Goal: Communication & Community: Answer question/provide support

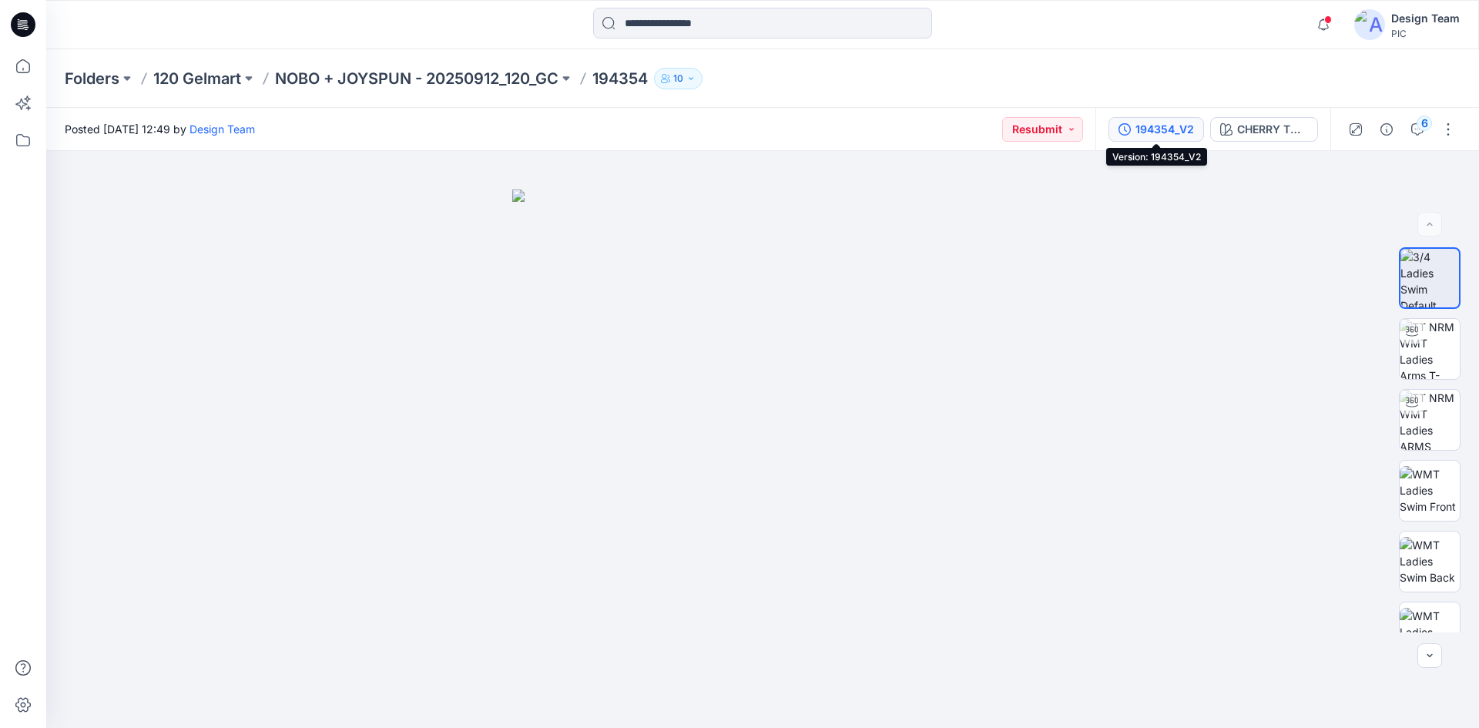
click at [1184, 129] on div "194354_V2" at bounding box center [1165, 129] width 59 height 17
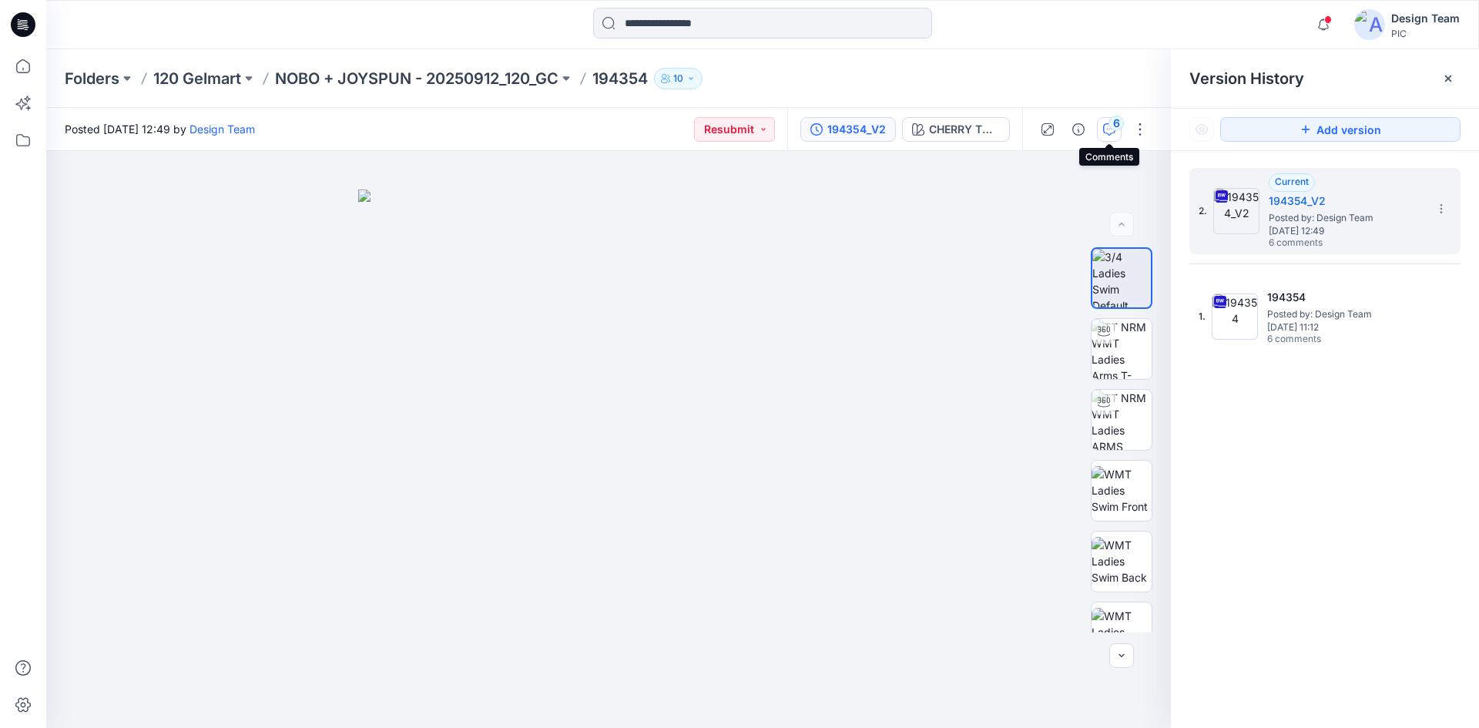
click at [1106, 122] on button "6" at bounding box center [1109, 129] width 25 height 25
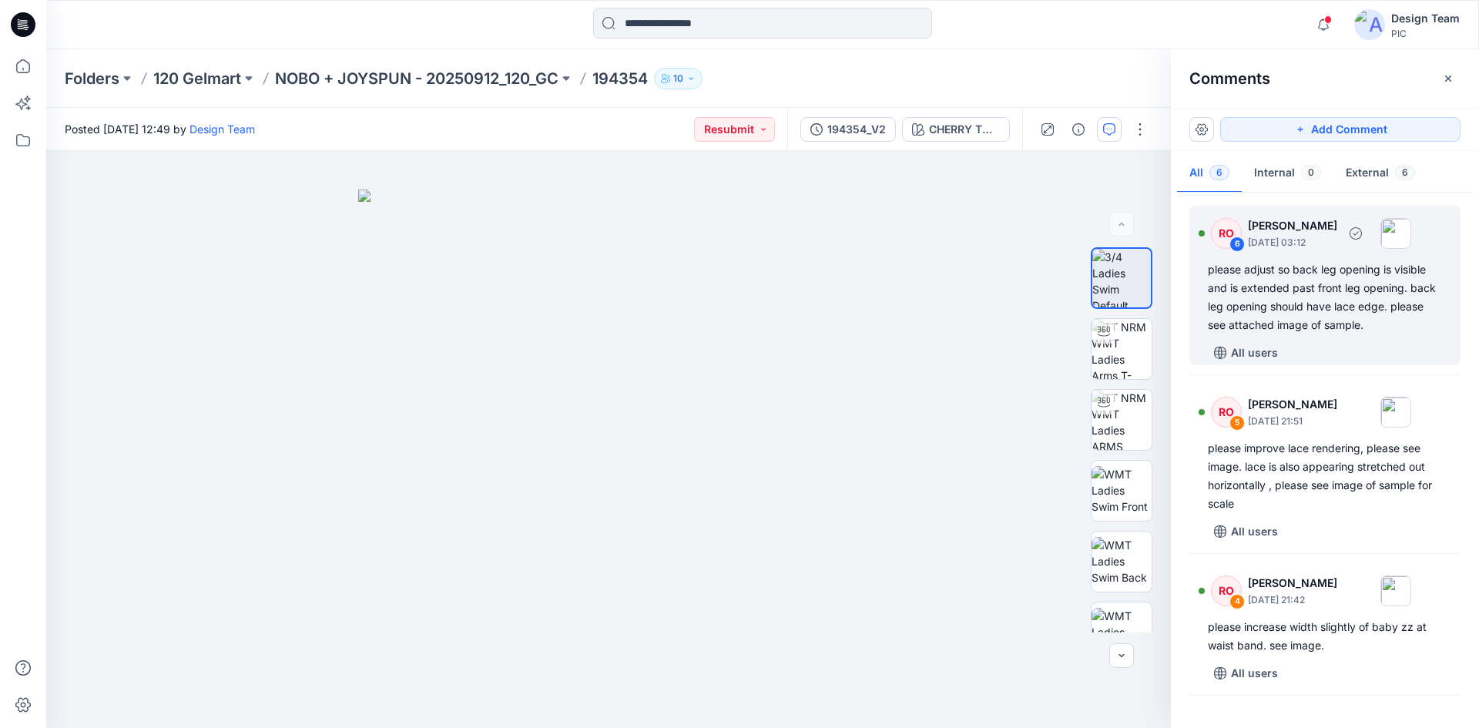
click at [1305, 299] on div "please adjust so back leg opening is visible and is extended past front leg ope…" at bounding box center [1325, 297] width 234 height 74
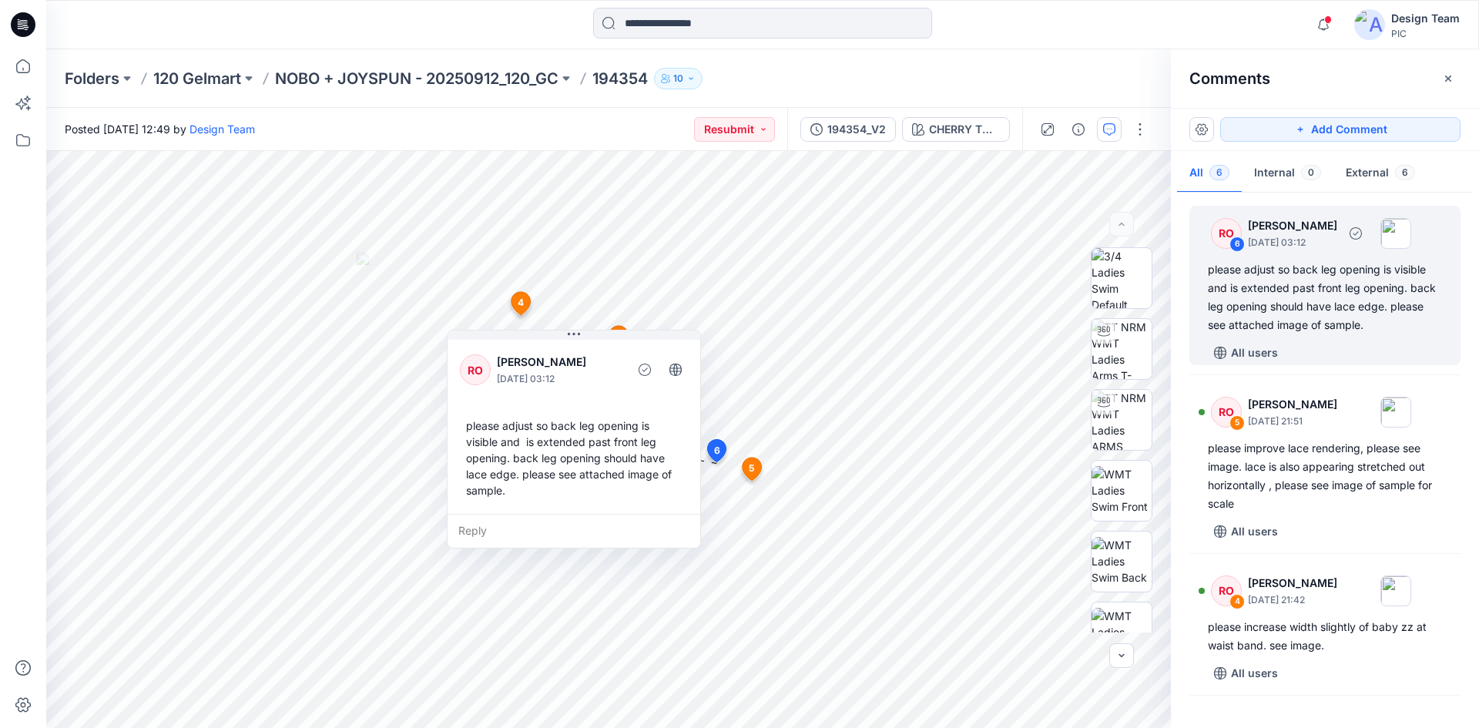
click at [1358, 280] on div "please adjust so back leg opening is visible and is extended past front leg ope…" at bounding box center [1325, 297] width 234 height 74
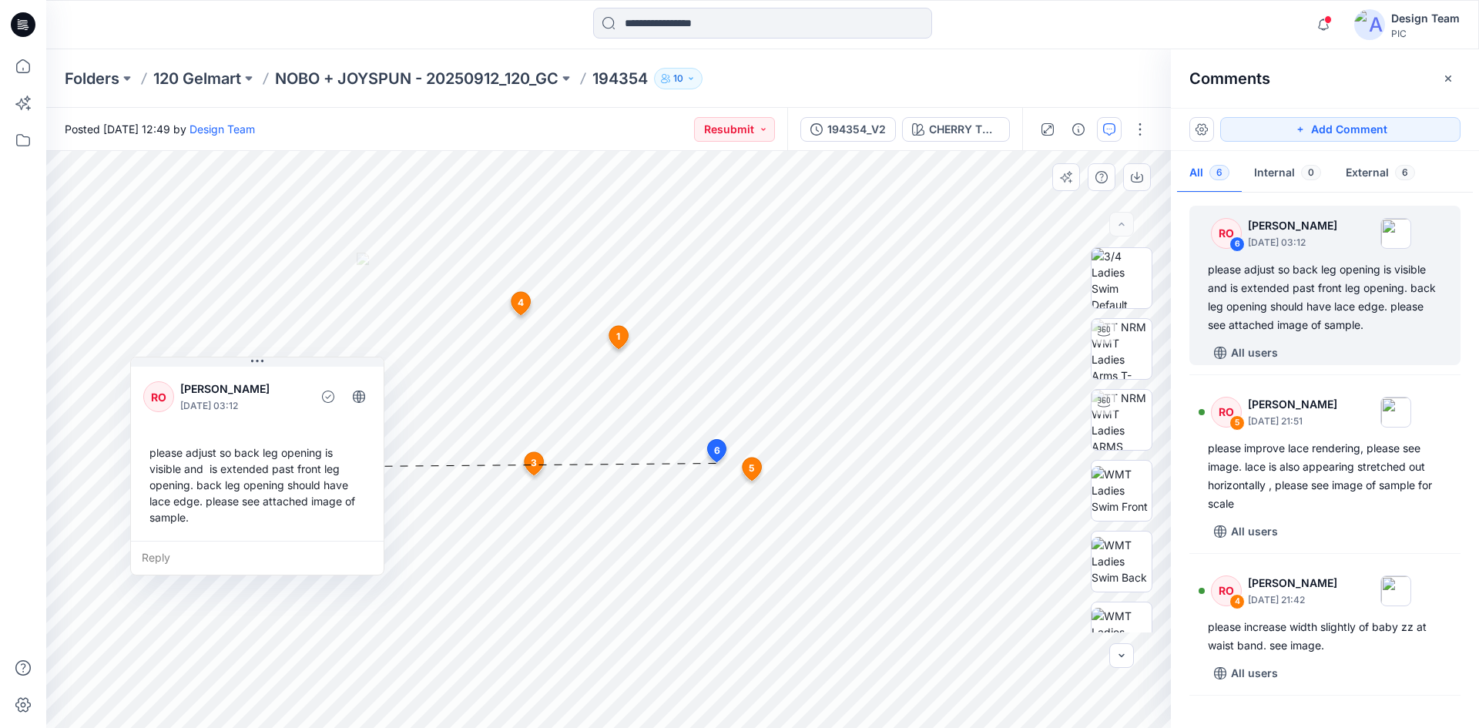
drag, startPoint x: 588, startPoint y: 341, endPoint x: 270, endPoint y: 367, distance: 318.5
click at [270, 367] on div "RO [PERSON_NAME] [DATE] 03:12 please adjust so back leg opening is visible and …" at bounding box center [257, 452] width 253 height 177
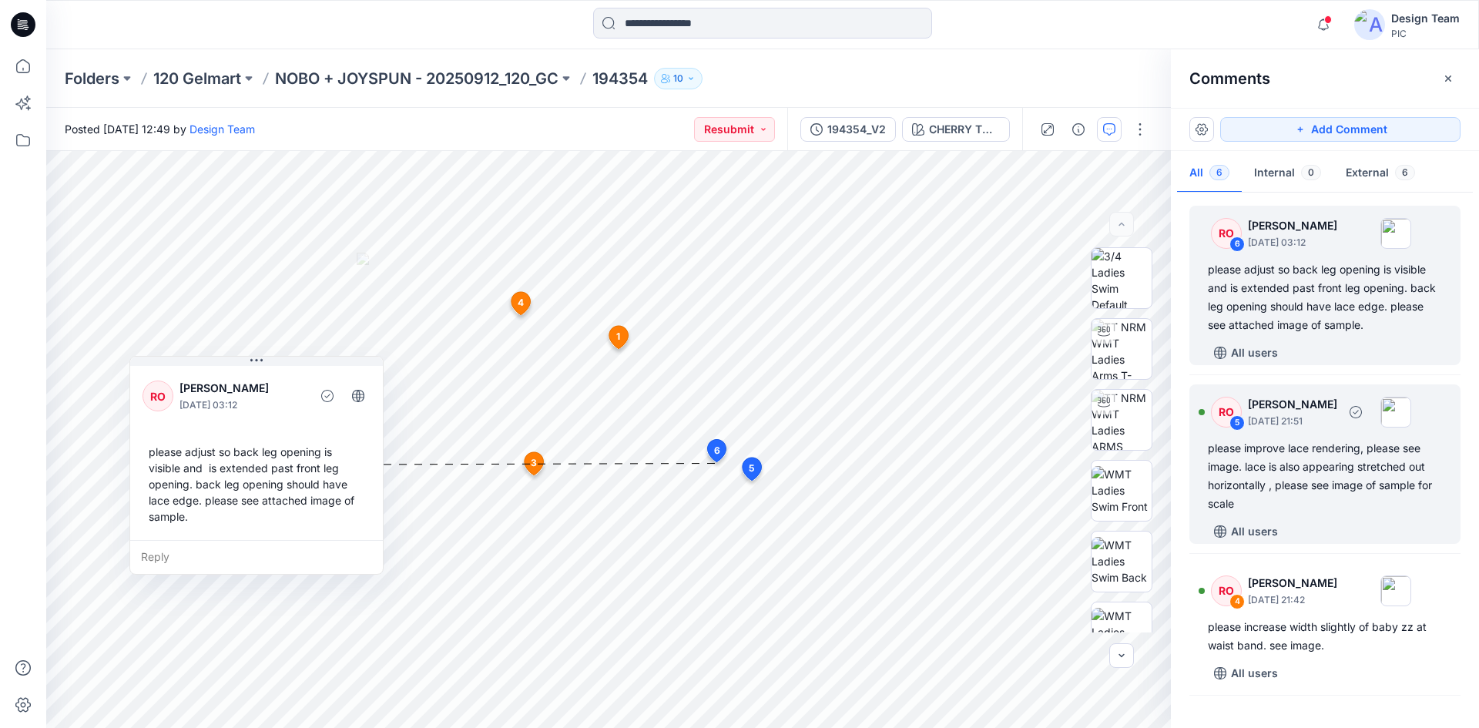
click at [1338, 433] on div "RO 5 [PERSON_NAME] [DATE] 21:51 please improve lace rendering, please see image…" at bounding box center [1325, 465] width 271 height 160
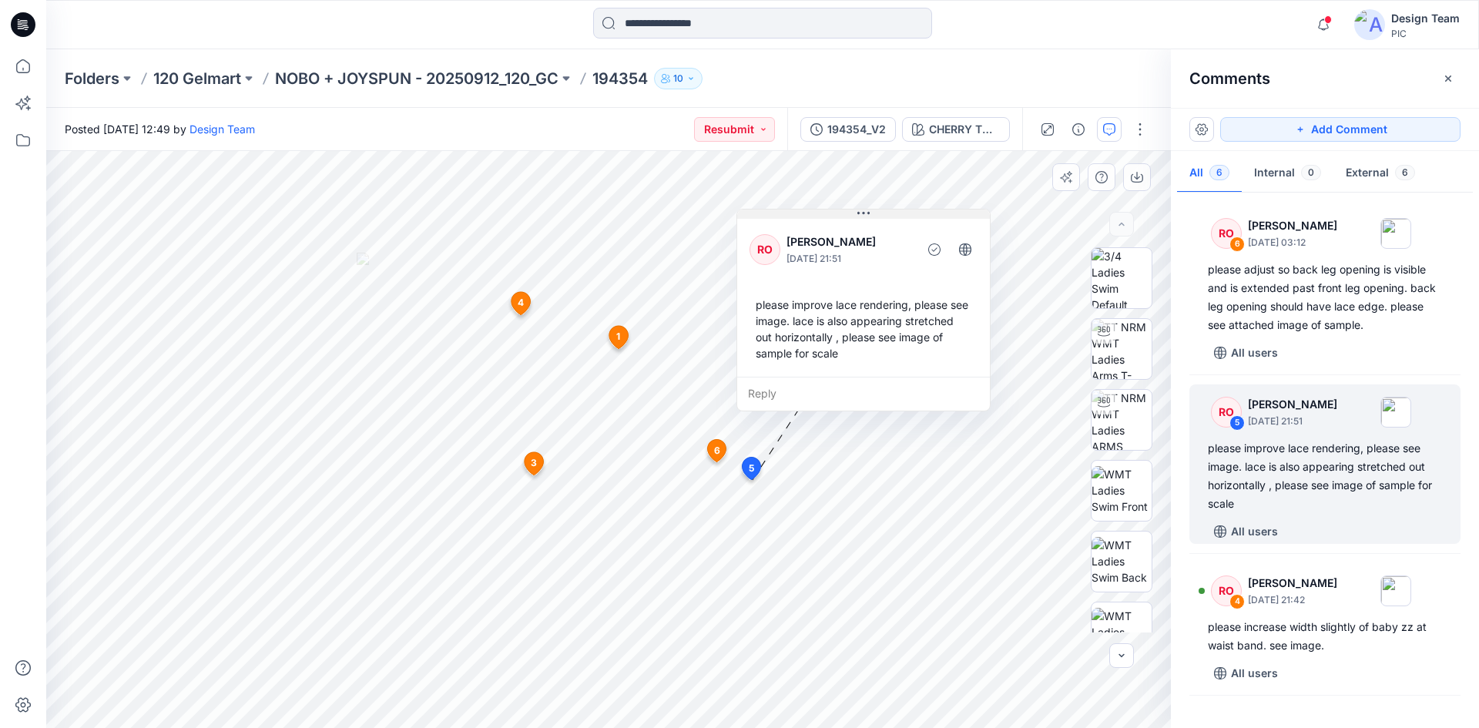
drag, startPoint x: 830, startPoint y: 282, endPoint x: 907, endPoint y: 218, distance: 100.1
click at [907, 218] on button at bounding box center [863, 214] width 253 height 9
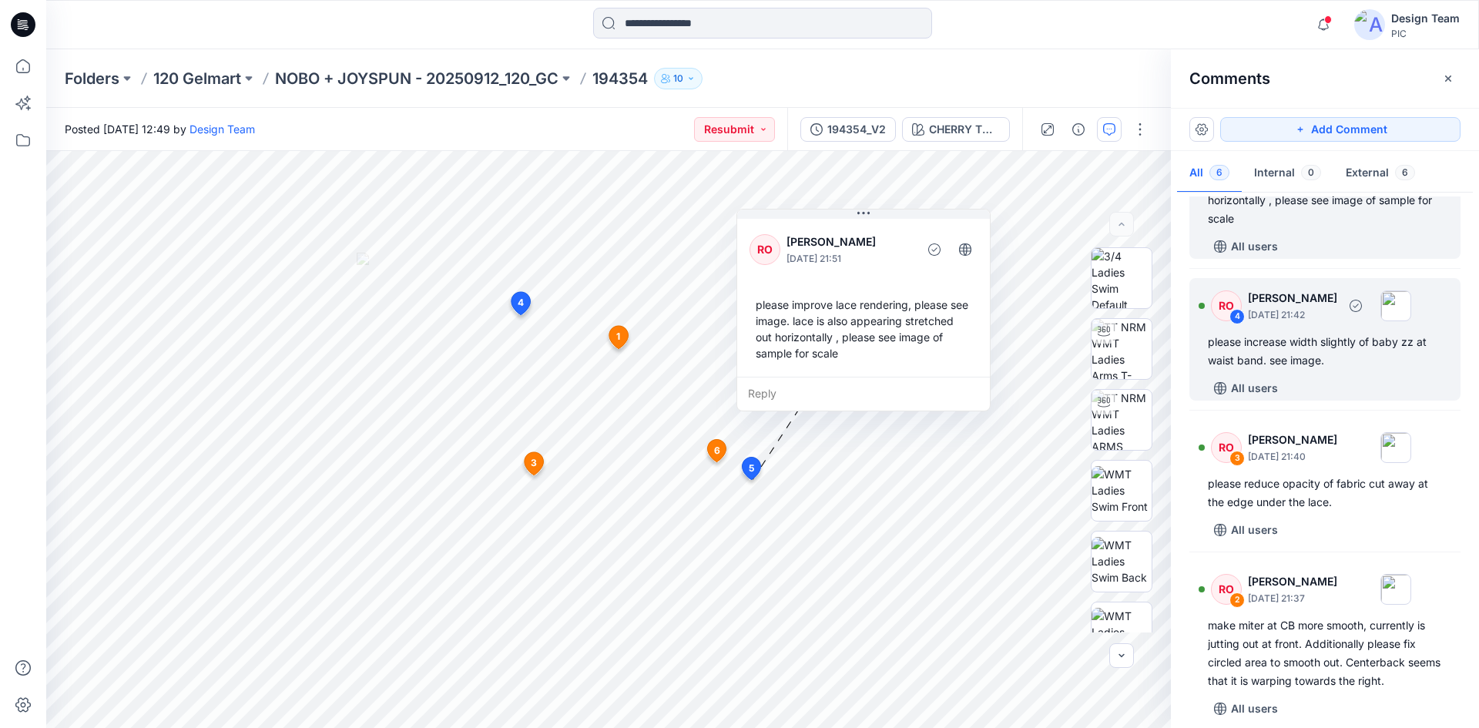
scroll to position [308, 0]
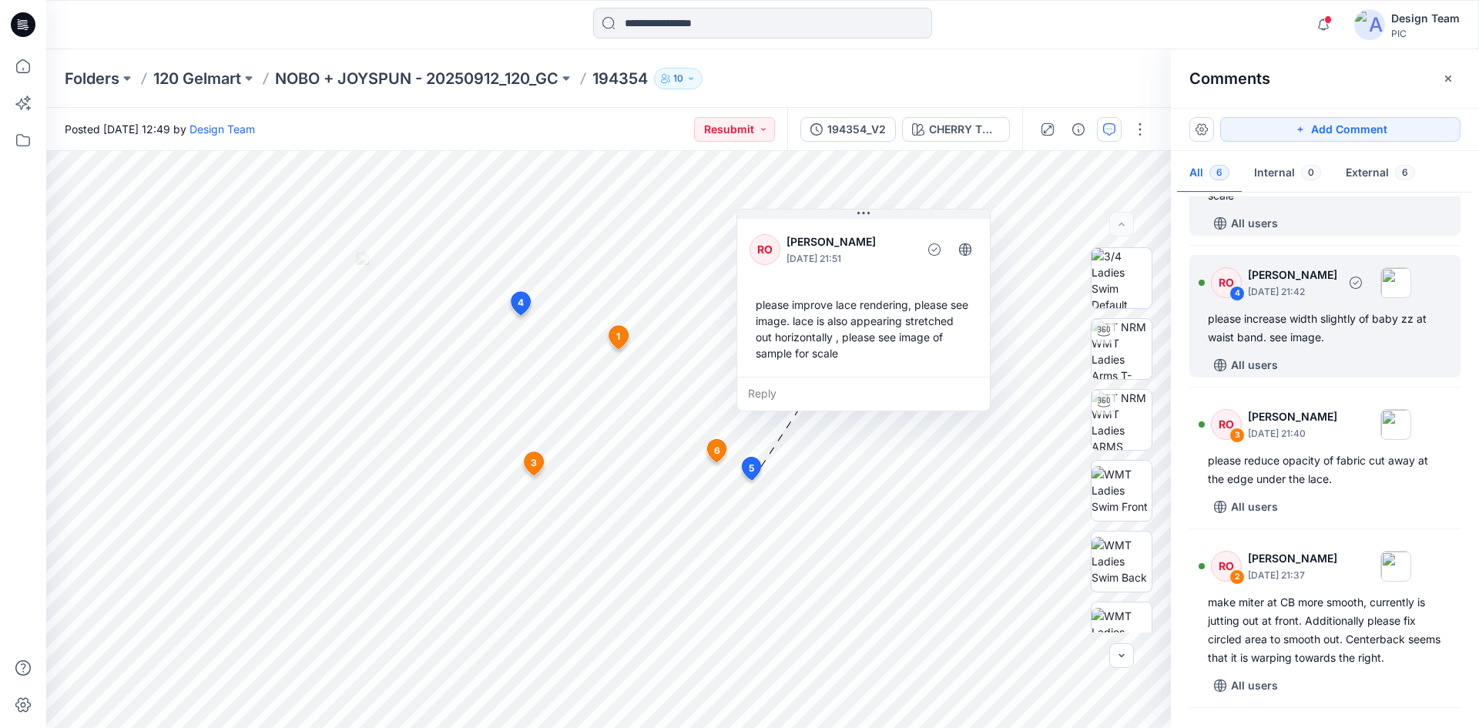
click at [1351, 345] on div "please increase width slightly of baby zz at waist band. see image." at bounding box center [1325, 328] width 234 height 37
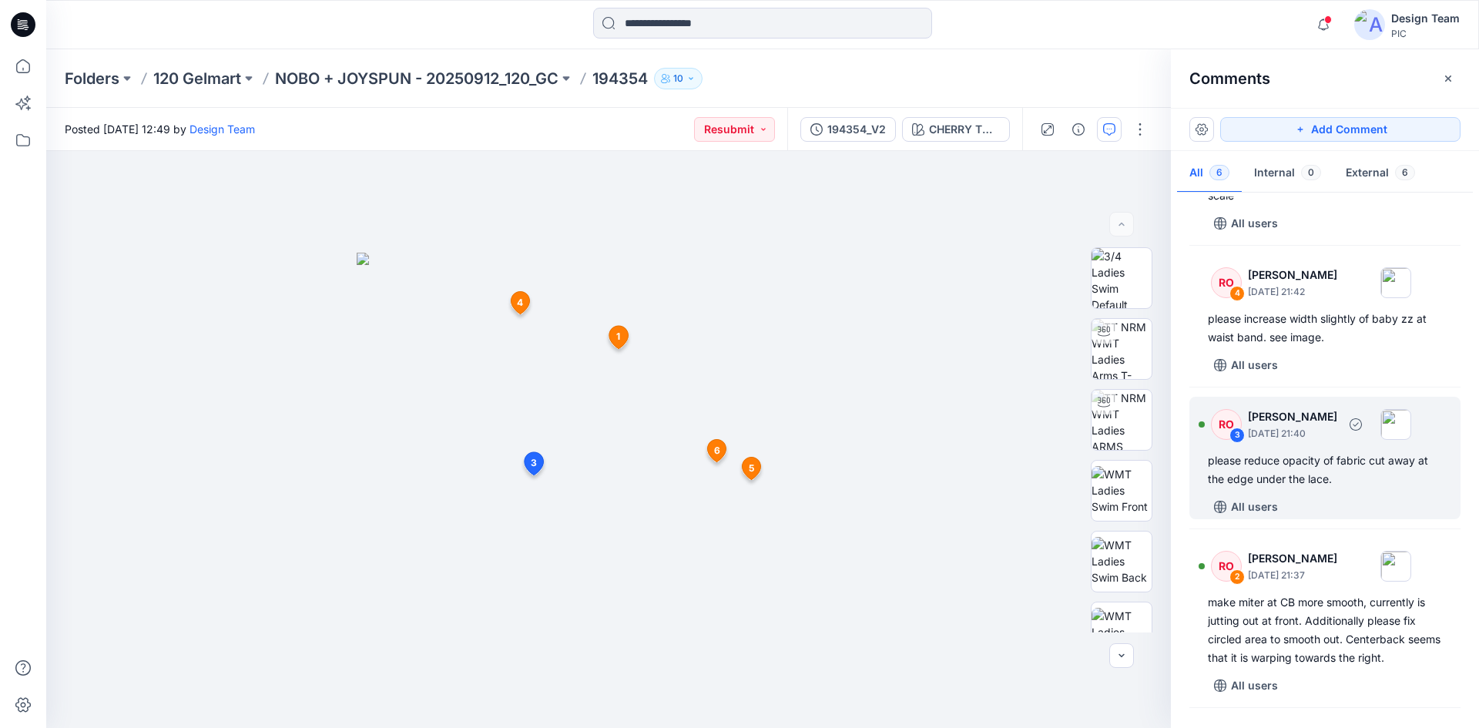
click at [1382, 479] on div "please reduce opacity of fabric cut away at the edge under the lace." at bounding box center [1325, 470] width 234 height 37
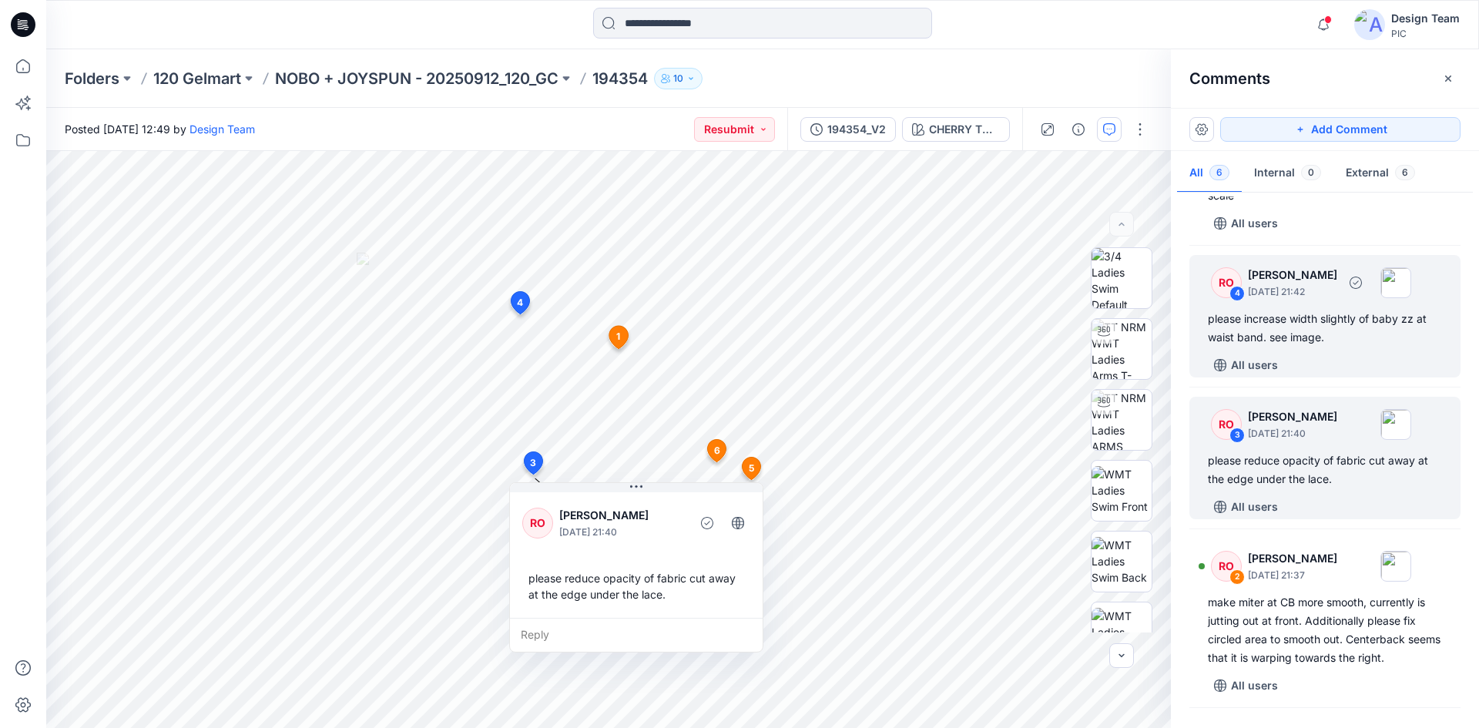
click at [1344, 360] on div "All users" at bounding box center [1334, 365] width 253 height 25
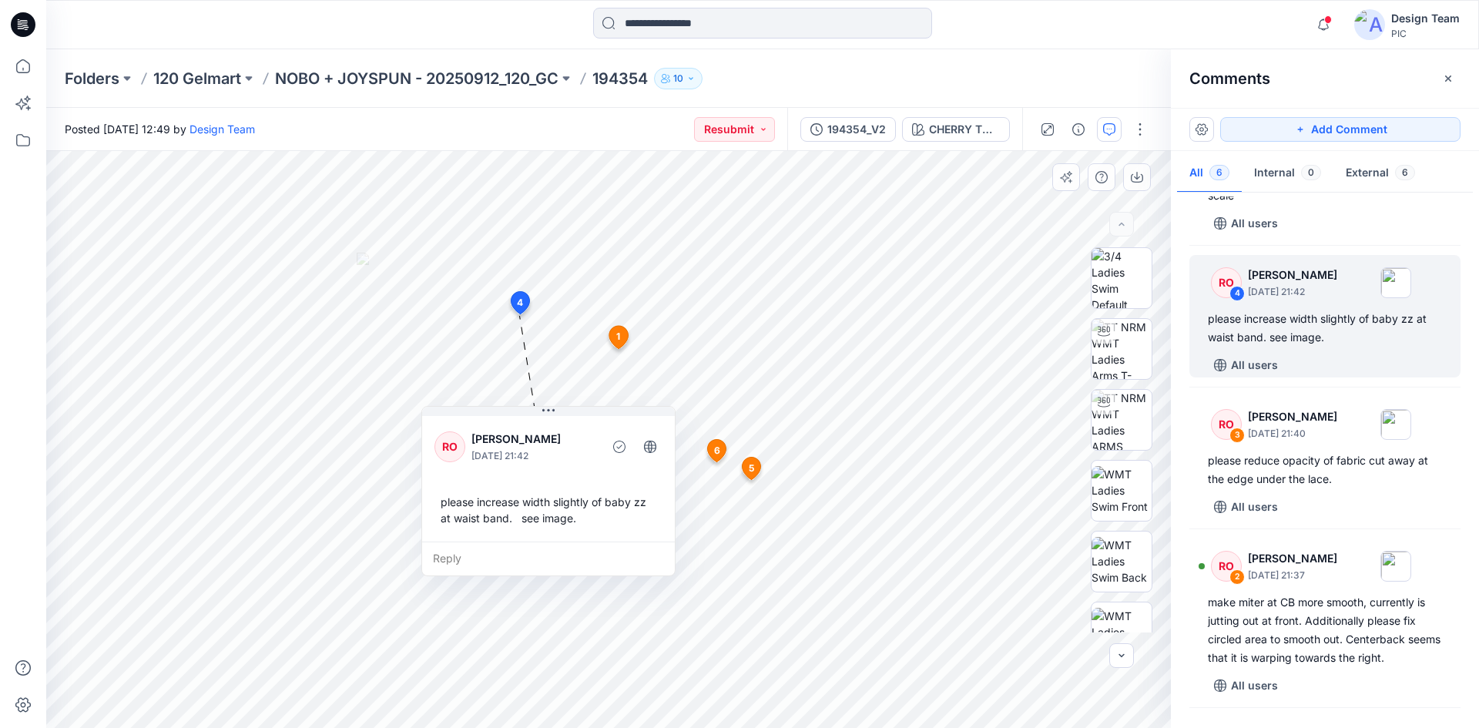
click at [466, 556] on div "Reply" at bounding box center [548, 559] width 253 height 34
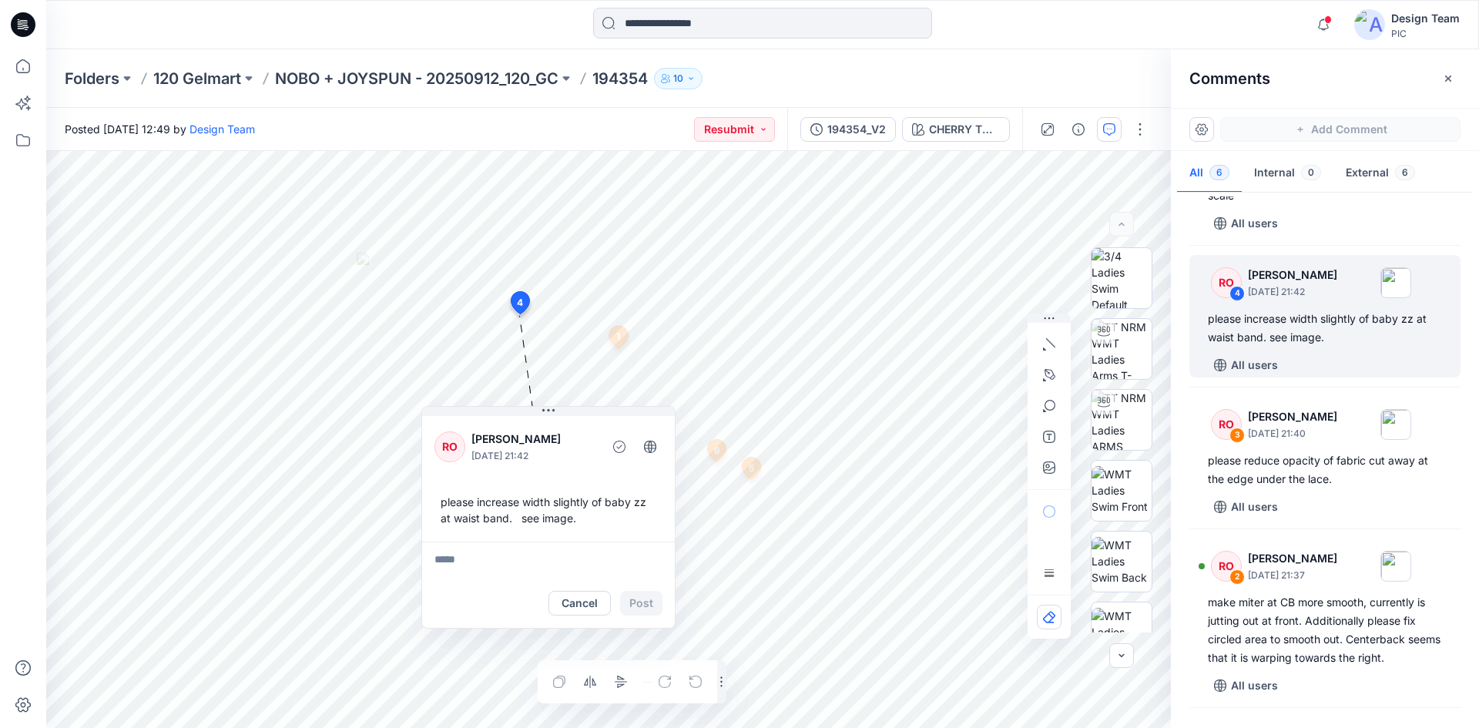
click at [0, 200] on div "Notifications RO [PERSON_NAME] commented on 194365 V1 View Style Just now [PERS…" at bounding box center [739, 364] width 1479 height 728
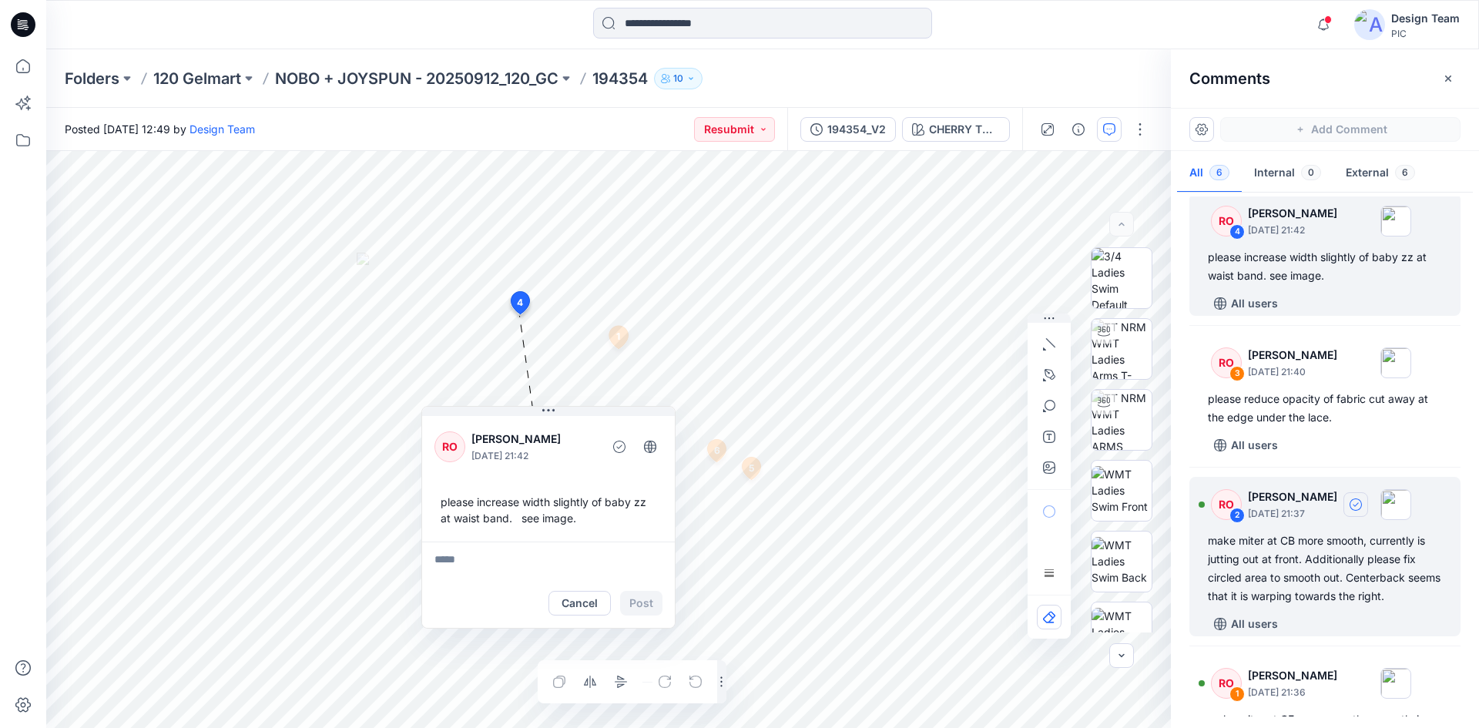
scroll to position [385, 0]
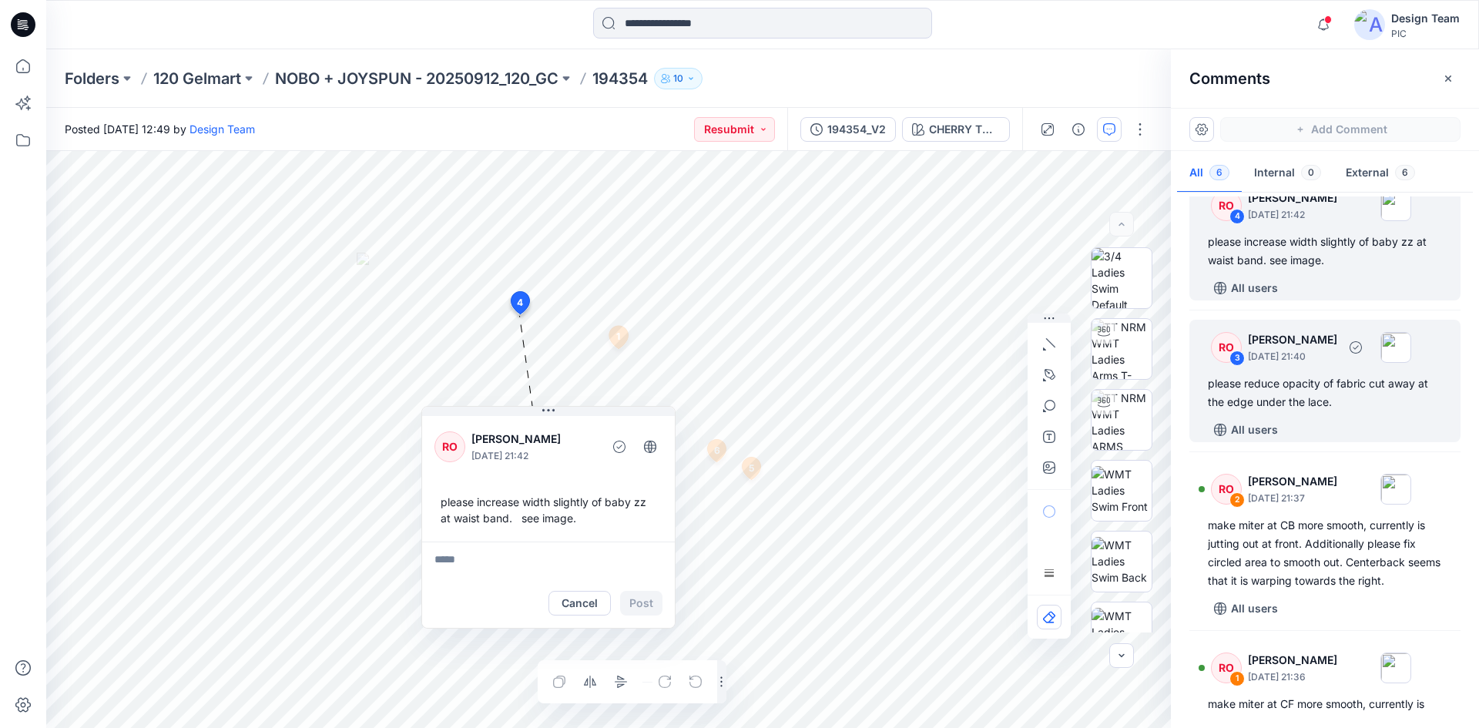
click at [1383, 432] on div "All users" at bounding box center [1334, 430] width 253 height 25
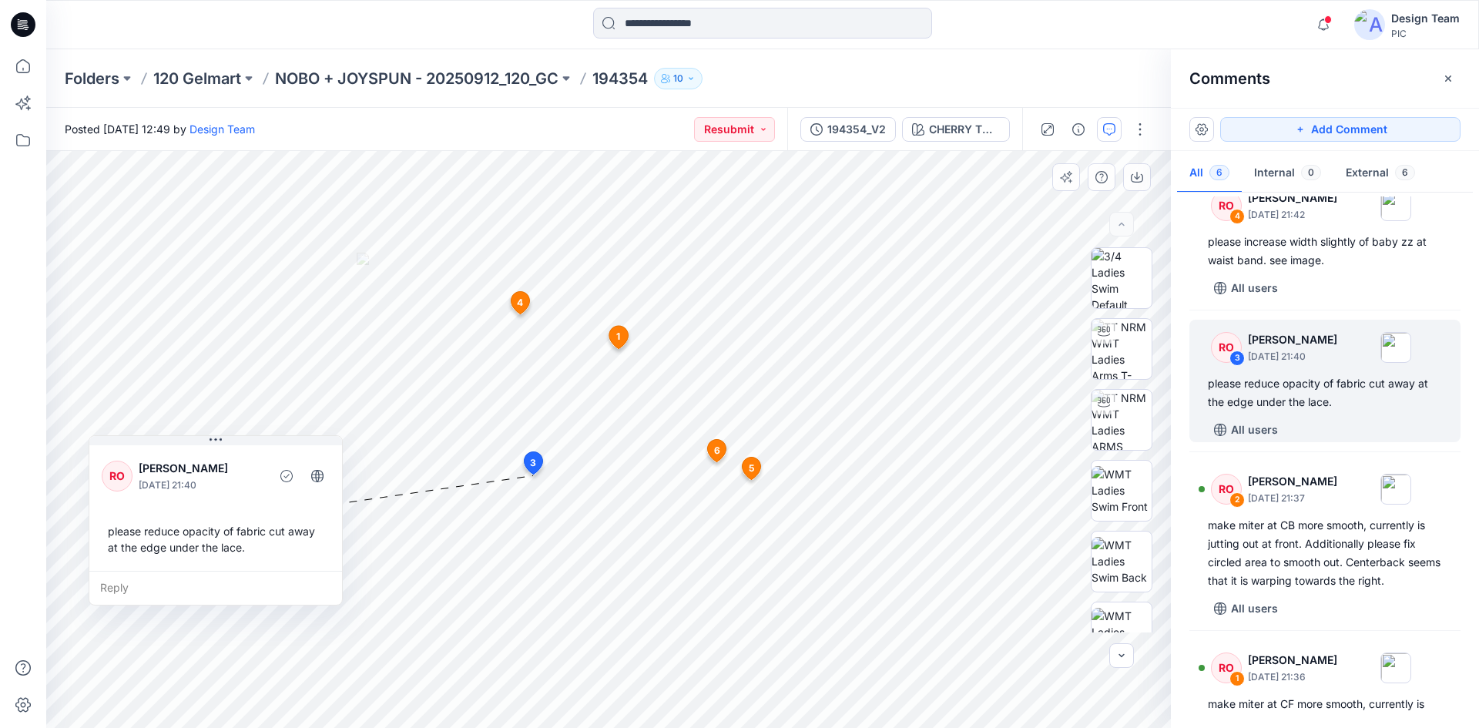
drag, startPoint x: 614, startPoint y: 553, endPoint x: 193, endPoint y: 506, distance: 423.3
click at [193, 506] on div "RO [PERSON_NAME] [DATE] 21:40 please reduce opacity of fabric cut away at the e…" at bounding box center [215, 506] width 253 height 129
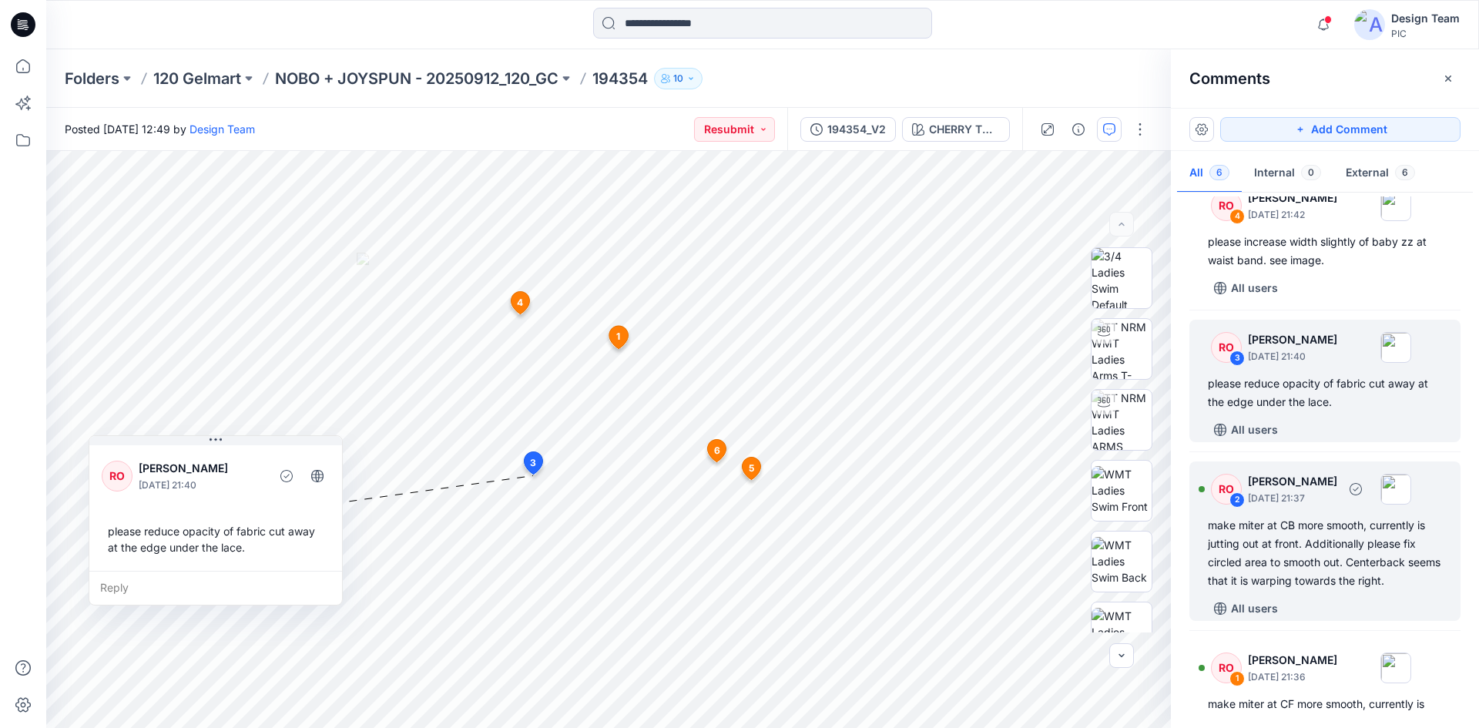
click at [1294, 567] on div "make miter at CB more smooth, currently is jutting out at front. Additionally p…" at bounding box center [1325, 553] width 234 height 74
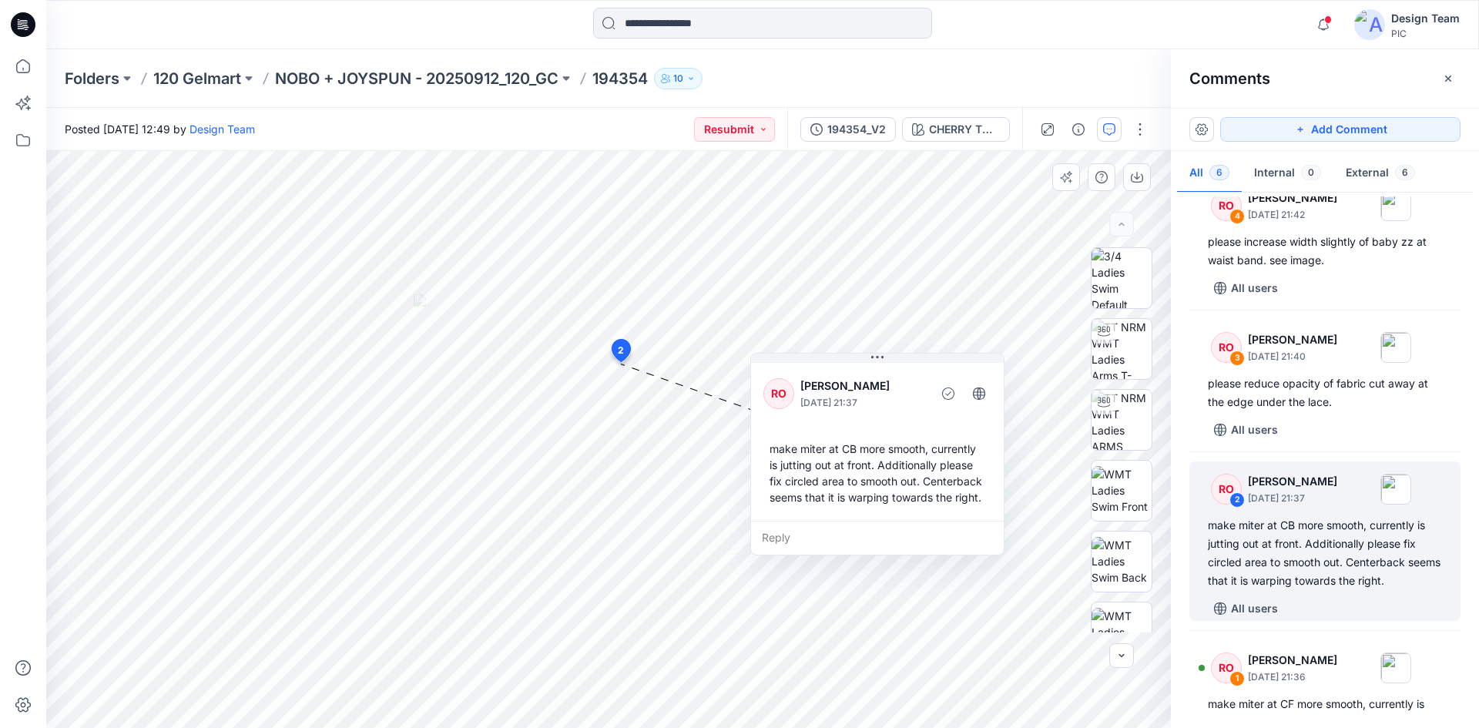
drag, startPoint x: 781, startPoint y: 307, endPoint x: 908, endPoint y: 373, distance: 143.4
click at [908, 373] on div "RO [PERSON_NAME] [DATE] 21:37" at bounding box center [878, 393] width 228 height 42
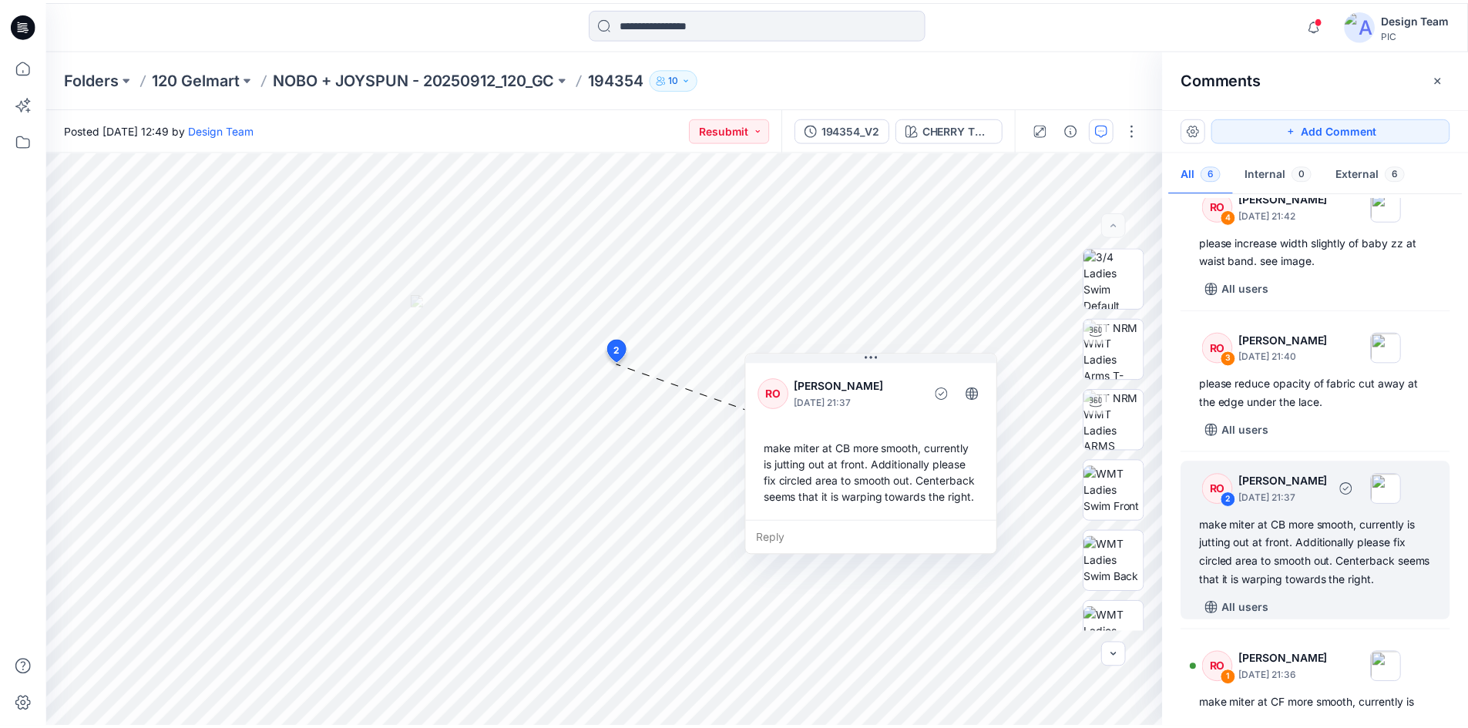
scroll to position [441, 0]
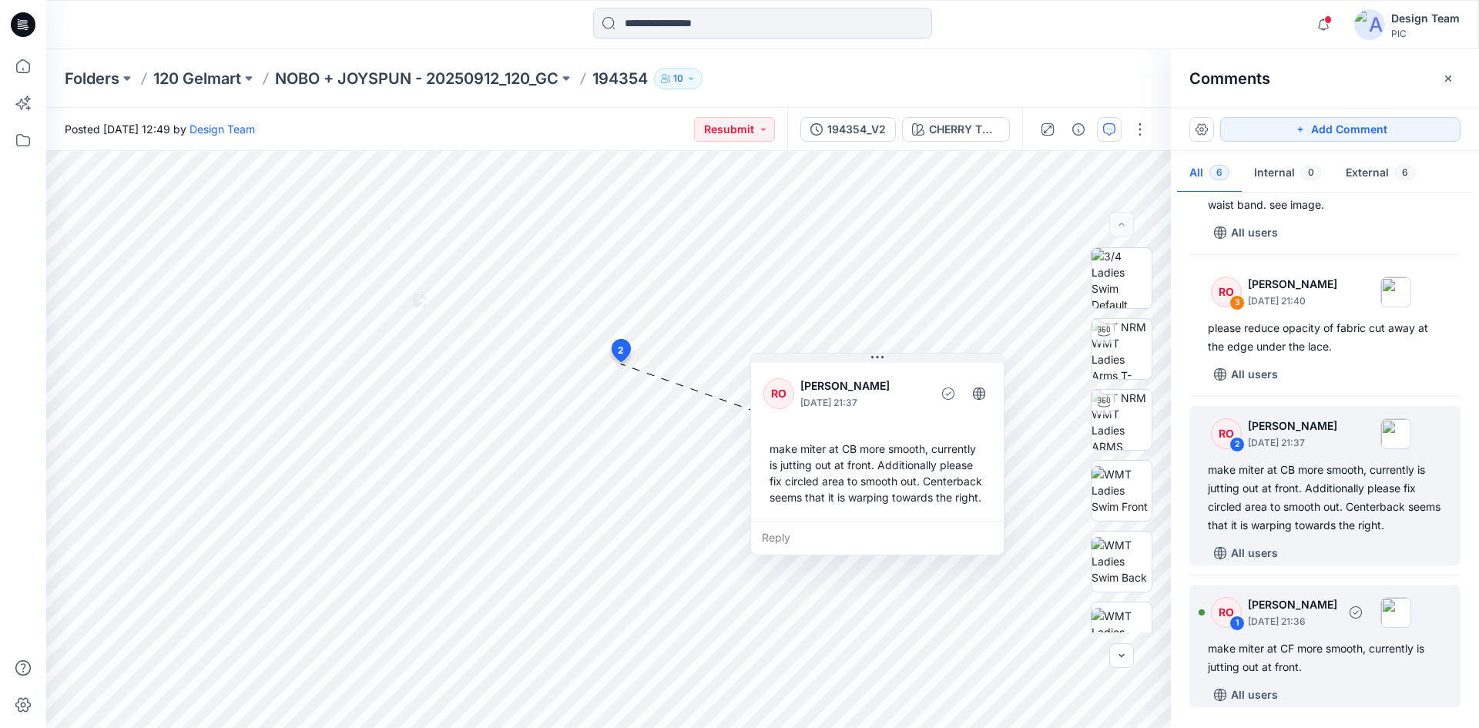
click at [1338, 627] on p "[DATE] 21:36" at bounding box center [1292, 621] width 89 height 15
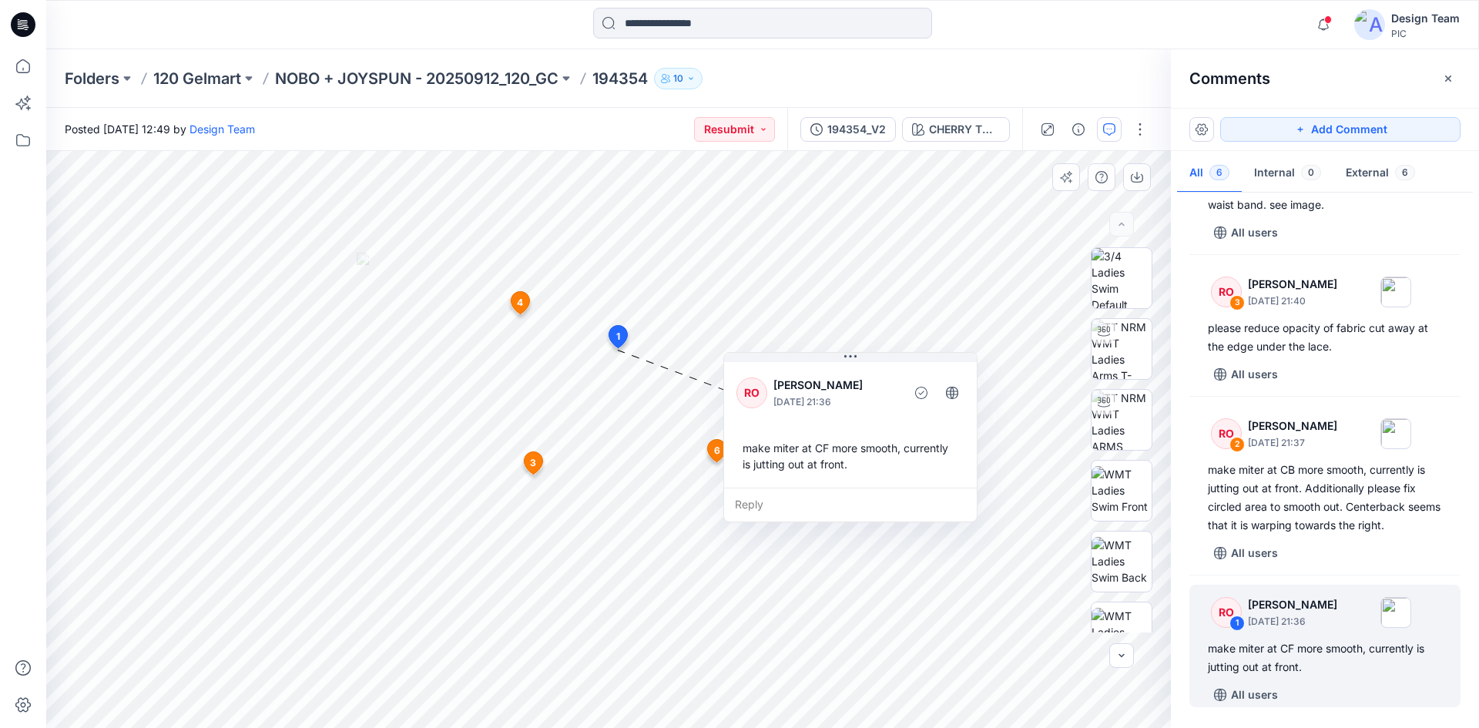
drag, startPoint x: 838, startPoint y: 319, endPoint x: 870, endPoint y: 377, distance: 66.2
click at [870, 377] on p "[PERSON_NAME]" at bounding box center [837, 385] width 126 height 18
click at [473, 76] on p "NOBO + JOYSPUN - 20250912_120_GC" at bounding box center [417, 79] width 284 height 22
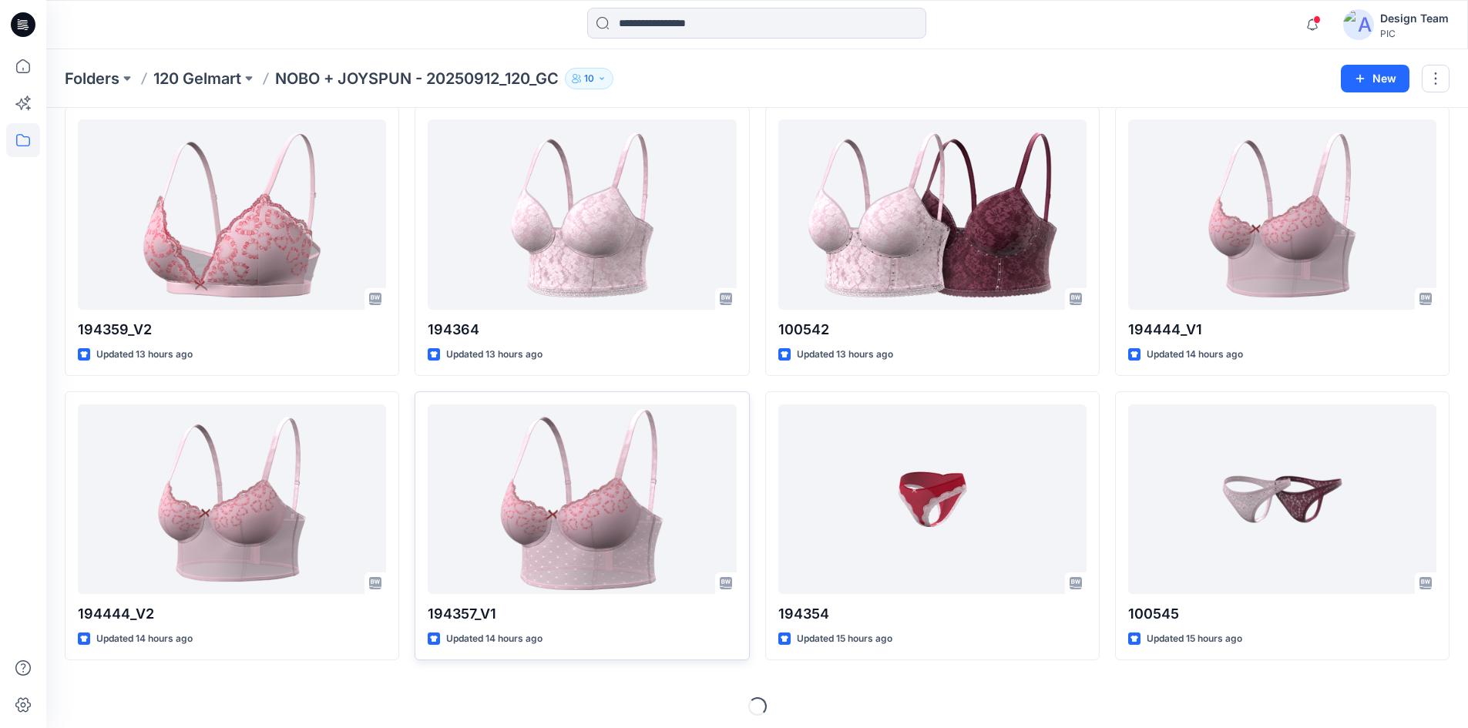
scroll to position [2064, 0]
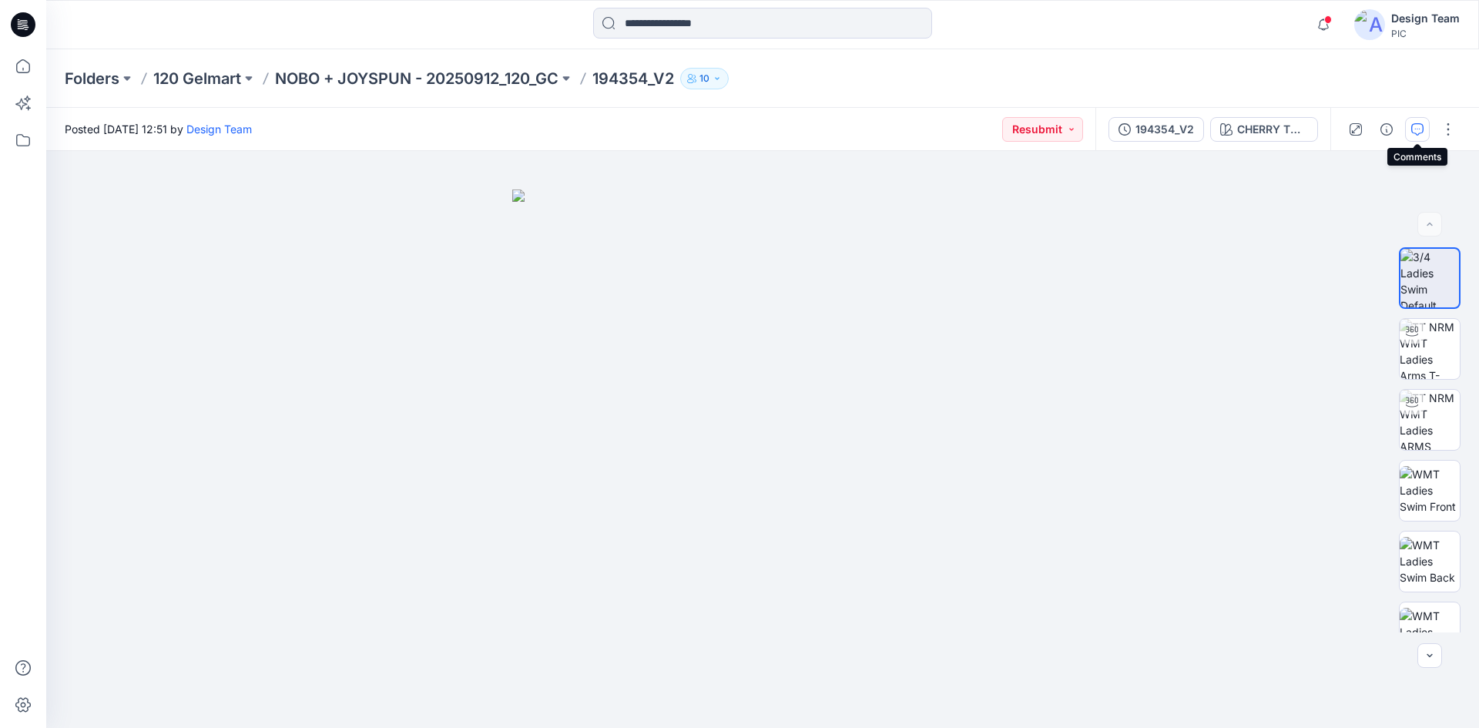
click at [1422, 132] on icon "button" at bounding box center [1418, 129] width 12 height 12
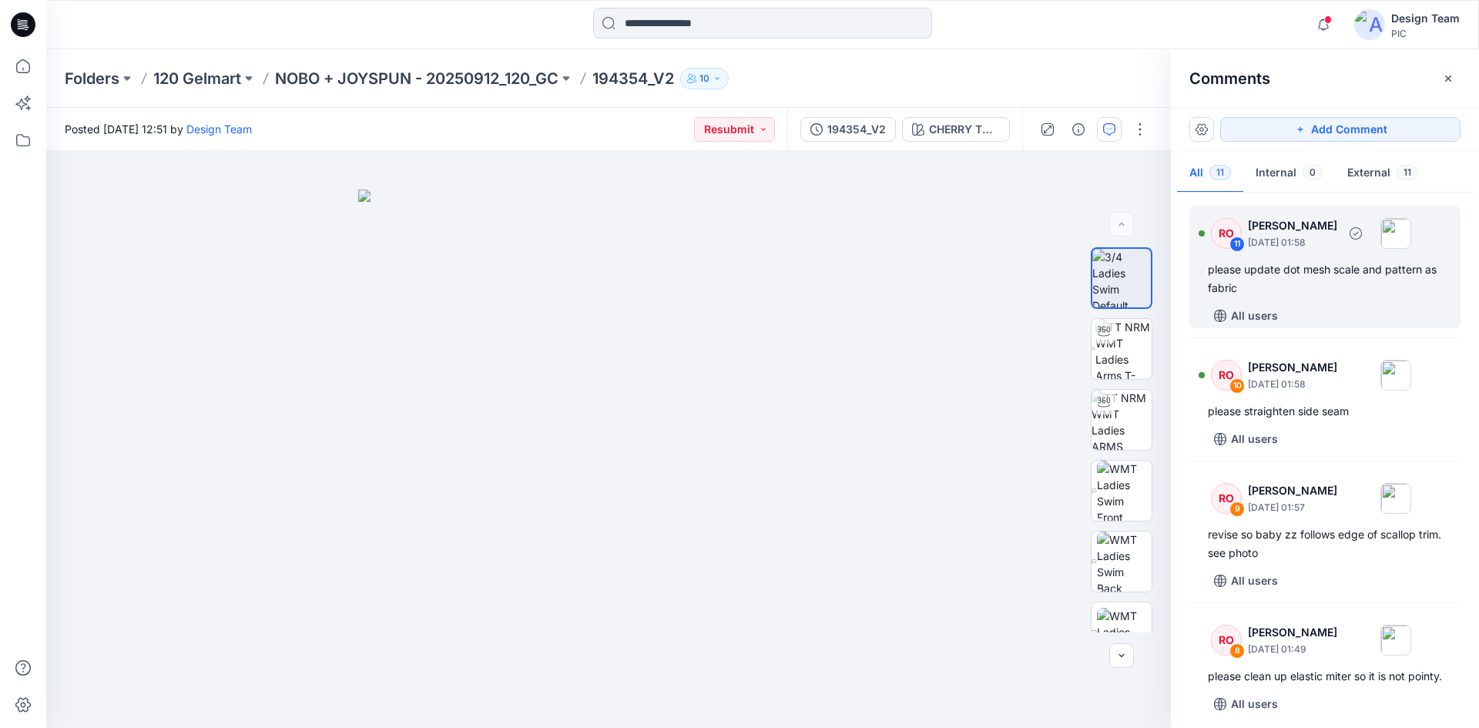
click at [1389, 299] on div "RO 11 Raquel Ortiz October 01, 2025 01:58 please update dot mesh scale and patt…" at bounding box center [1325, 267] width 271 height 123
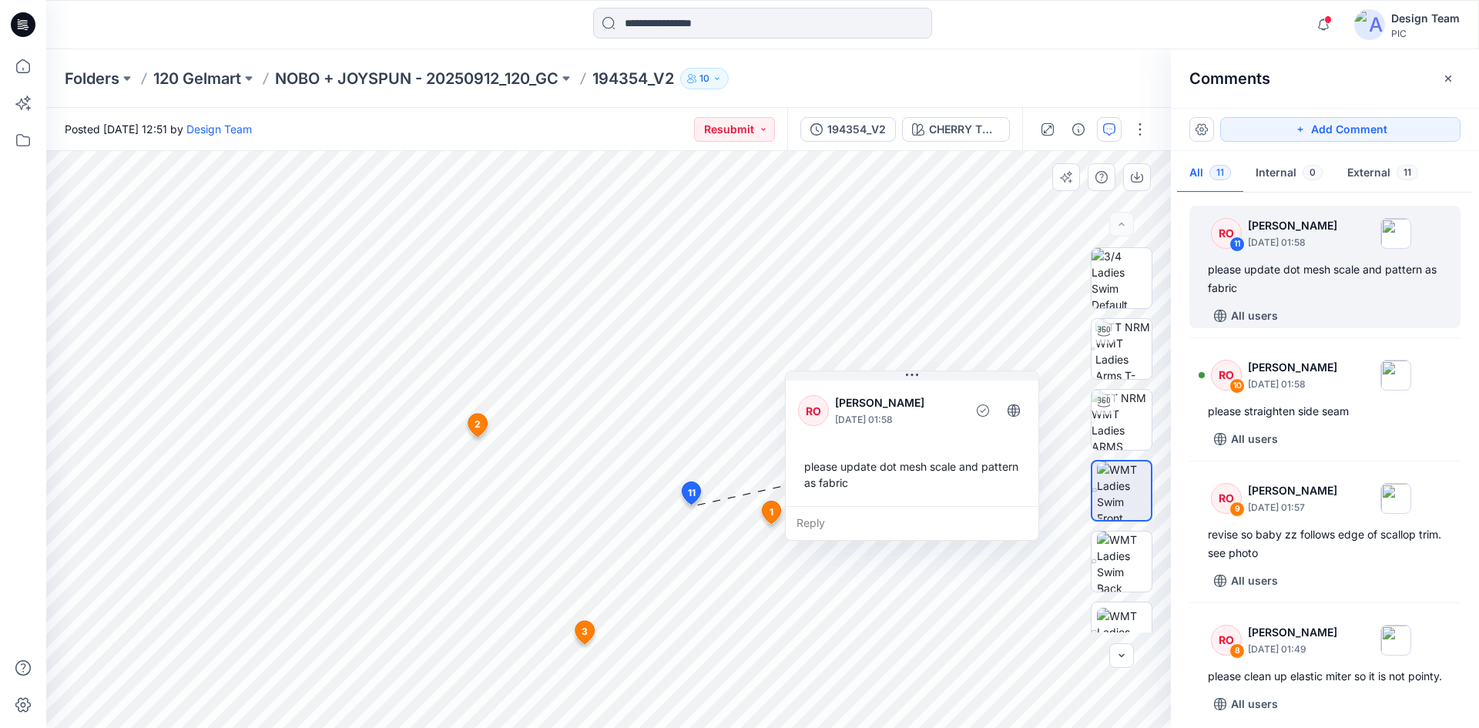
drag, startPoint x: 825, startPoint y: 569, endPoint x: 943, endPoint y: 418, distance: 191.6
click at [943, 418] on div "RO Raquel Ortiz October 01, 2025 01:58" at bounding box center [912, 411] width 228 height 42
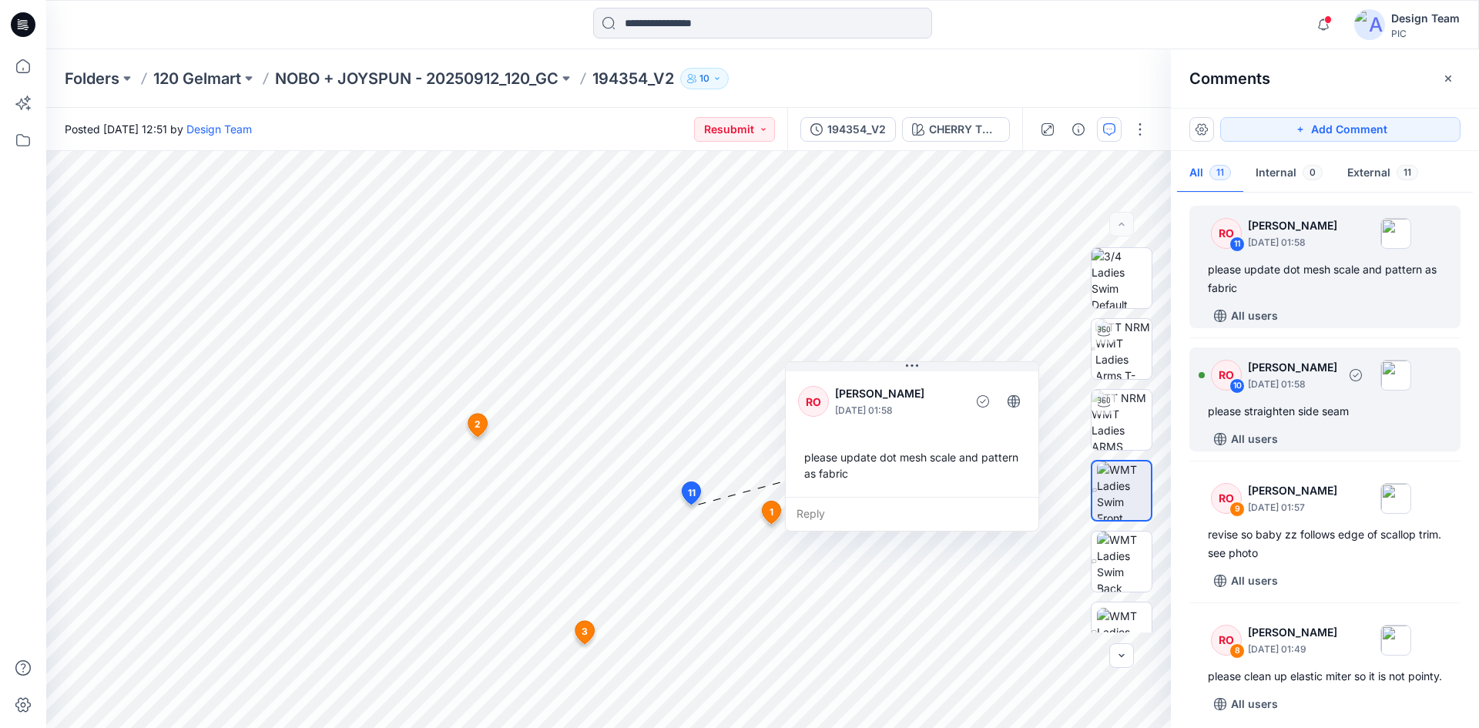
click at [1335, 412] on div "please straighten side seam" at bounding box center [1325, 411] width 234 height 18
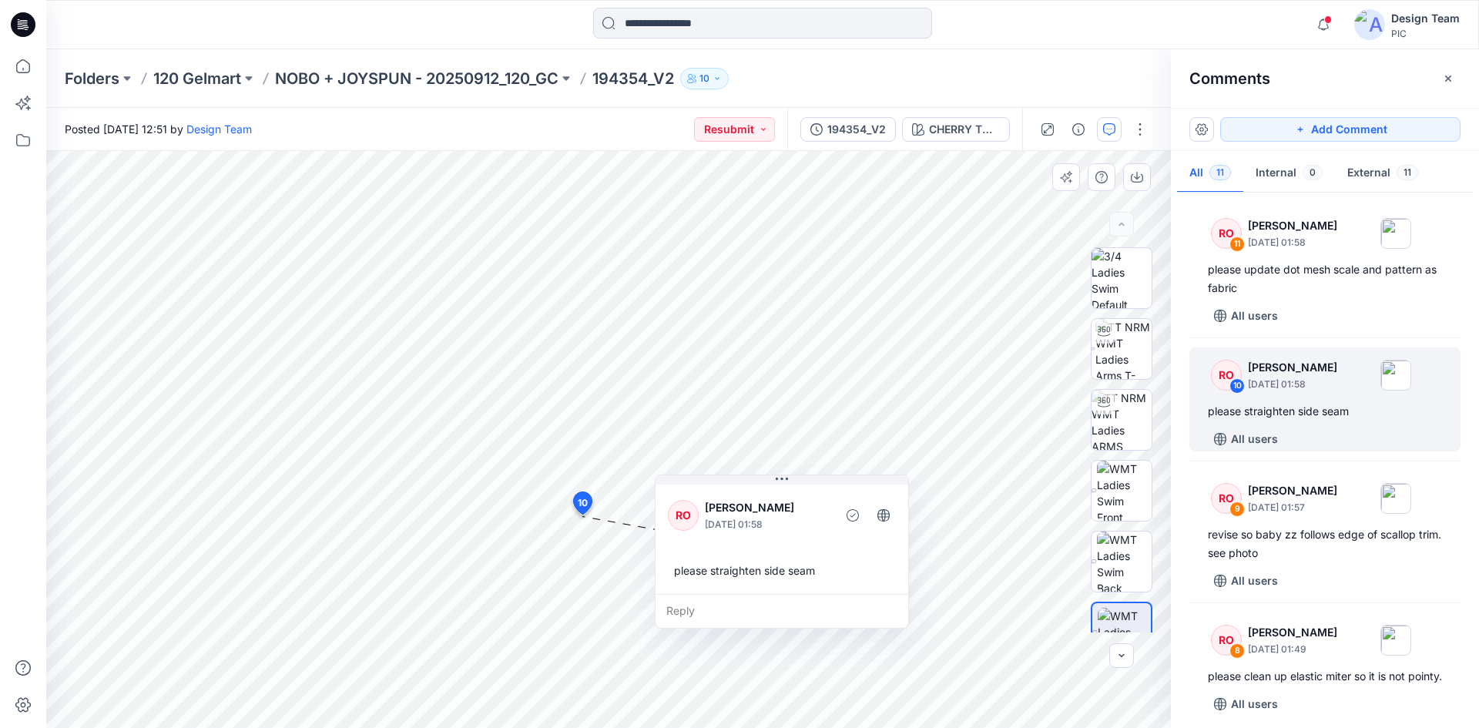
drag, startPoint x: 712, startPoint y: 544, endPoint x: 808, endPoint y: 496, distance: 107.5
click at [808, 496] on div "RO Raquel Ortiz October 01, 2025 01:58" at bounding box center [782, 515] width 228 height 42
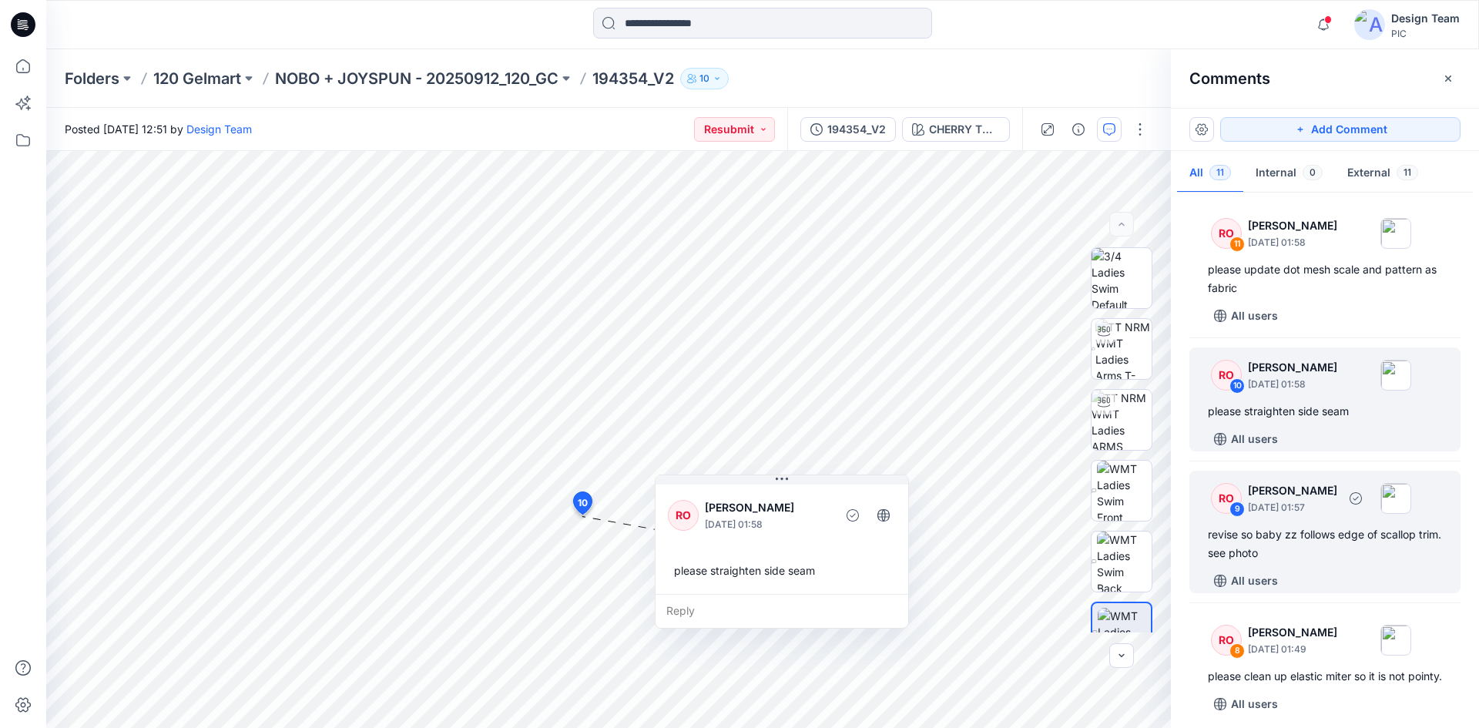
click at [1323, 546] on div "revise so baby zz follows edge of scallop trim. see photo" at bounding box center [1325, 544] width 234 height 37
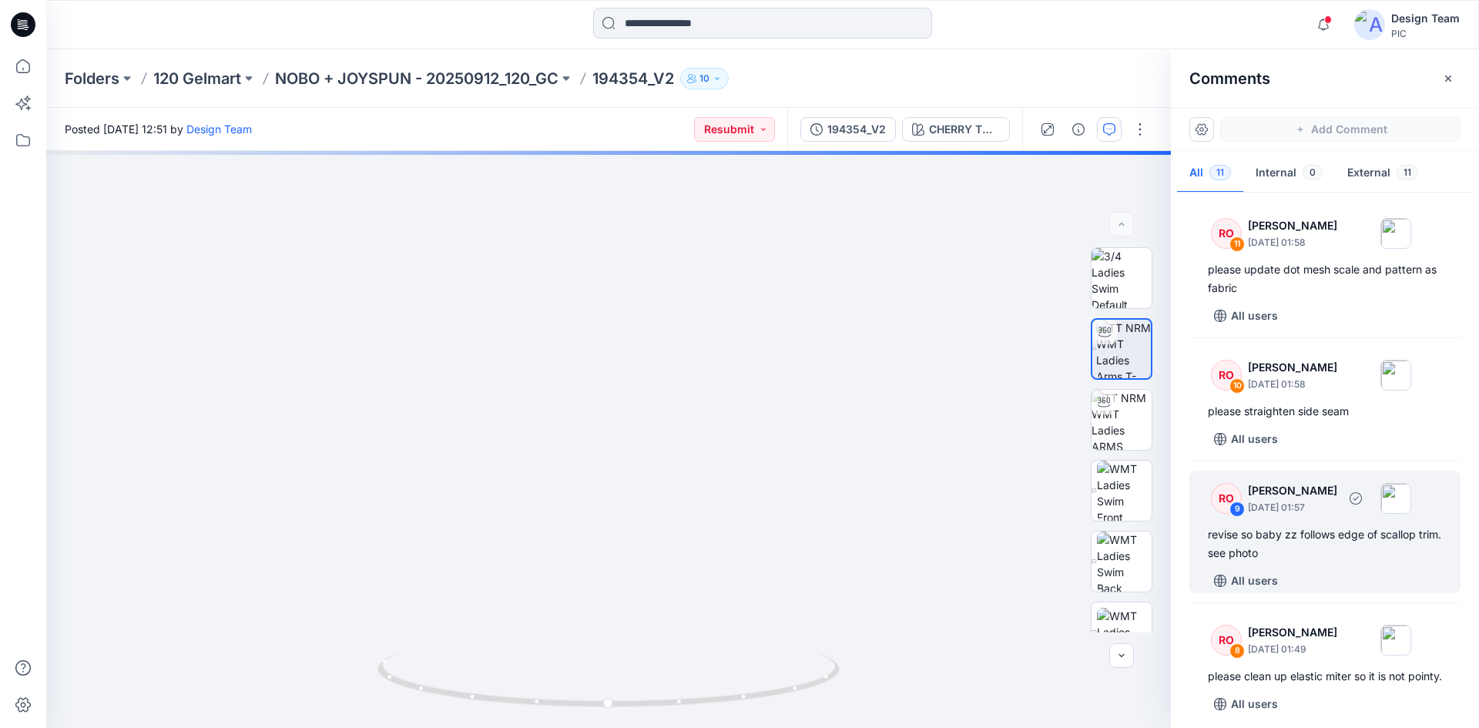
click at [1340, 522] on div "RO 9 Raquel Ortiz October 01, 2025 01:57 revise so baby zz follows edge of scal…" at bounding box center [1325, 532] width 271 height 123
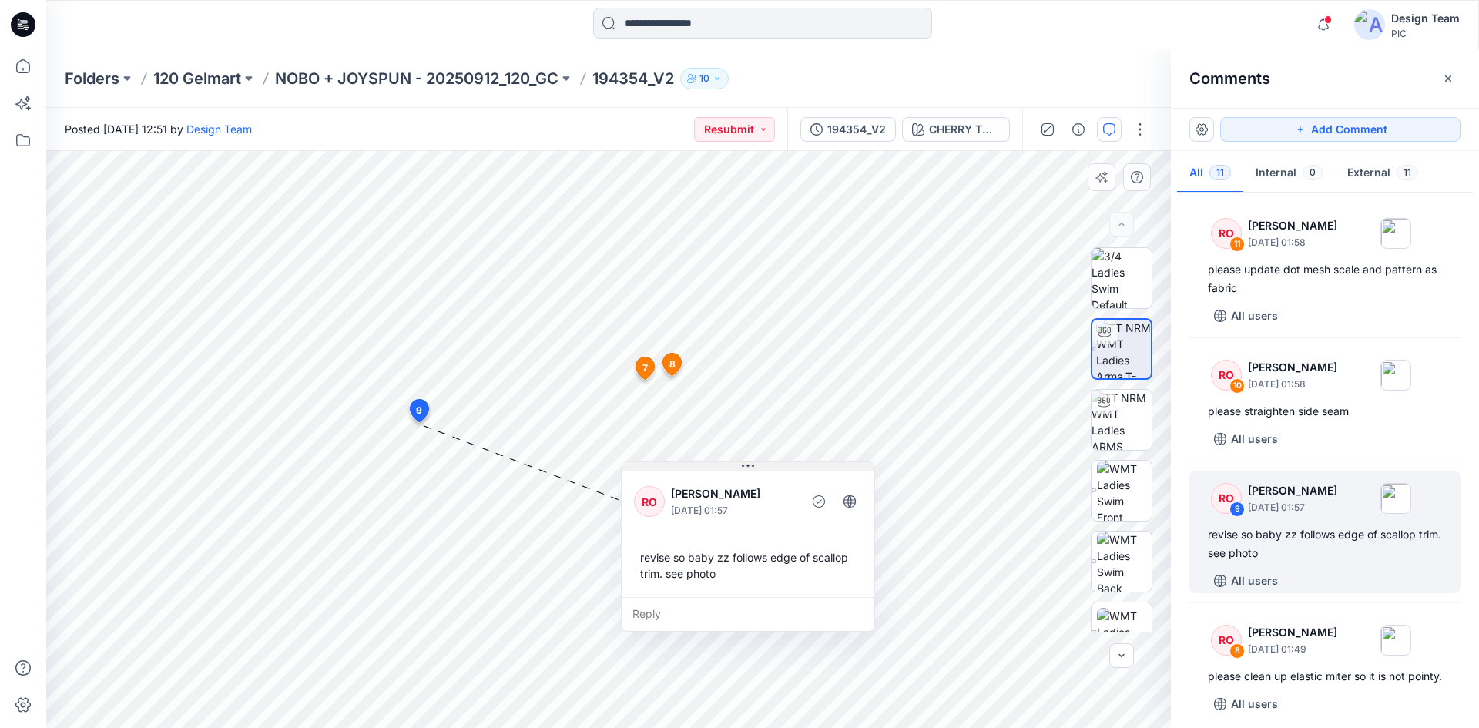
drag, startPoint x: 564, startPoint y: 438, endPoint x: 790, endPoint y: 470, distance: 228.0
click at [790, 470] on button at bounding box center [748, 466] width 253 height 9
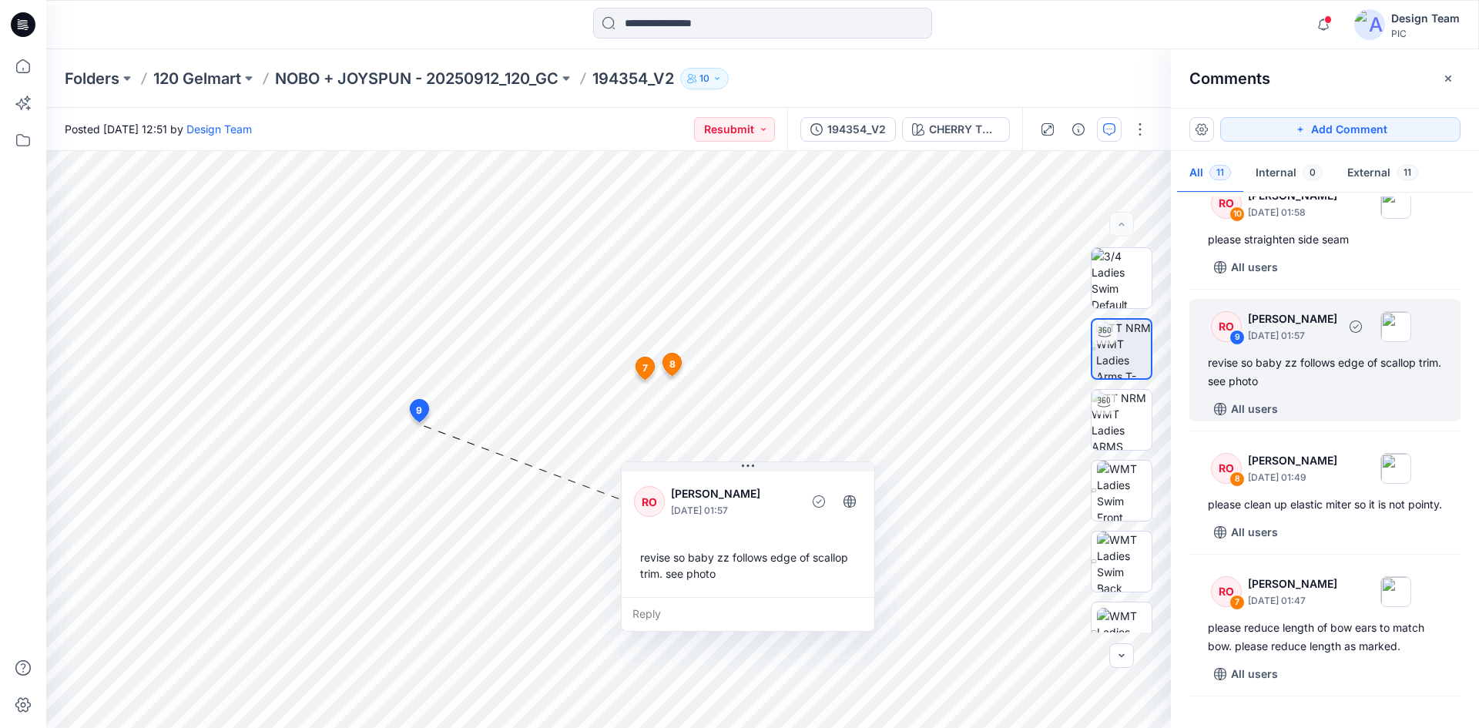
scroll to position [231, 0]
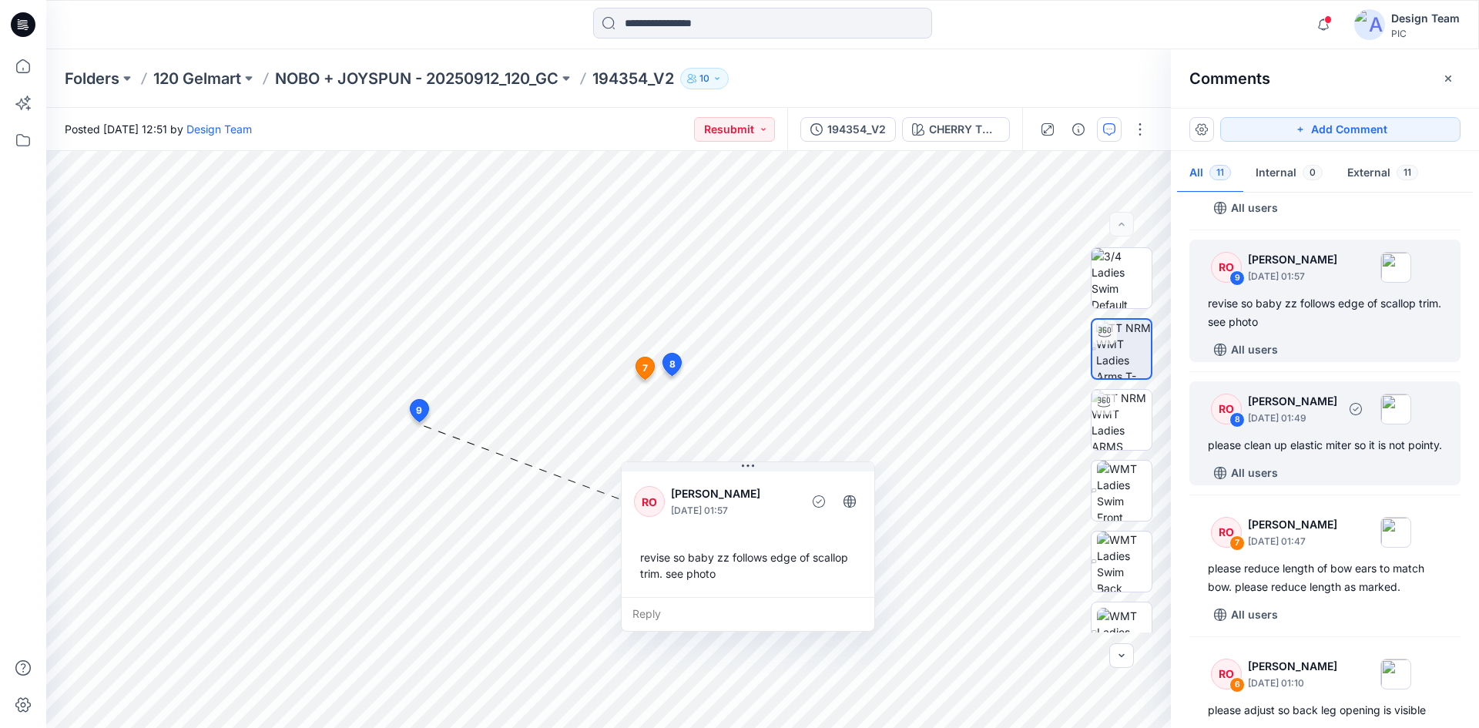
click at [1336, 455] on div "please clean up elastic miter so it is not pointy." at bounding box center [1325, 445] width 234 height 18
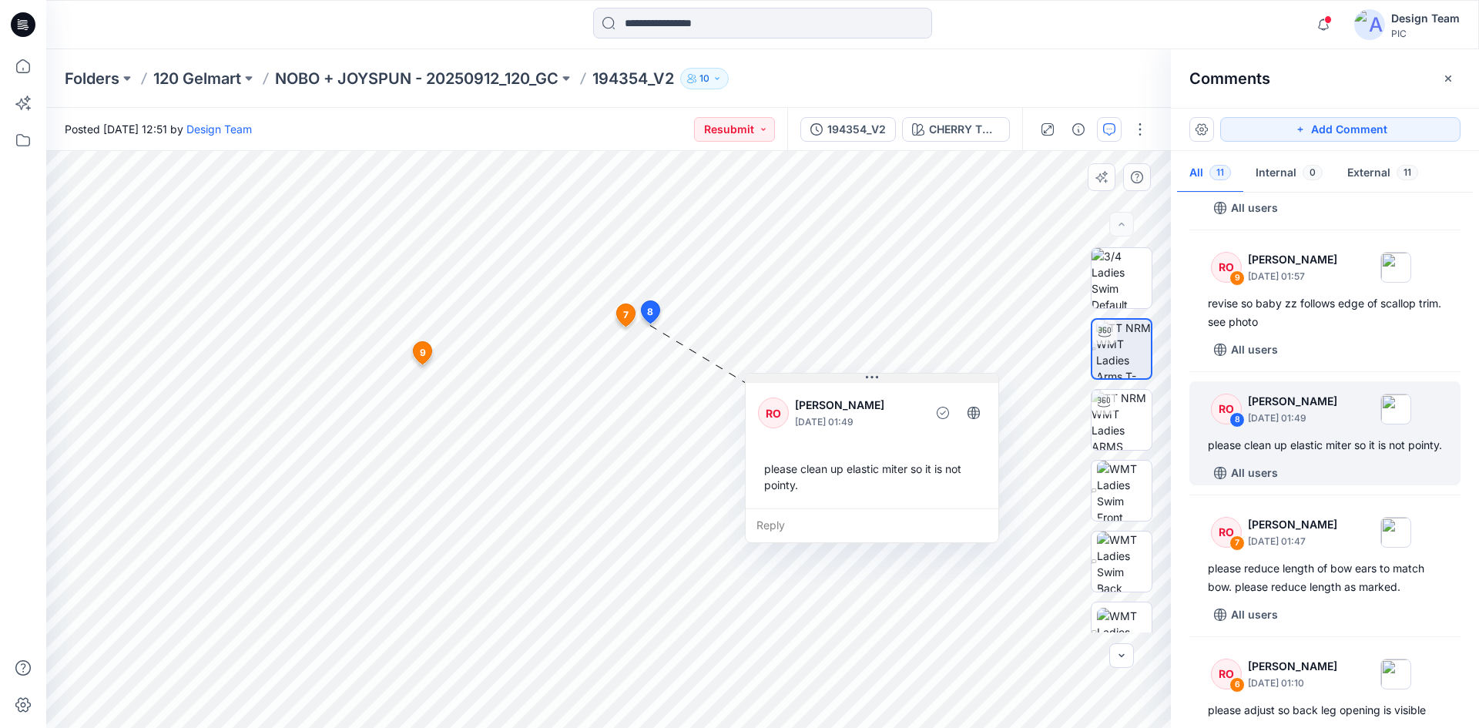
drag, startPoint x: 781, startPoint y: 339, endPoint x: 900, endPoint y: 381, distance: 125.7
click at [900, 381] on button at bounding box center [872, 378] width 253 height 9
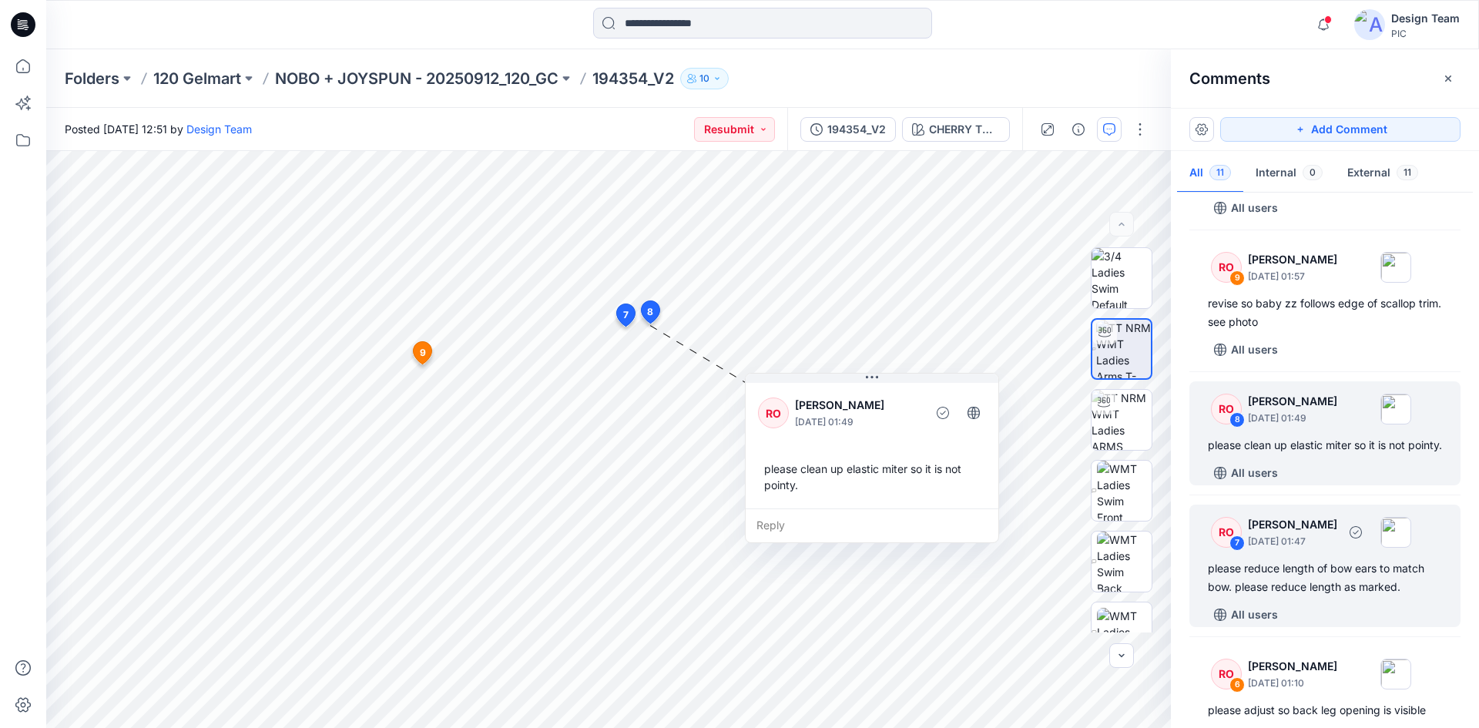
click at [1338, 534] on p "[PERSON_NAME]" at bounding box center [1292, 524] width 89 height 18
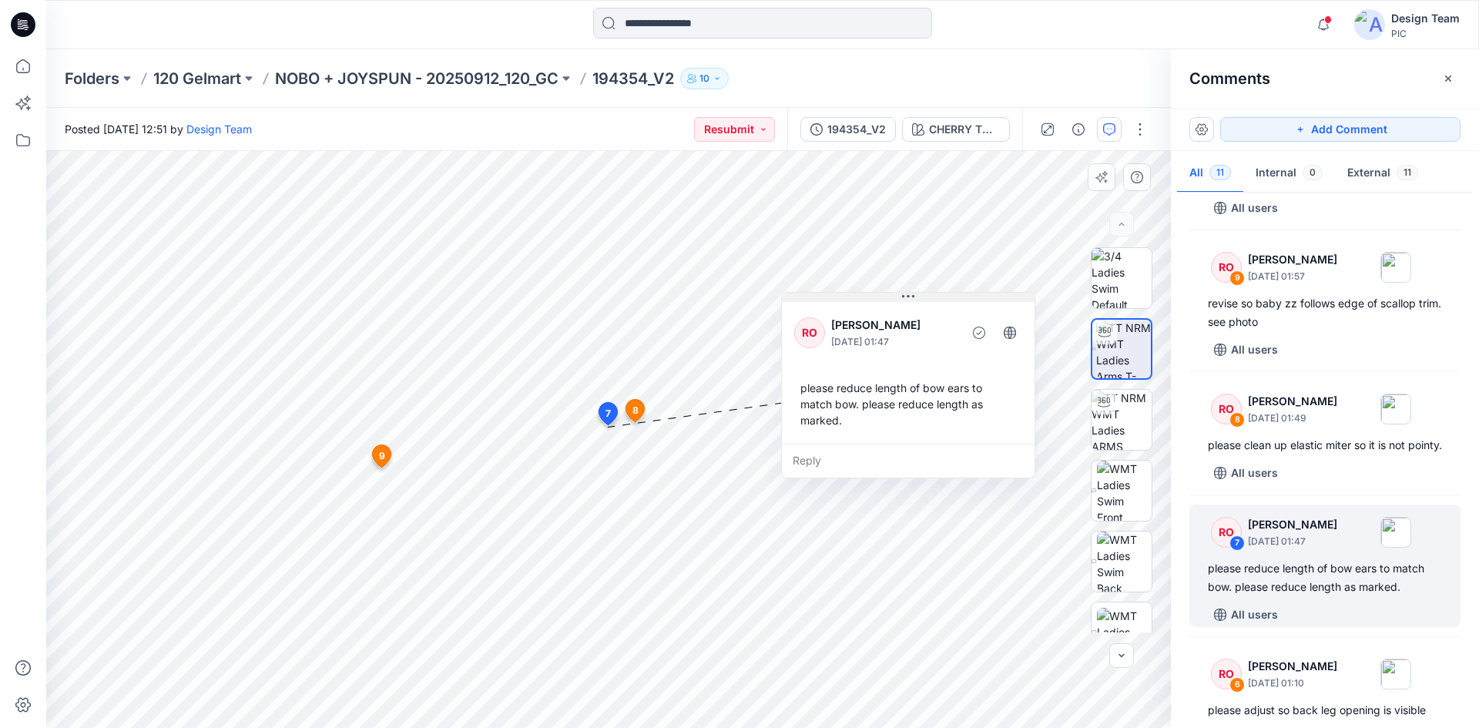
drag, startPoint x: 812, startPoint y: 315, endPoint x: 943, endPoint y: 299, distance: 132.0
click at [943, 299] on button at bounding box center [908, 297] width 253 height 9
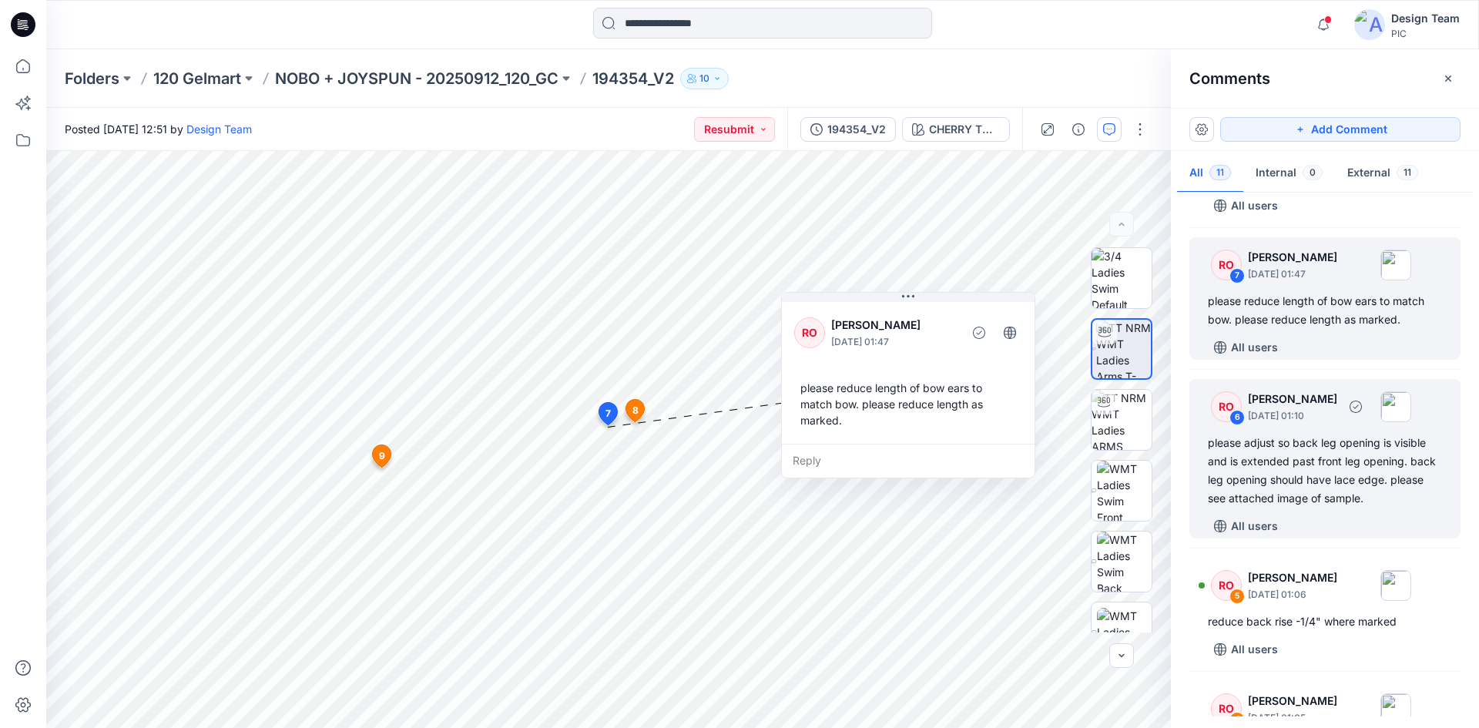
scroll to position [462, 0]
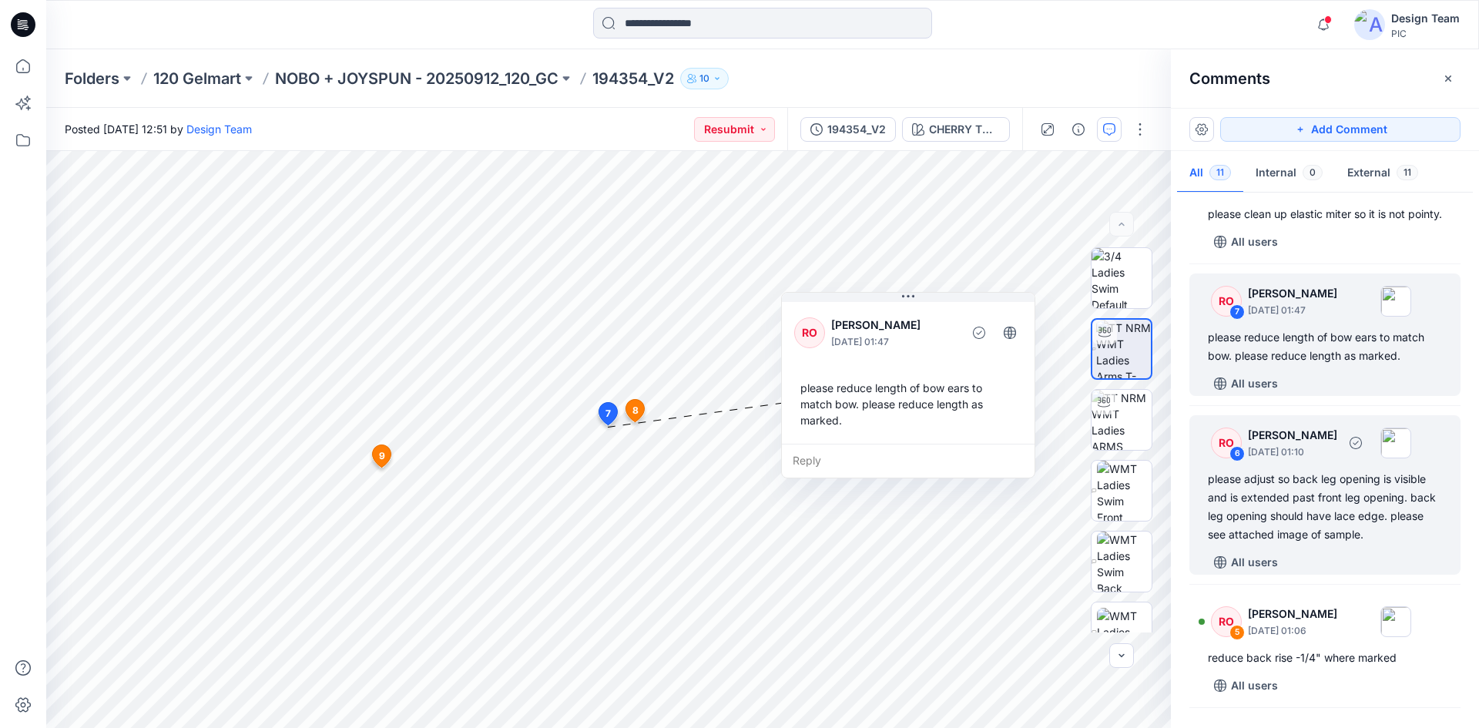
click at [1362, 503] on div "please adjust so back leg opening is visible and is extended past front leg ope…" at bounding box center [1325, 507] width 234 height 74
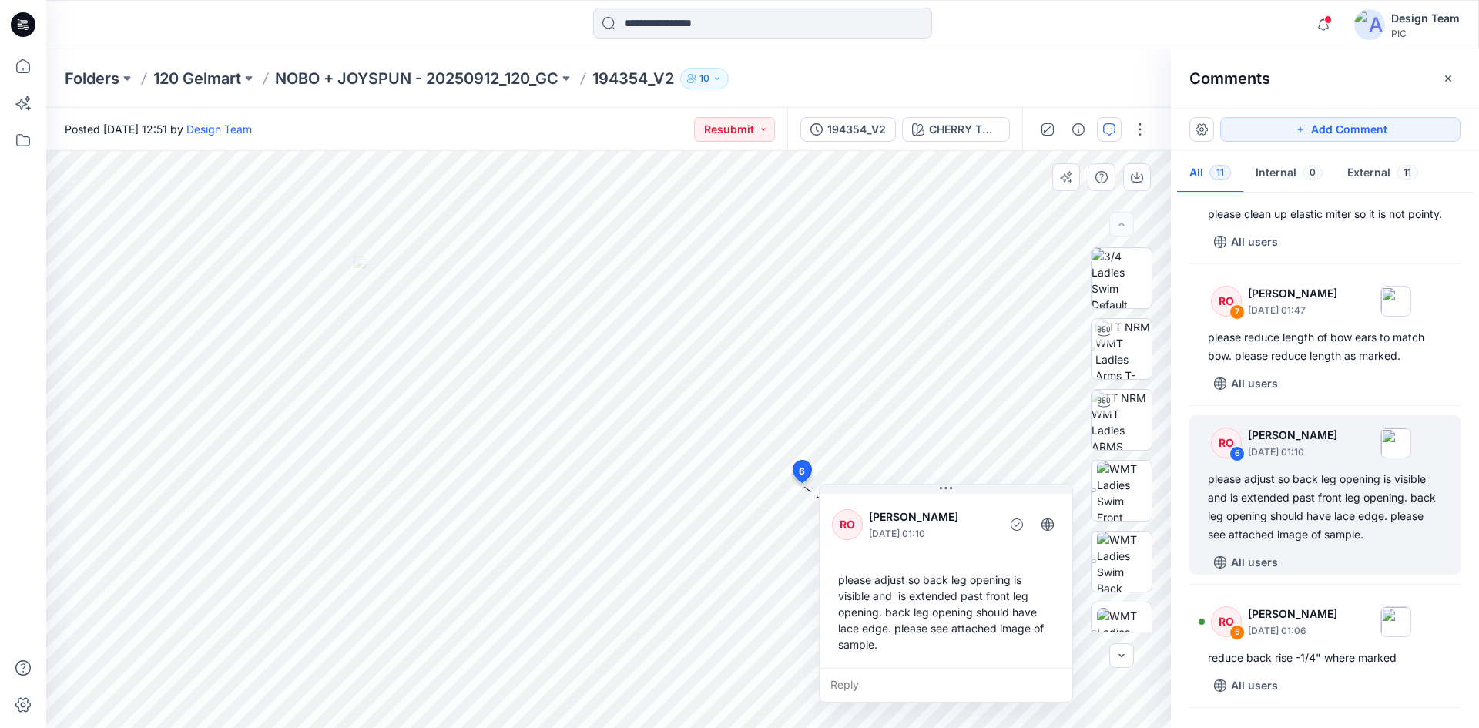
drag, startPoint x: 717, startPoint y: 231, endPoint x: 961, endPoint y: 500, distance: 363.3
click at [961, 500] on div "RO Raquel Ortiz October 01, 2025 01:10 please adjust so back leg opening is vis…" at bounding box center [946, 579] width 253 height 177
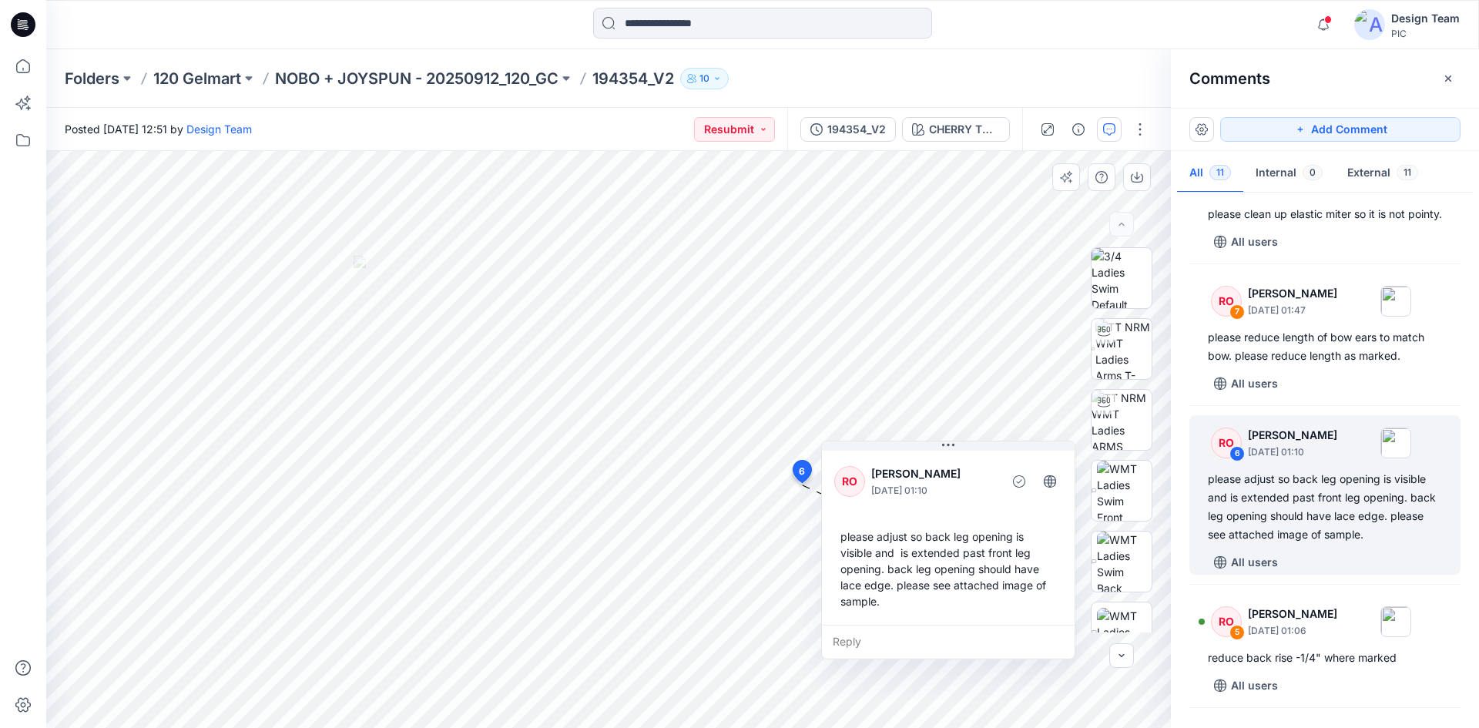
drag, startPoint x: 957, startPoint y: 505, endPoint x: 959, endPoint y: 463, distance: 42.4
click at [959, 463] on div "RO Raquel Ortiz October 01, 2025 01:10" at bounding box center [949, 481] width 228 height 42
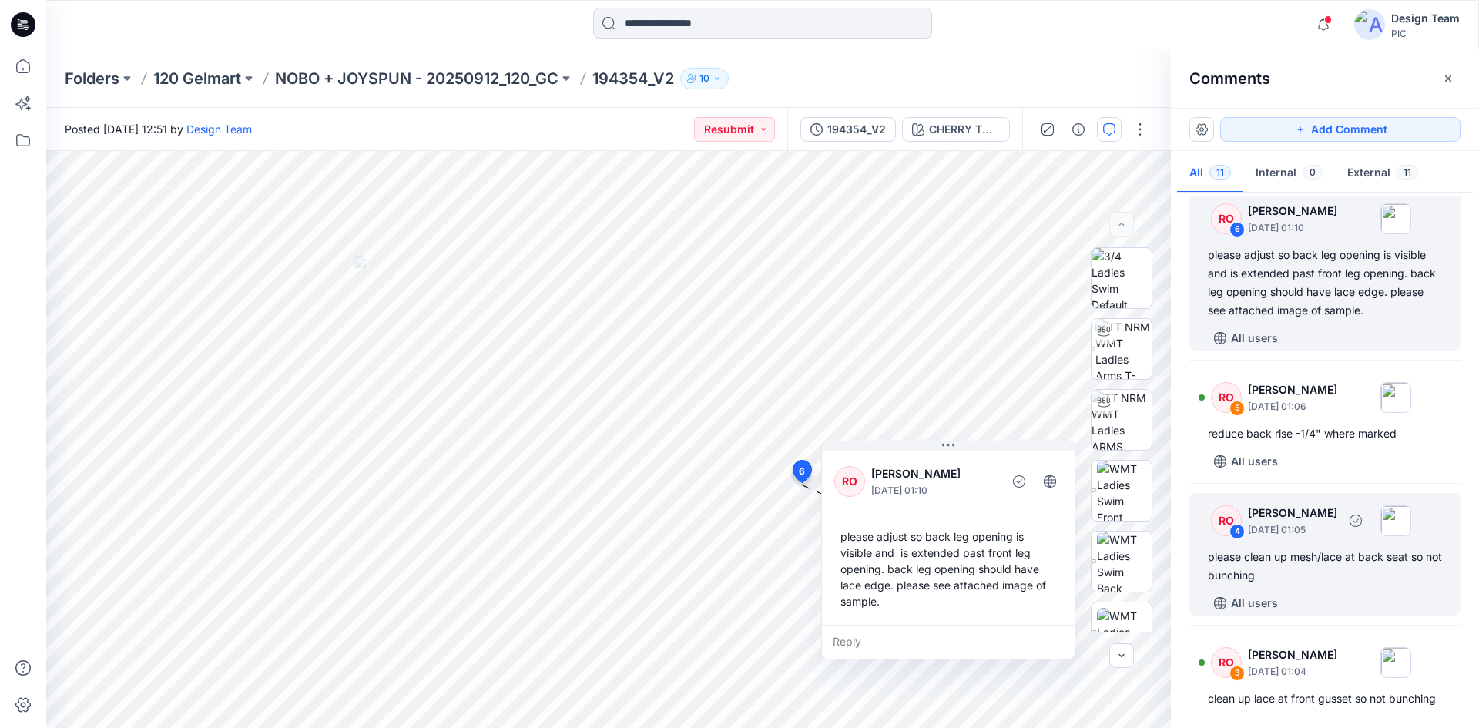
scroll to position [693, 0]
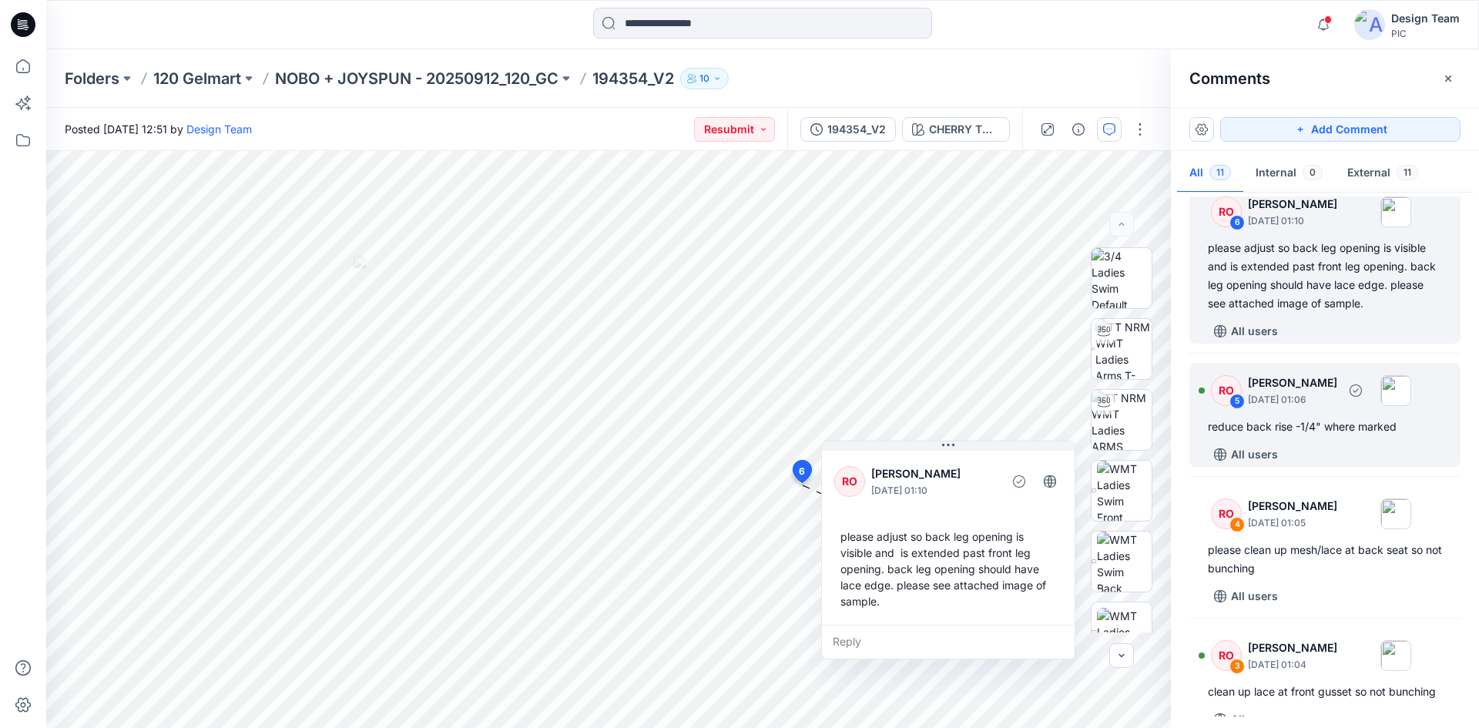
click at [1327, 466] on div "All users" at bounding box center [1334, 454] width 253 height 25
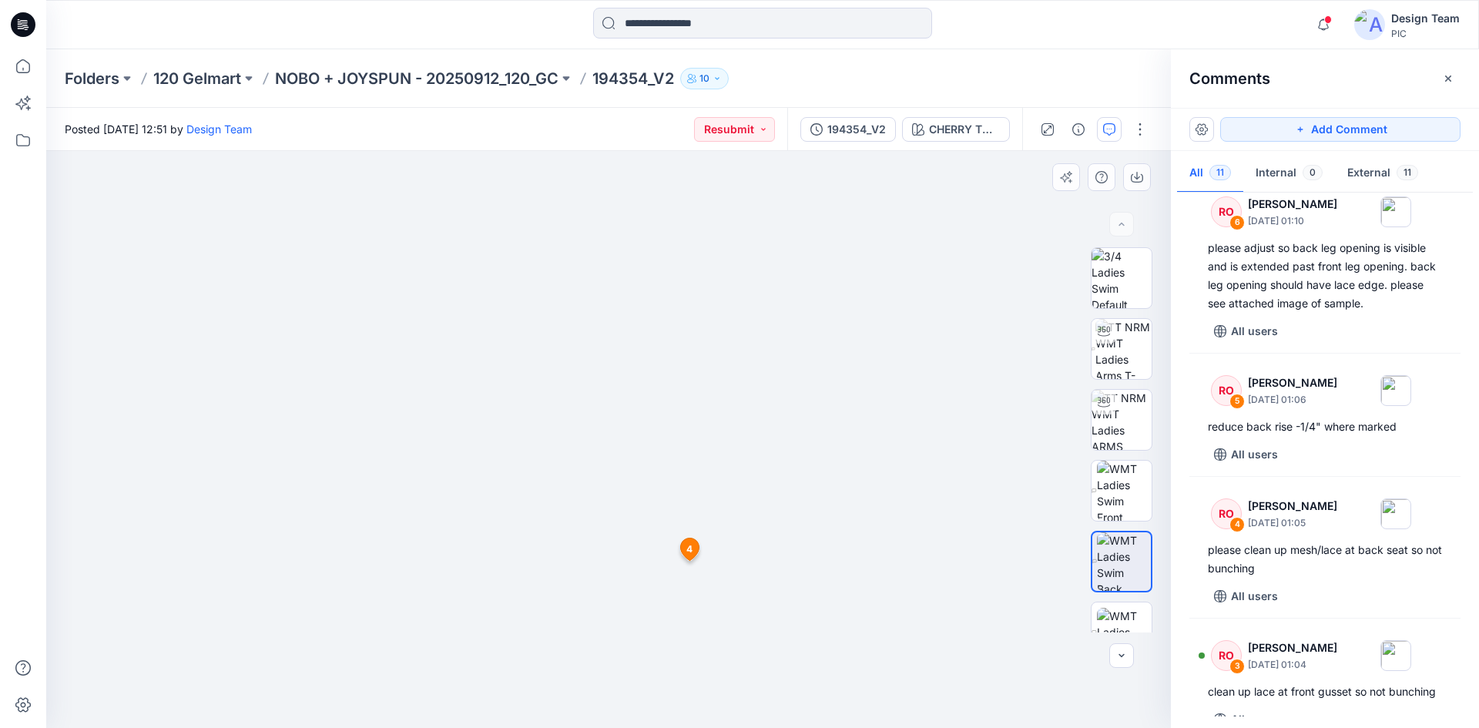
drag, startPoint x: 623, startPoint y: 645, endPoint x: 670, endPoint y: 521, distance: 132.7
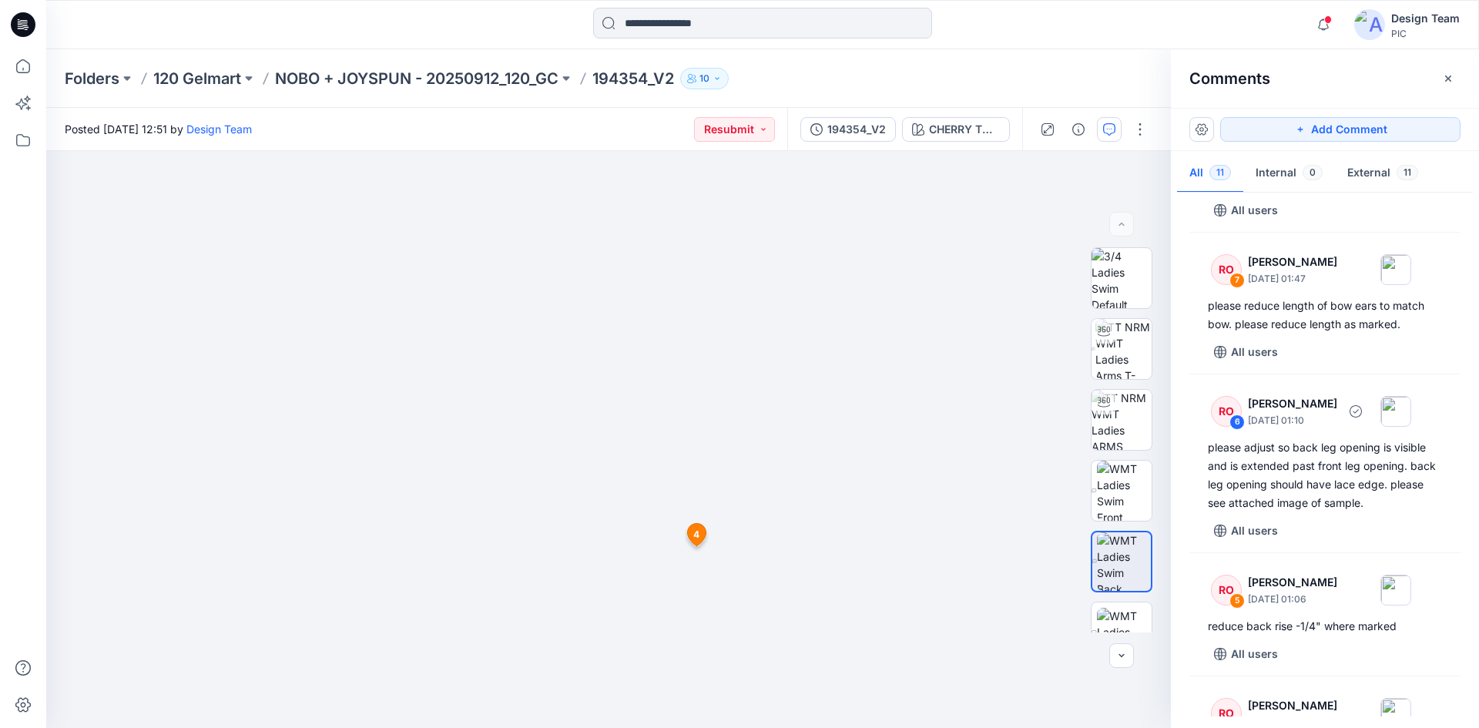
scroll to position [518, 0]
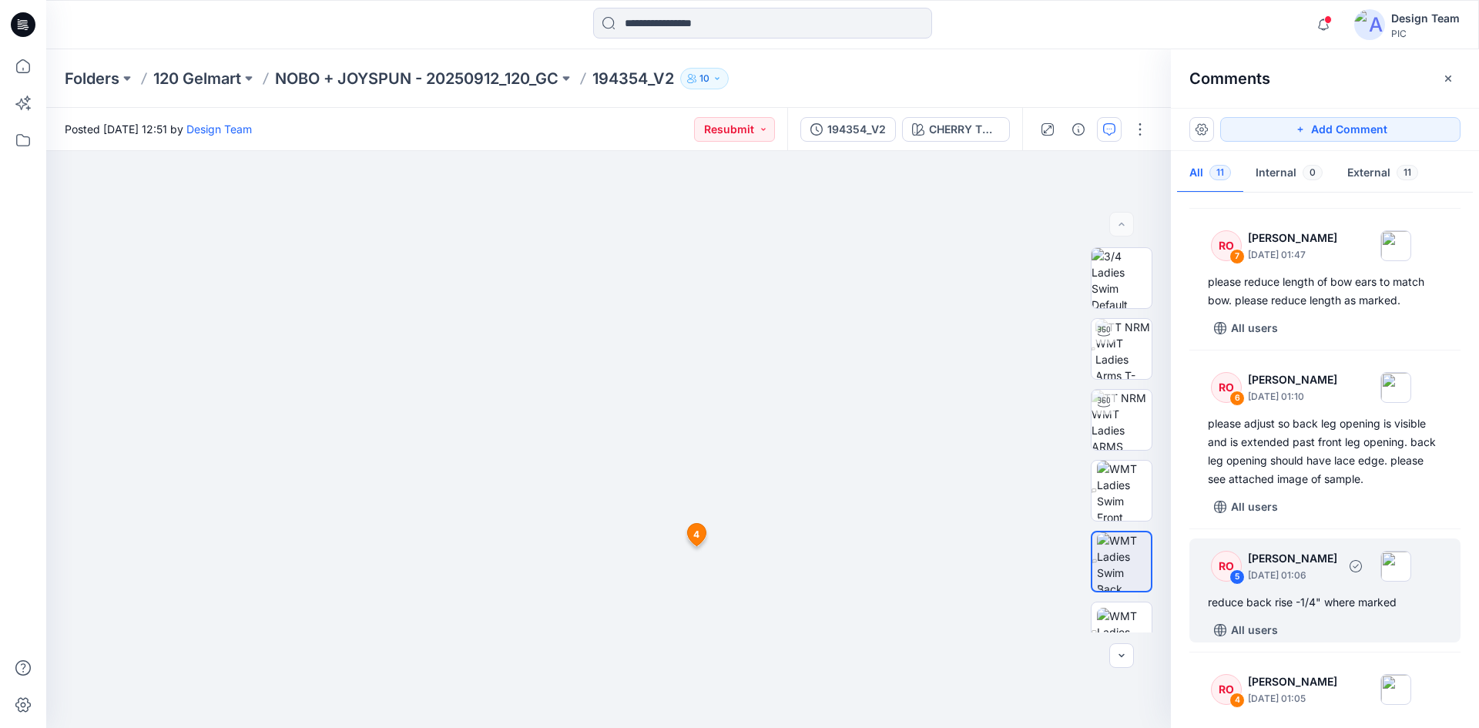
click at [1308, 587] on div "RO 5 Raquel Ortiz October 01, 2025 01:06" at bounding box center [1305, 566] width 213 height 42
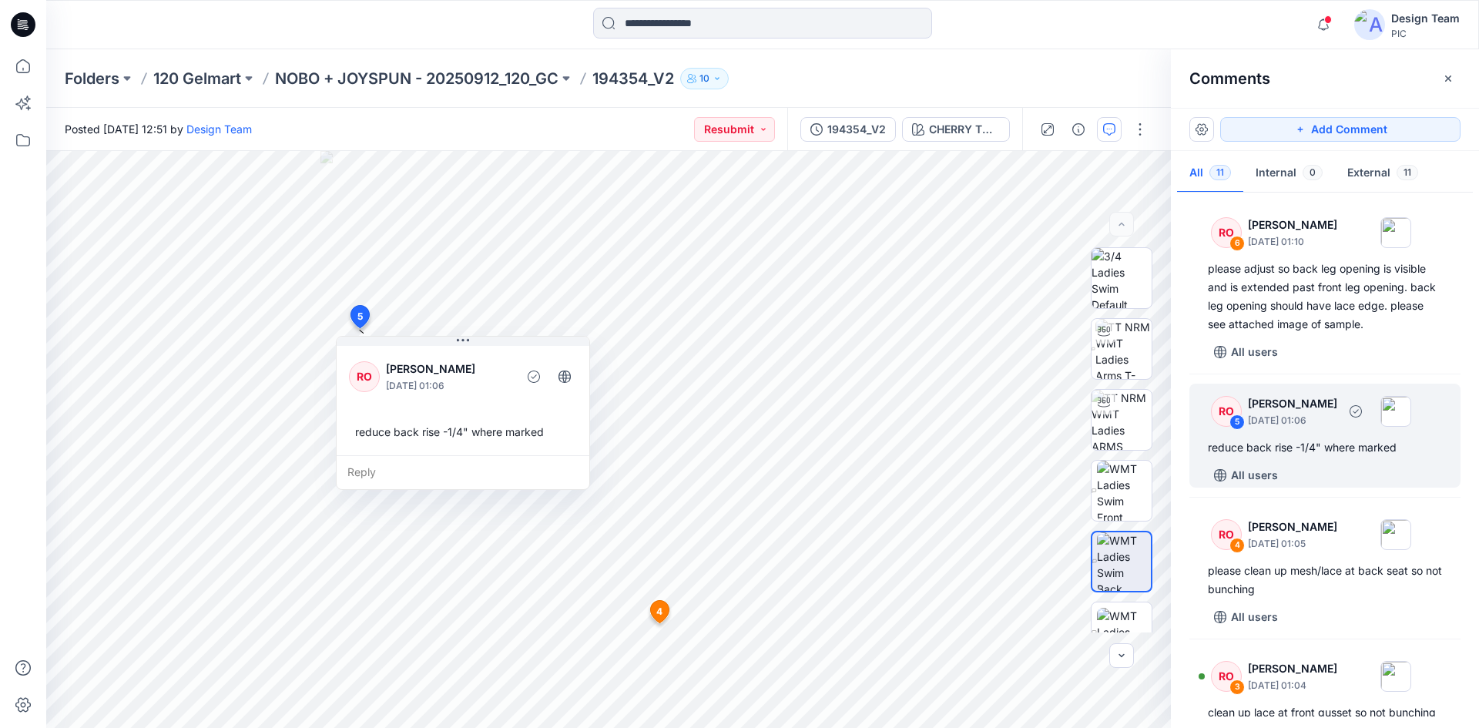
scroll to position [749, 0]
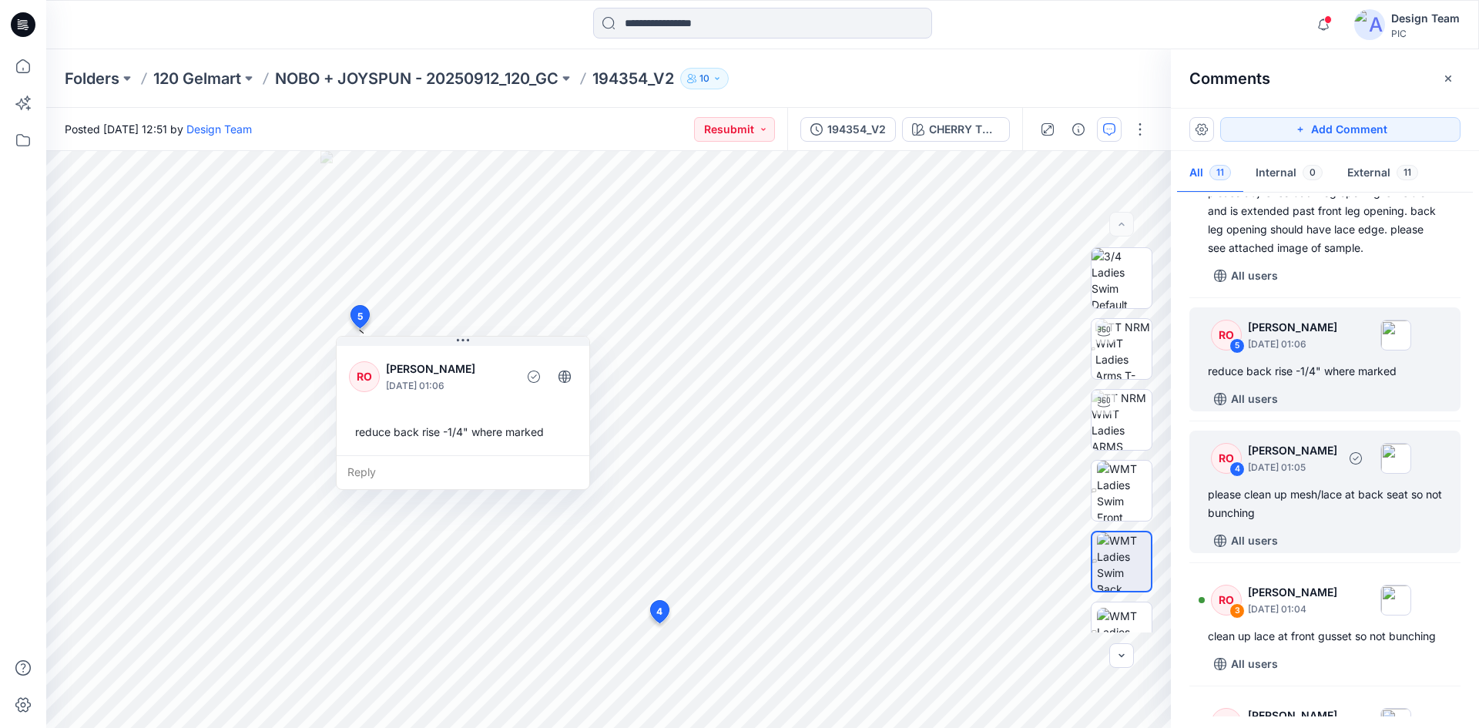
click at [1309, 541] on div "RO 4 Raquel Ortiz October 01, 2025 01:05 please clean up mesh/lace at back seat…" at bounding box center [1325, 492] width 271 height 123
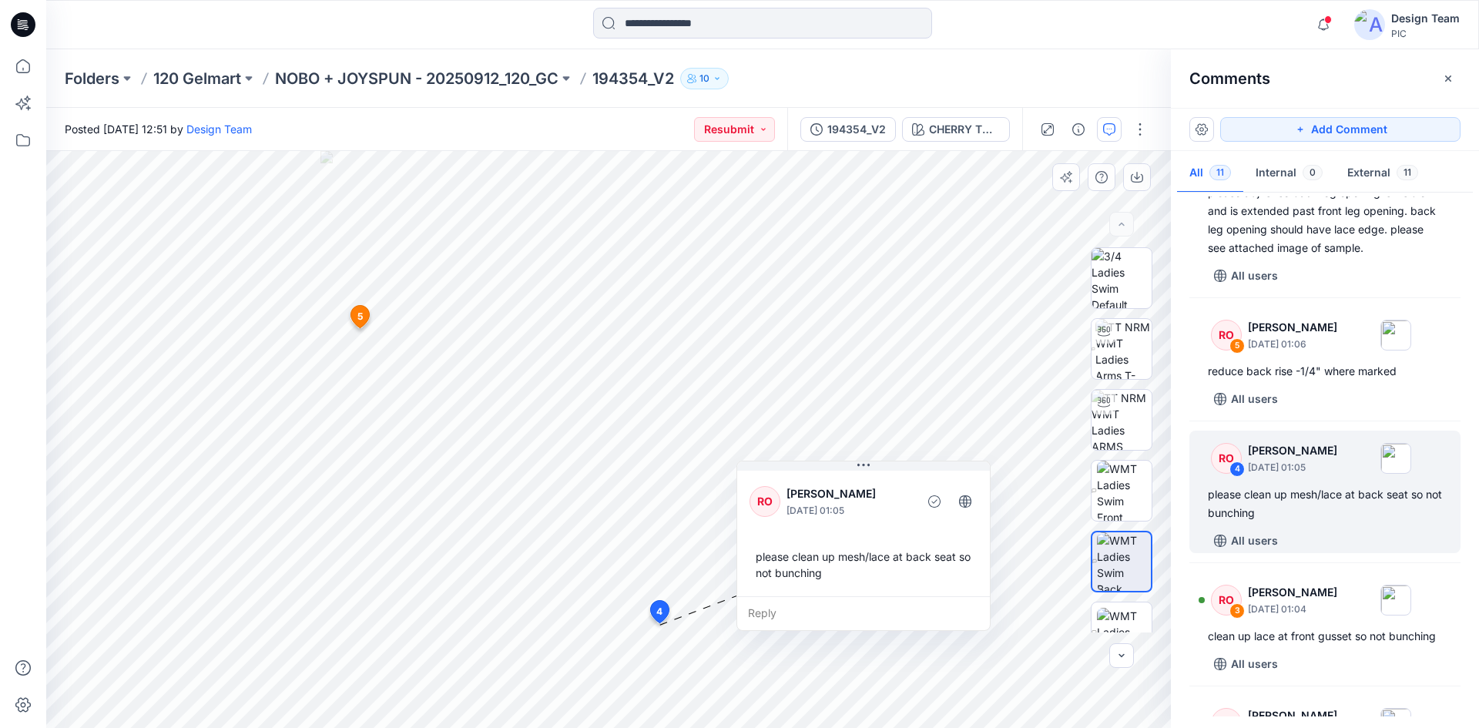
drag, startPoint x: 743, startPoint y: 505, endPoint x: 901, endPoint y: 474, distance: 161.1
click at [901, 474] on div "RO Raquel Ortiz October 01, 2025 01:05 please clean up mesh/lace at back seat s…" at bounding box center [863, 532] width 253 height 129
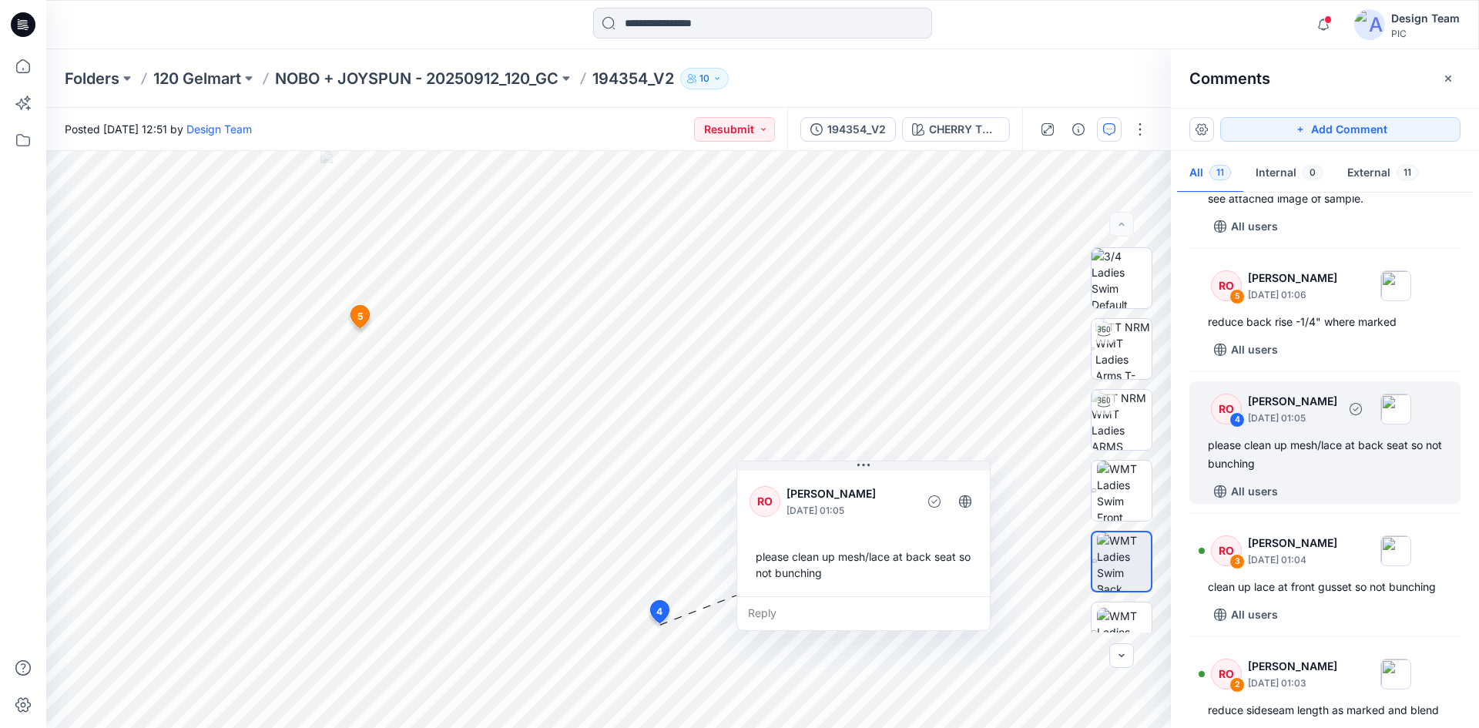
scroll to position [826, 0]
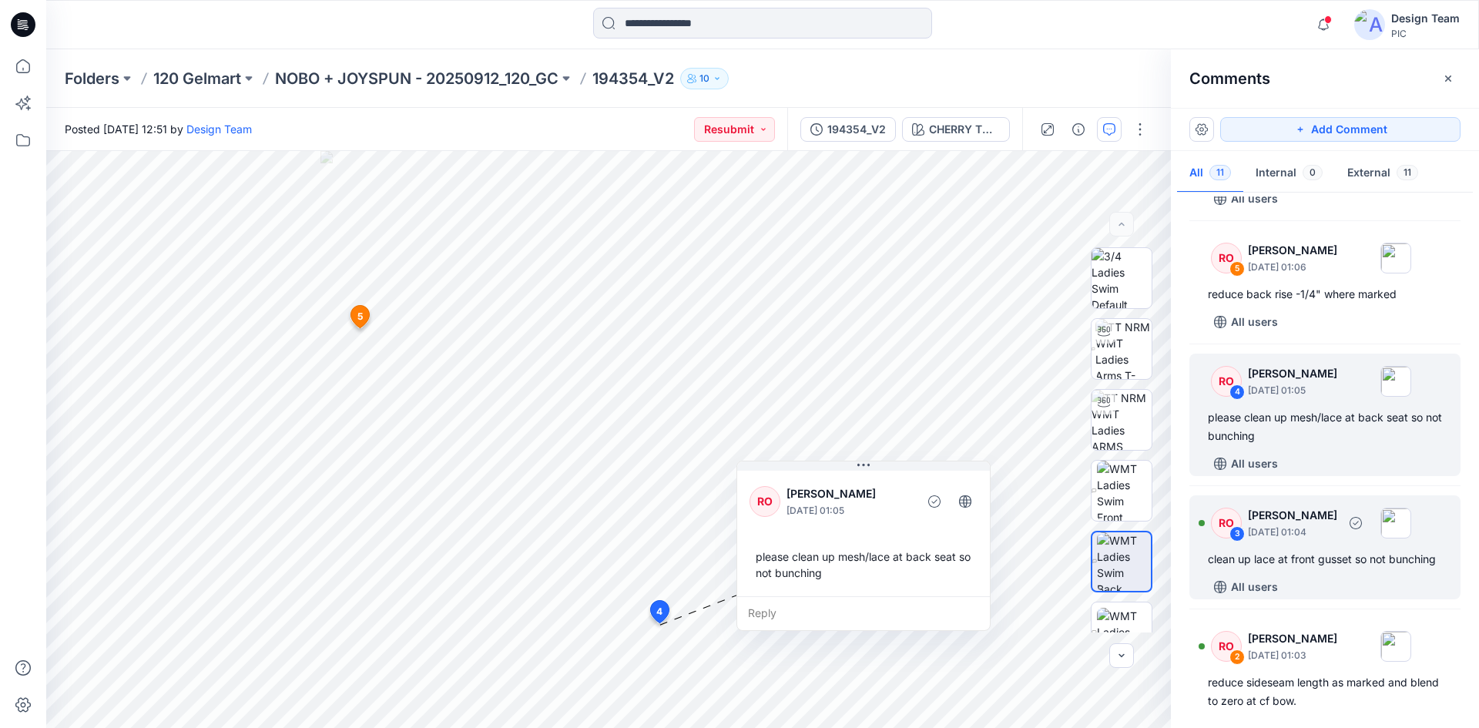
click at [1321, 564] on div "RO 3 Raquel Ortiz October 01, 2025 01:04 clean up lace at front gusset so not b…" at bounding box center [1325, 547] width 271 height 104
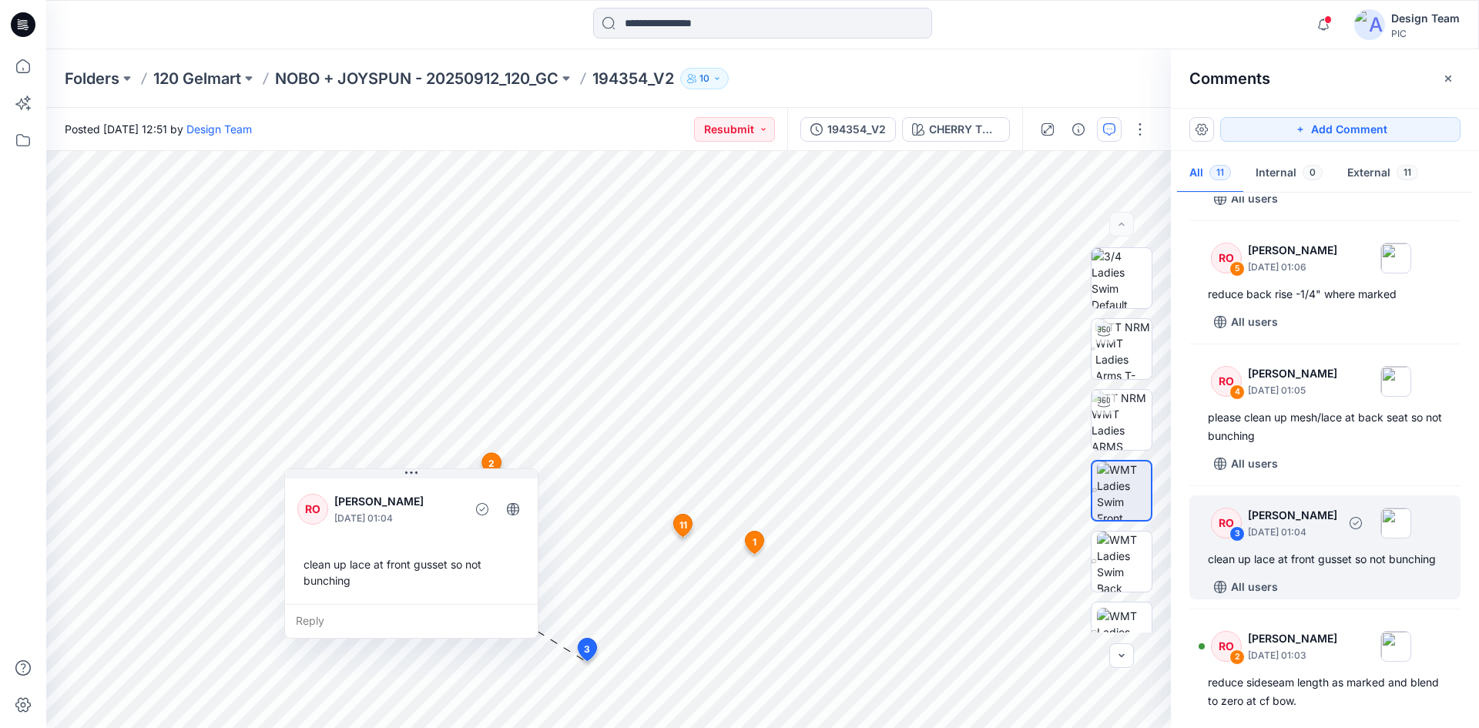
scroll to position [1057, 0]
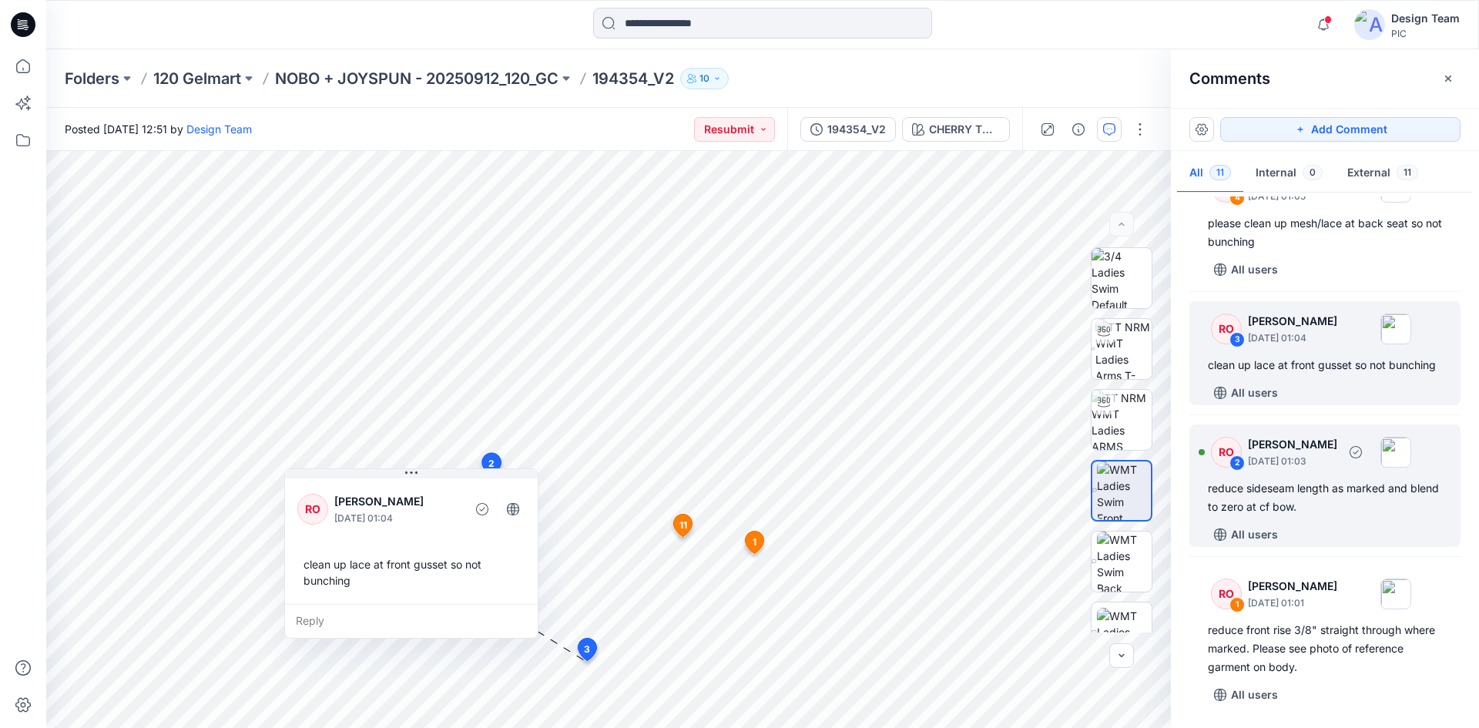
click at [1315, 515] on div "reduce sideseam length as marked and blend to zero at cf bow." at bounding box center [1325, 497] width 234 height 37
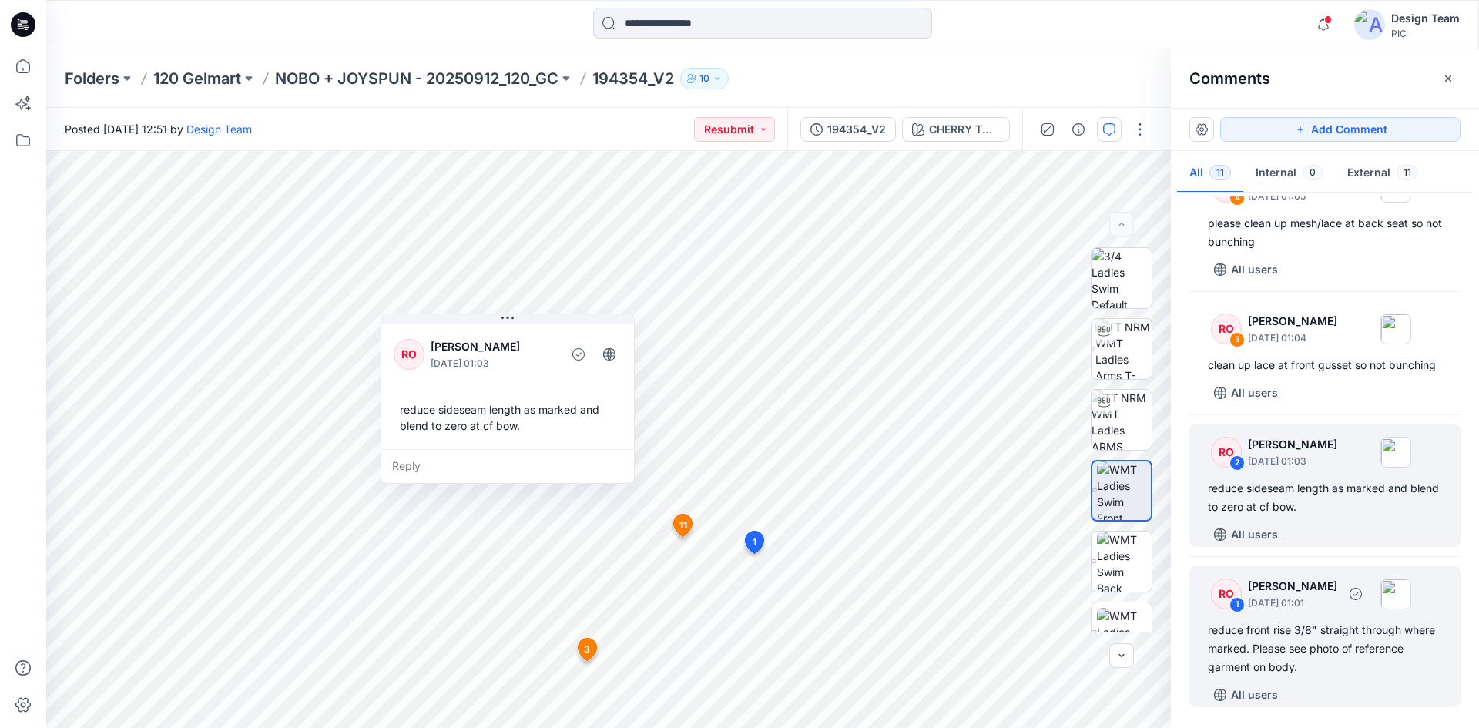
click at [1335, 646] on div "reduce front rise 3/8" straight through where marked. Please see photo of refer…" at bounding box center [1325, 648] width 234 height 55
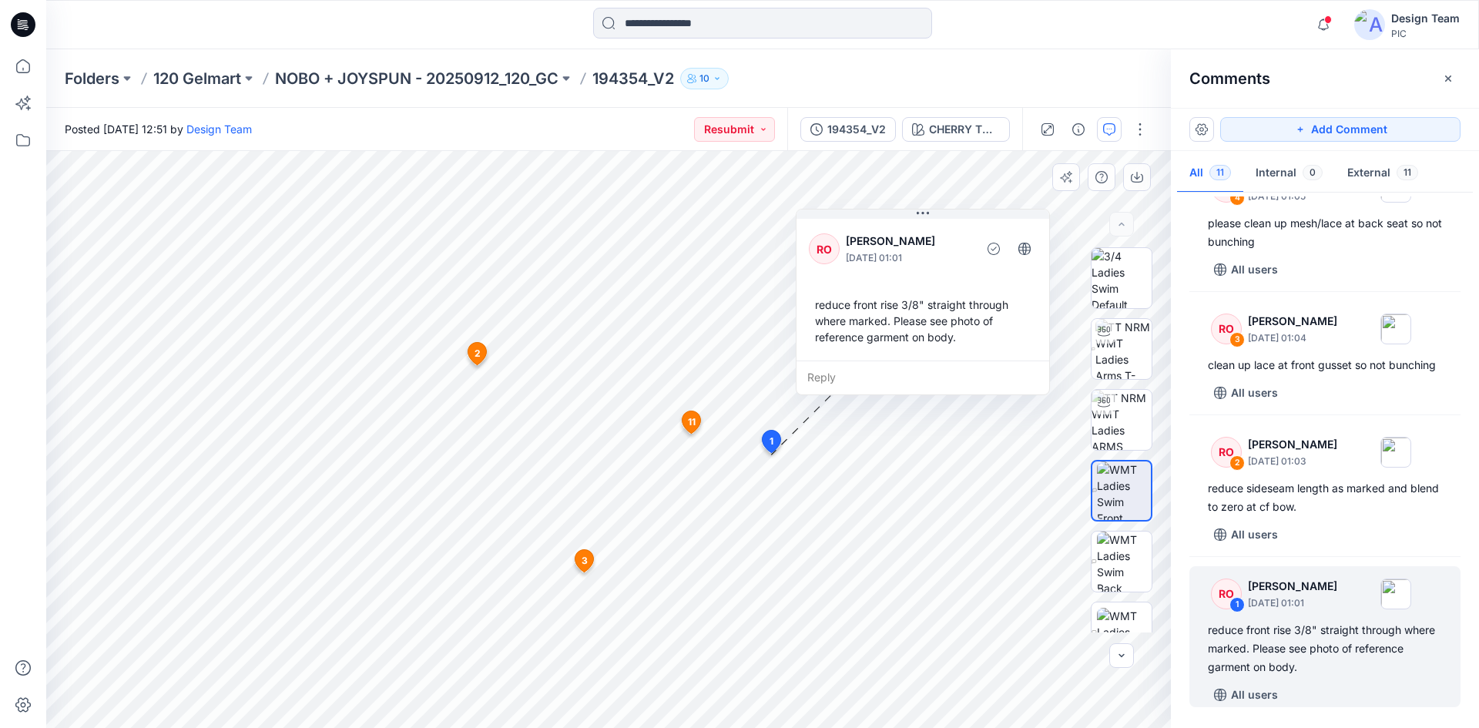
drag, startPoint x: 858, startPoint y: 283, endPoint x: 942, endPoint y: 229, distance: 100.5
click at [942, 229] on div "RO Raquel Ortiz October 01, 2025 01:01" at bounding box center [923, 249] width 228 height 42
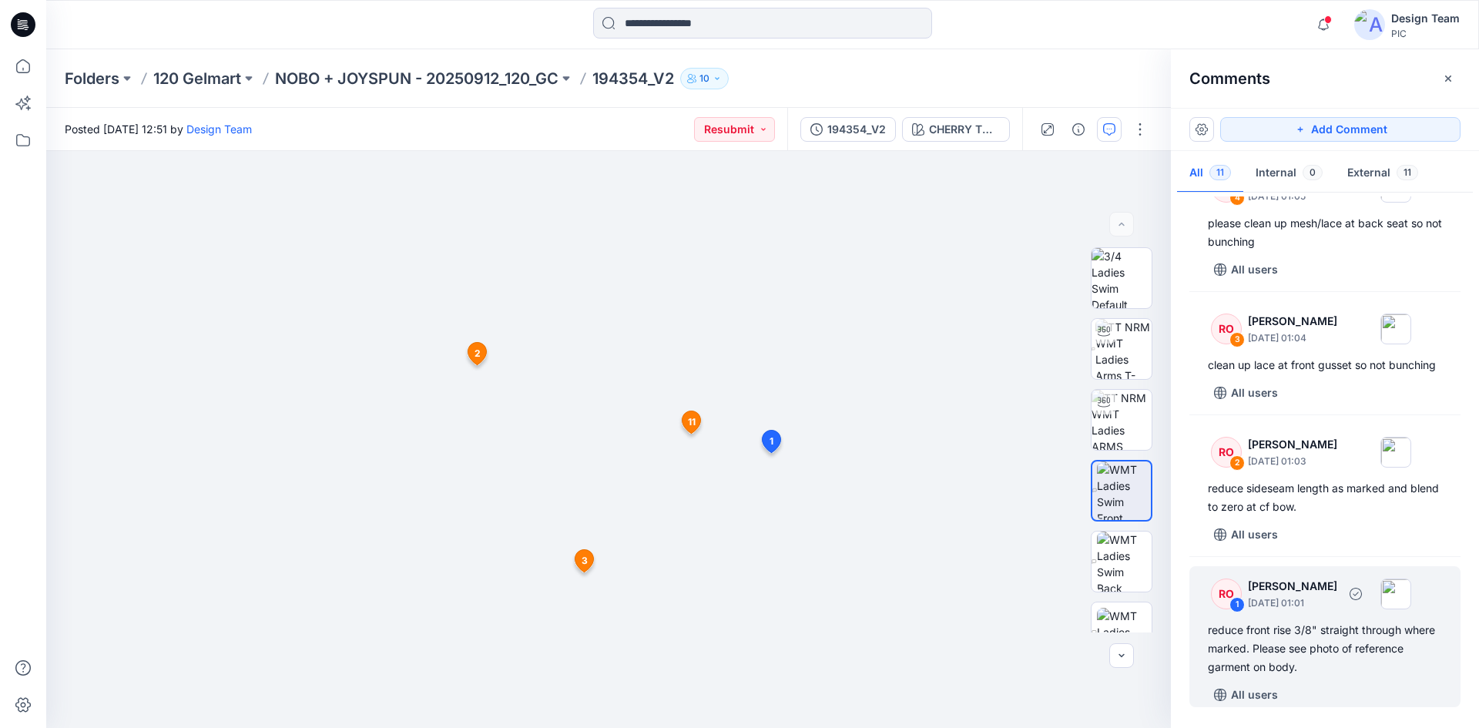
click at [1281, 650] on div "reduce front rise 3/8" straight through where marked. Please see photo of refer…" at bounding box center [1325, 648] width 234 height 55
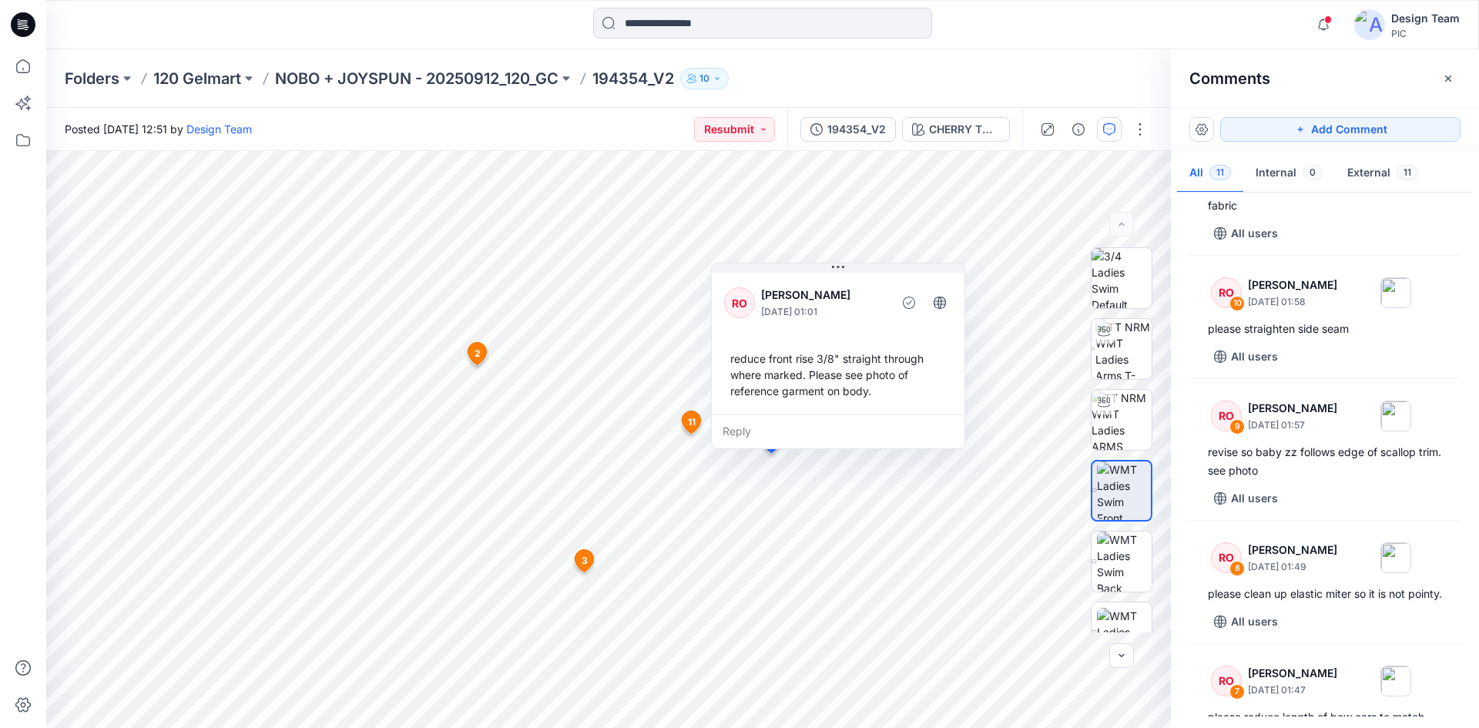
scroll to position [0, 0]
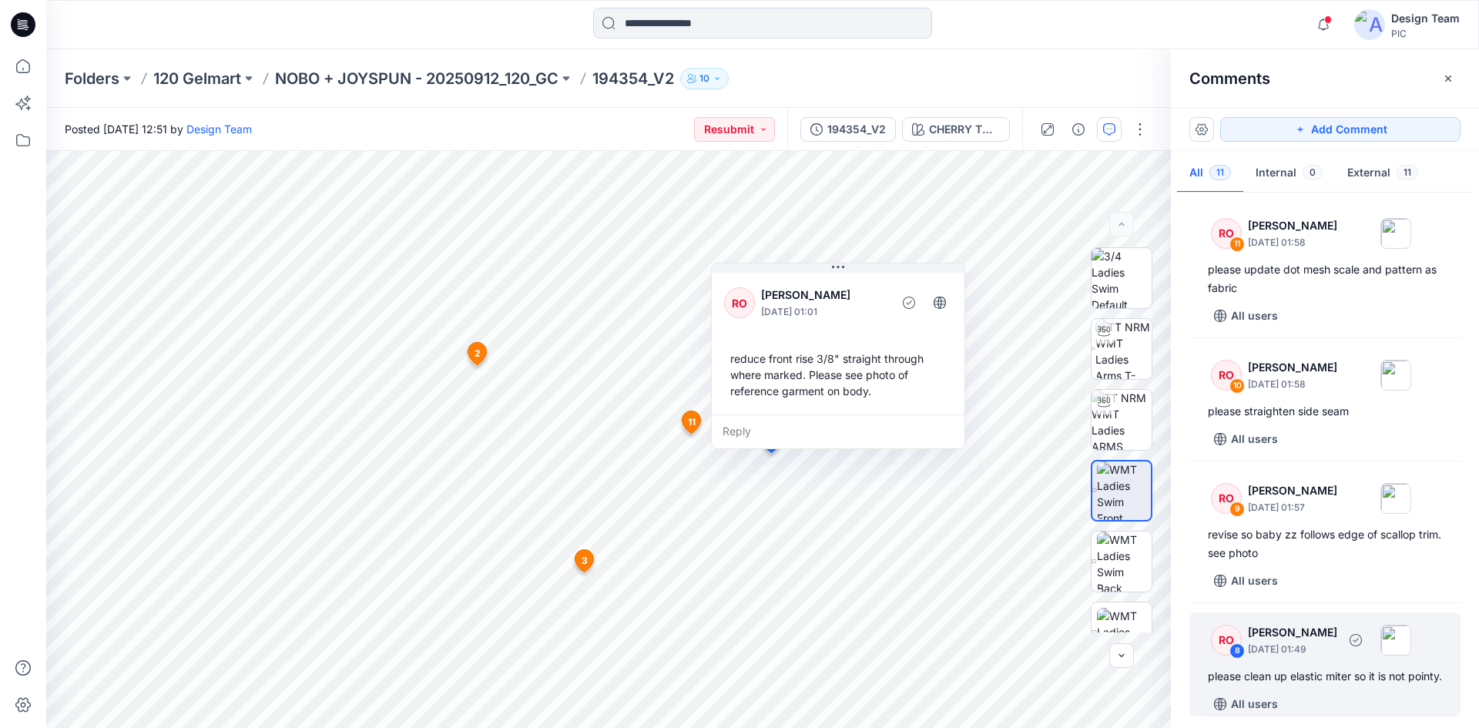
click at [1302, 677] on div "please clean up elastic miter so it is not pointy." at bounding box center [1325, 676] width 234 height 18
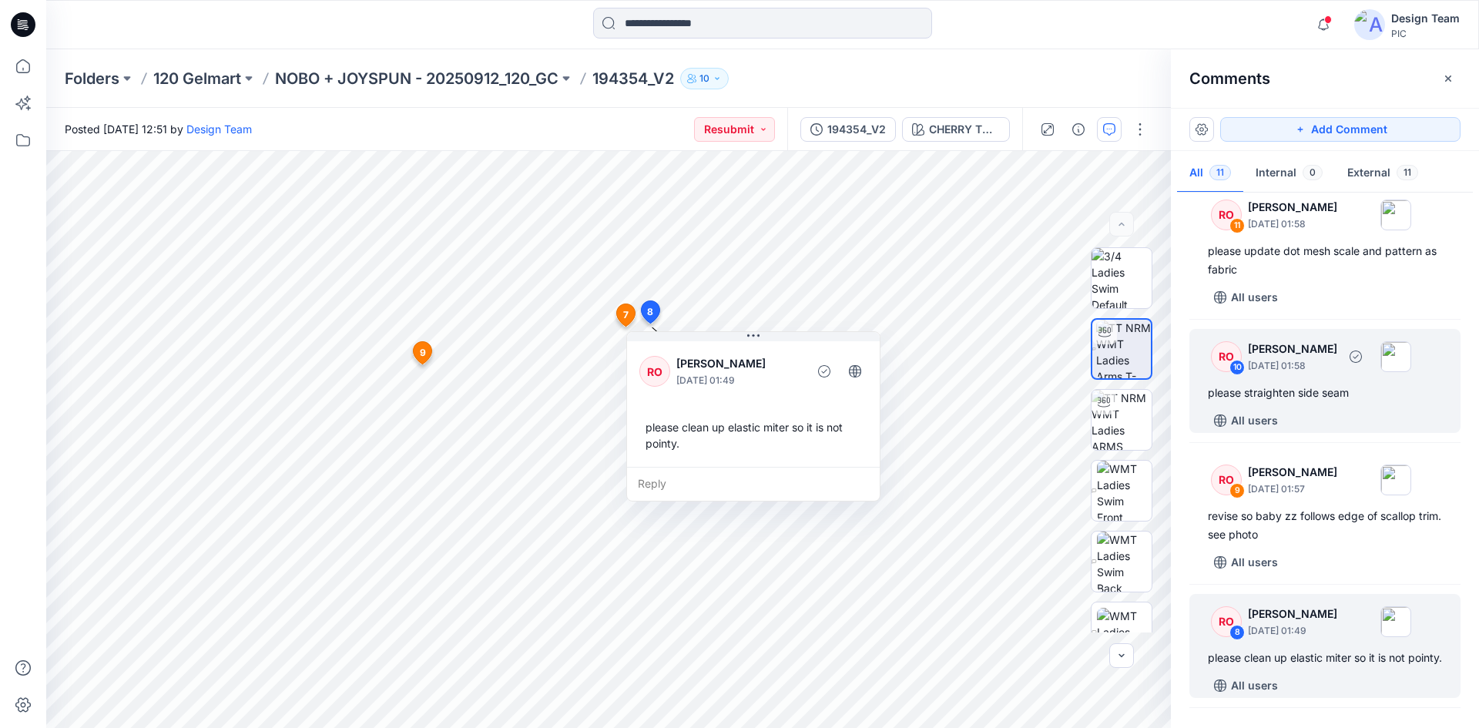
click at [1324, 375] on div "RO 10 Raquel Ortiz October 01, 2025 01:58" at bounding box center [1305, 356] width 213 height 42
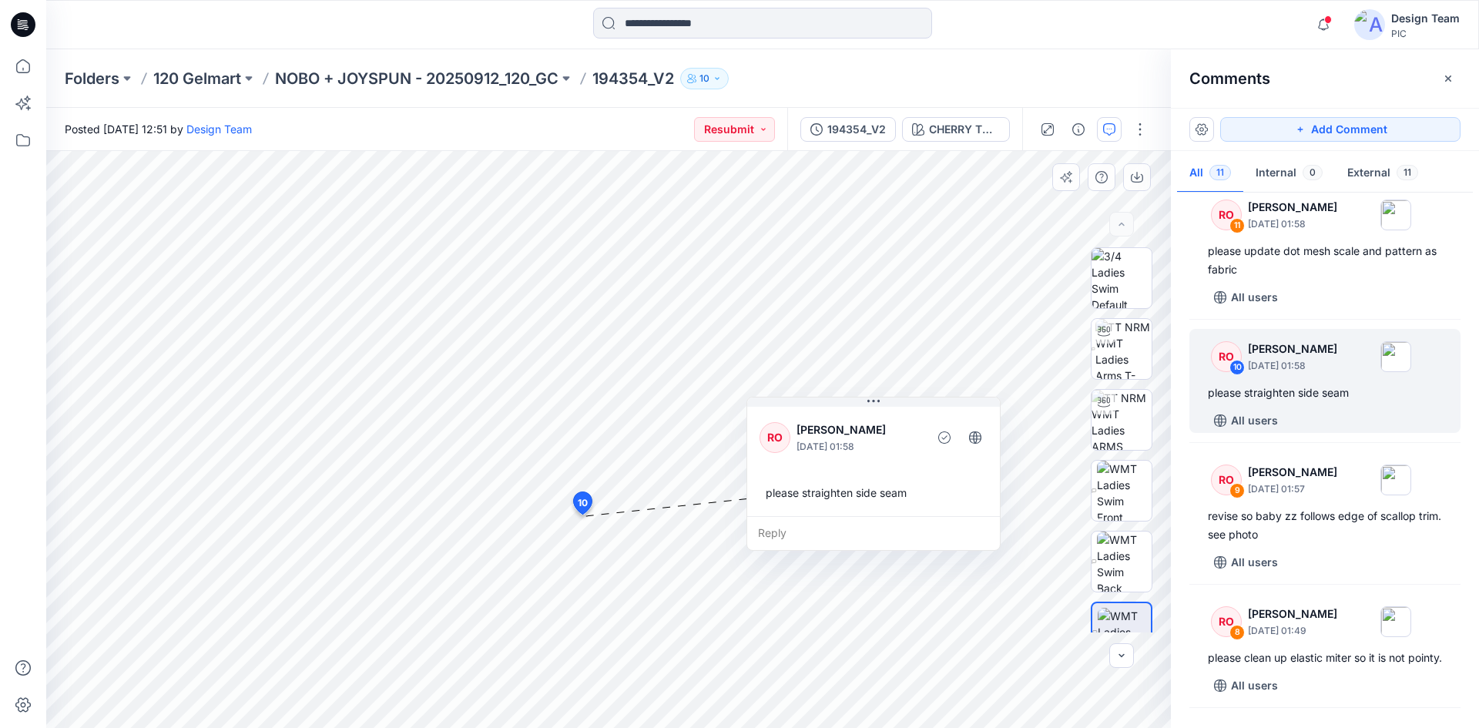
drag, startPoint x: 720, startPoint y: 546, endPoint x: 925, endPoint y: 394, distance: 255.5
click at [922, 421] on p "[PERSON_NAME]" at bounding box center [860, 430] width 126 height 18
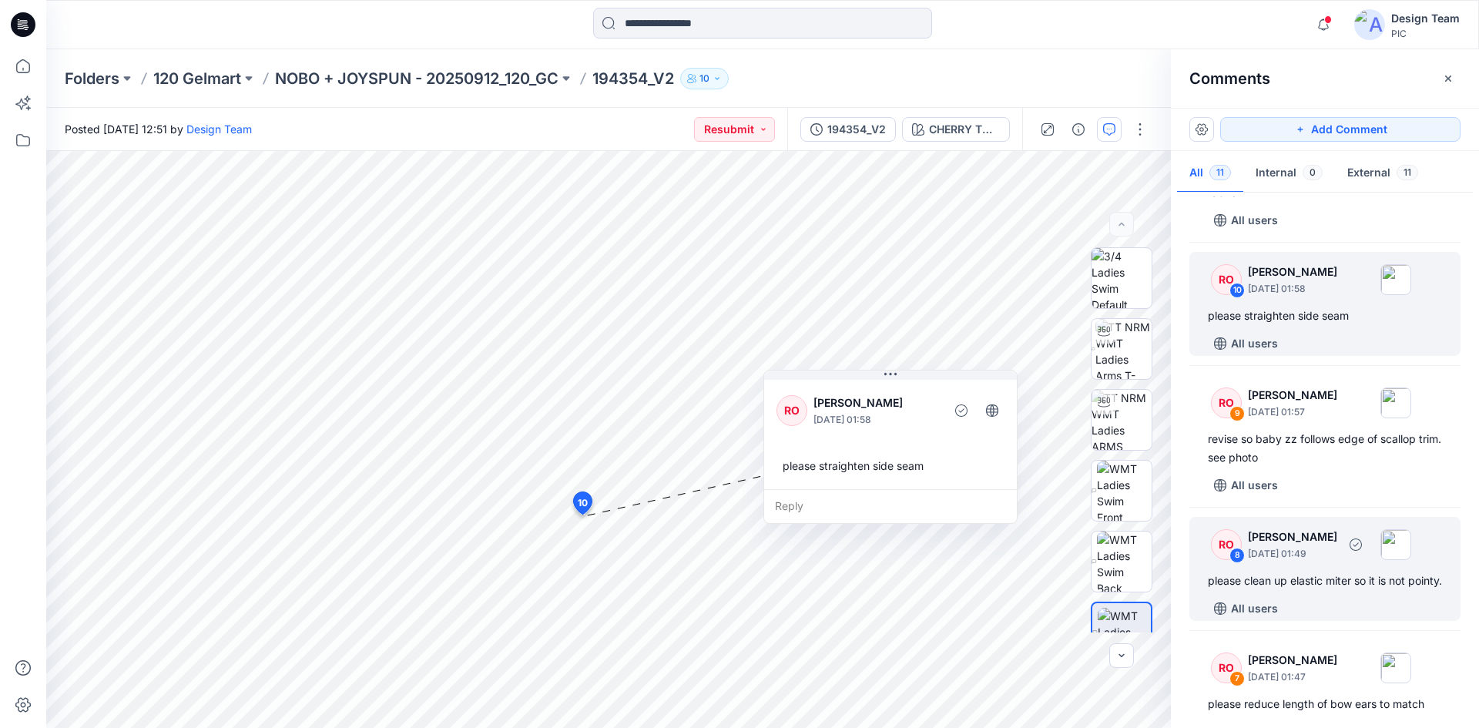
scroll to position [173, 0]
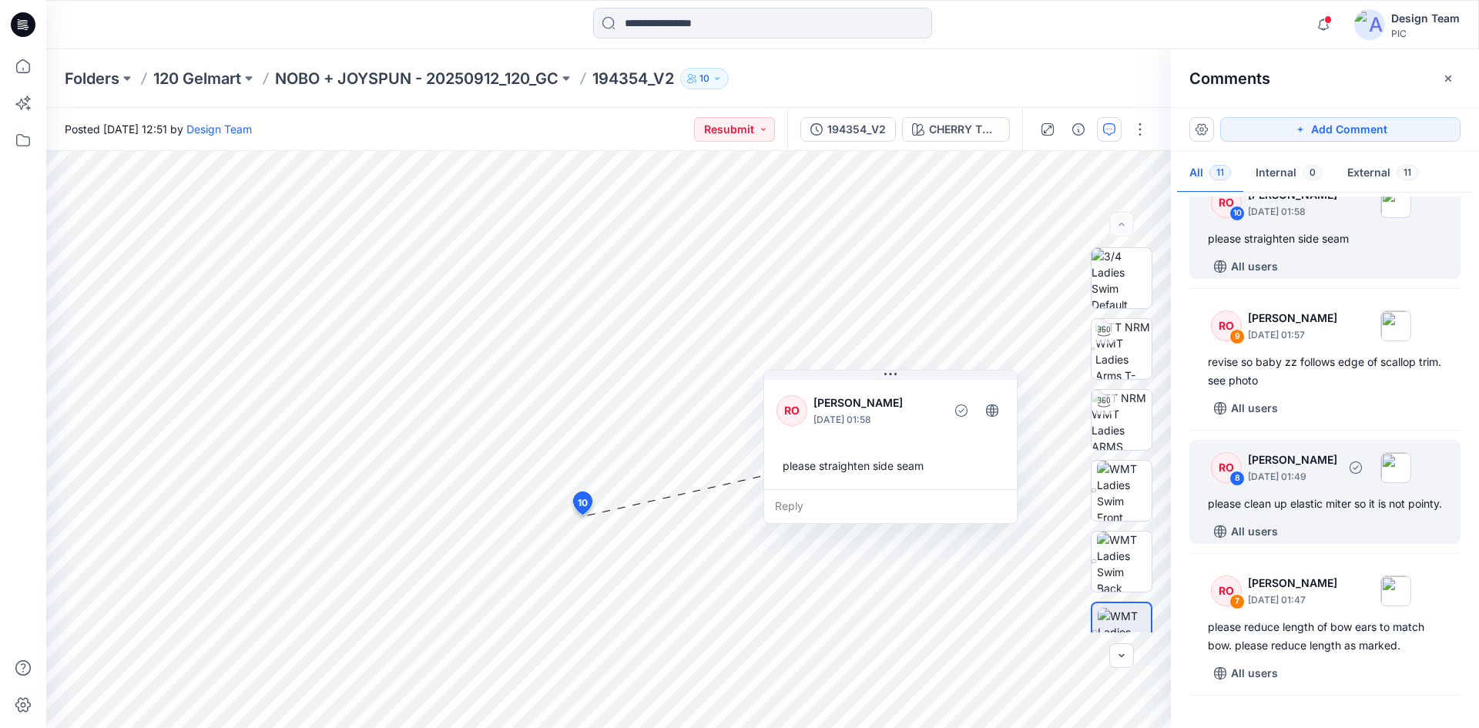
click at [1353, 532] on div "RO 8 Raquel Ortiz October 01, 2025 01:49 please clean up elastic miter so it is…" at bounding box center [1325, 492] width 271 height 104
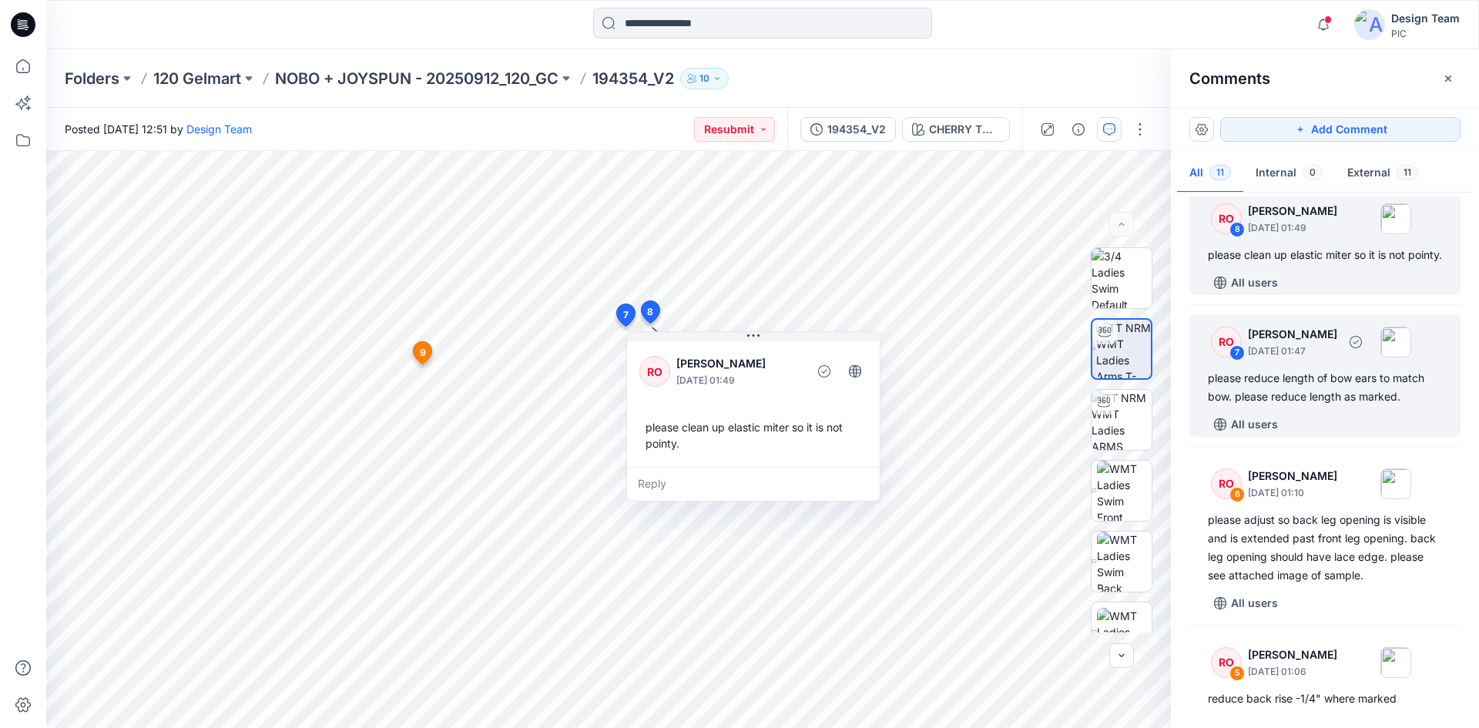
scroll to position [481, 0]
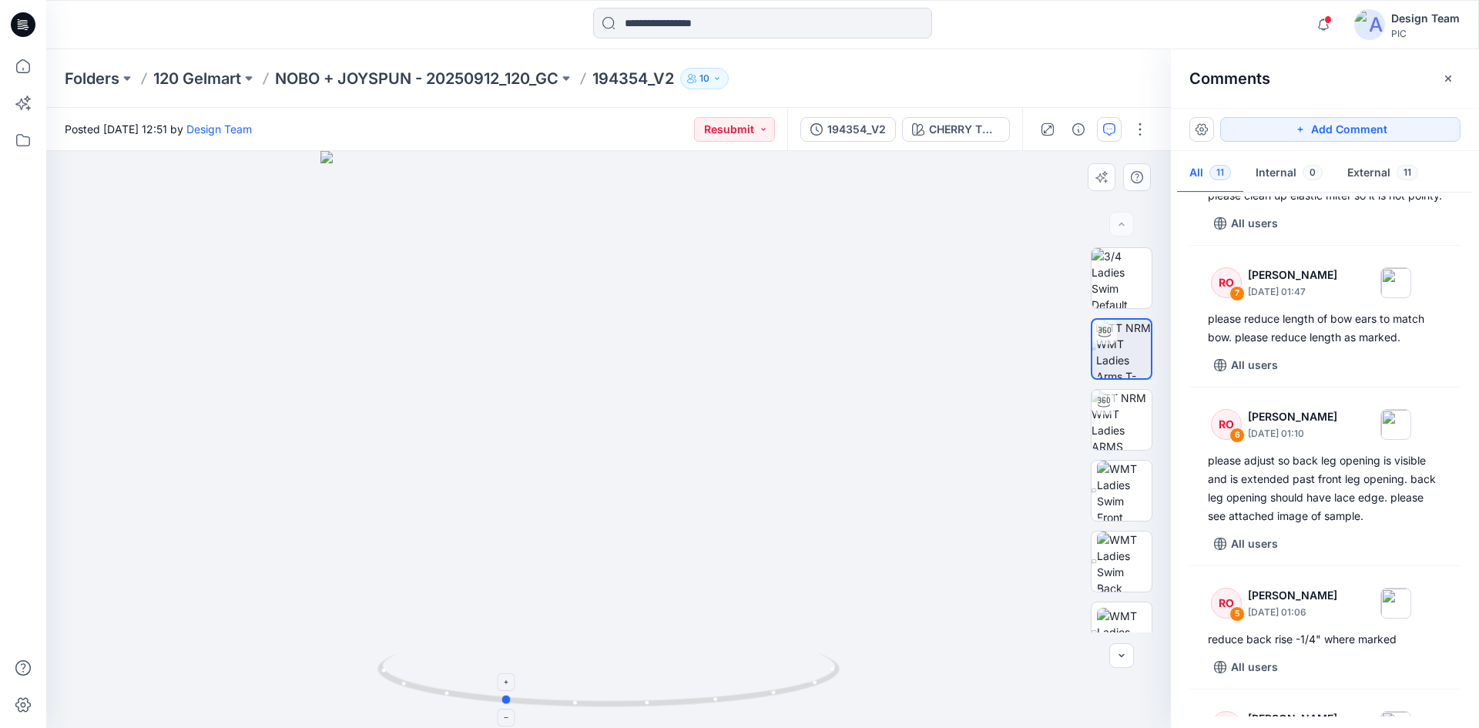
drag, startPoint x: 813, startPoint y: 681, endPoint x: 707, endPoint y: 694, distance: 106.4
click at [707, 694] on icon at bounding box center [611, 682] width 466 height 58
drag, startPoint x: 794, startPoint y: 691, endPoint x: 876, endPoint y: 682, distance: 83.0
click at [876, 682] on div at bounding box center [608, 439] width 1125 height 577
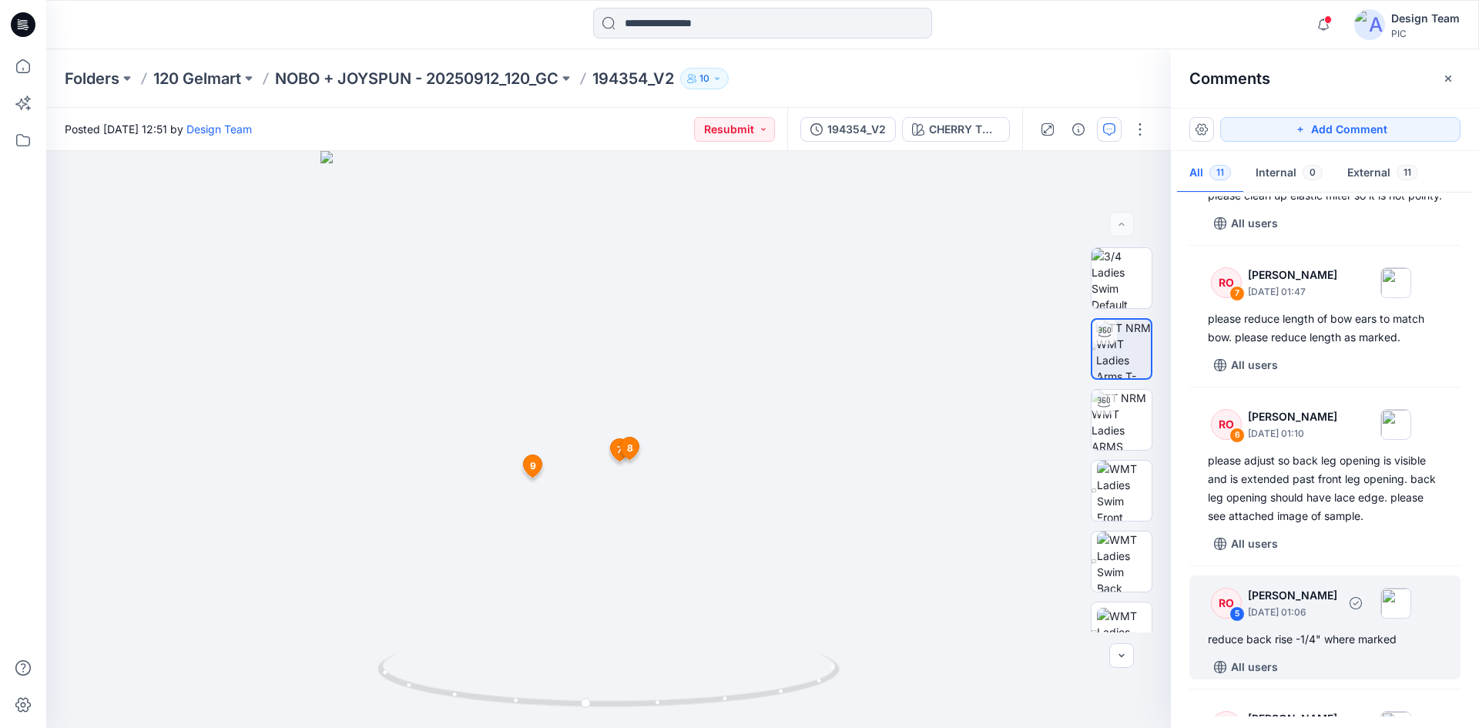
click at [1315, 649] on div "reduce back rise -1/4" where marked" at bounding box center [1325, 639] width 234 height 18
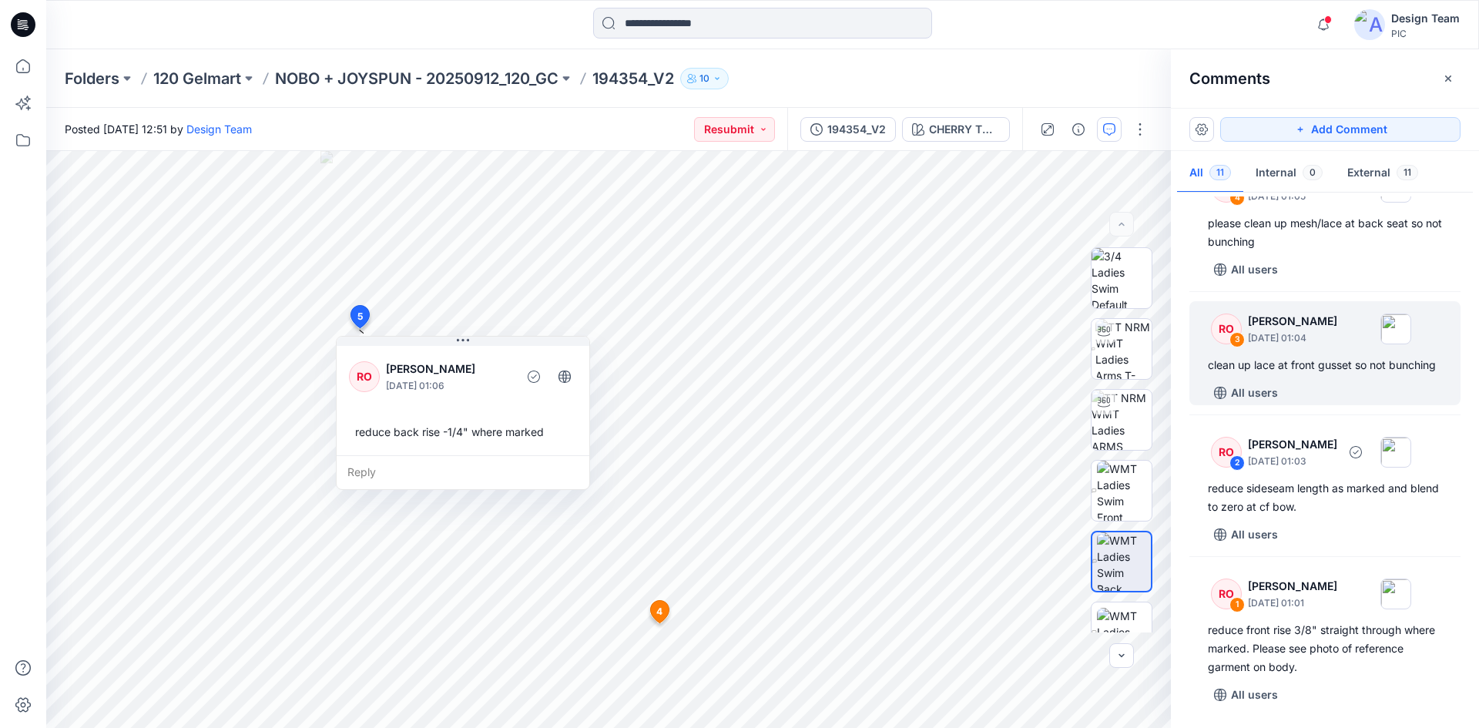
scroll to position [1057, 0]
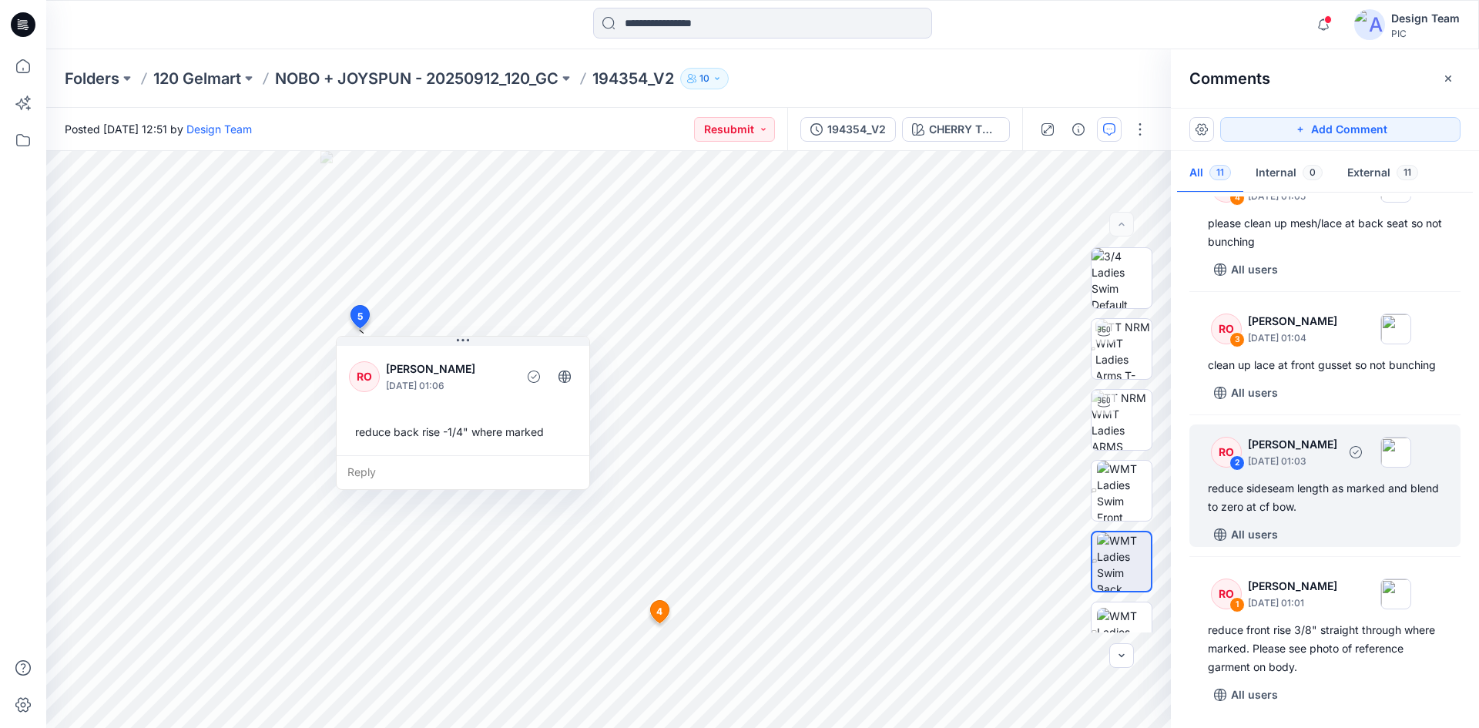
click at [1354, 531] on div "All users" at bounding box center [1334, 534] width 253 height 25
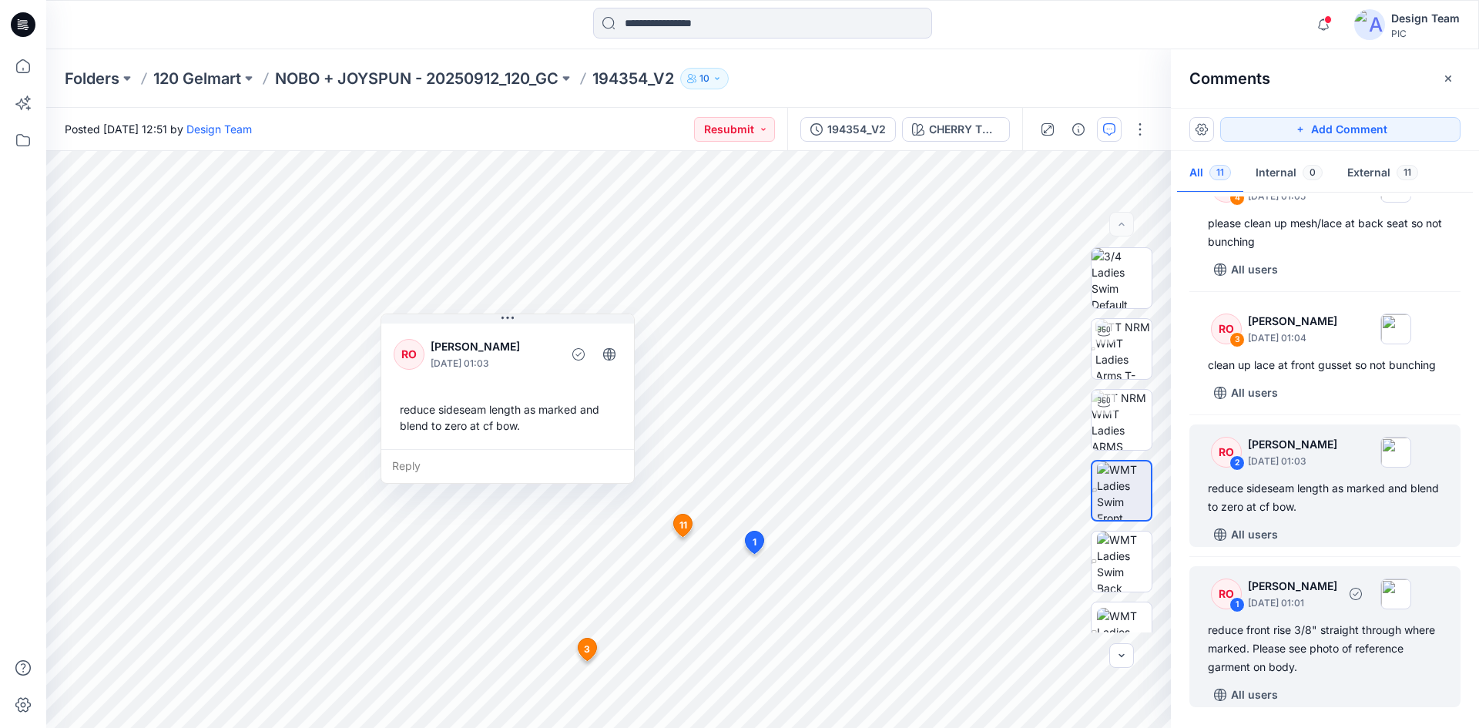
click at [1332, 631] on div "reduce front rise 3/8" straight through where marked. Please see photo of refer…" at bounding box center [1325, 648] width 234 height 55
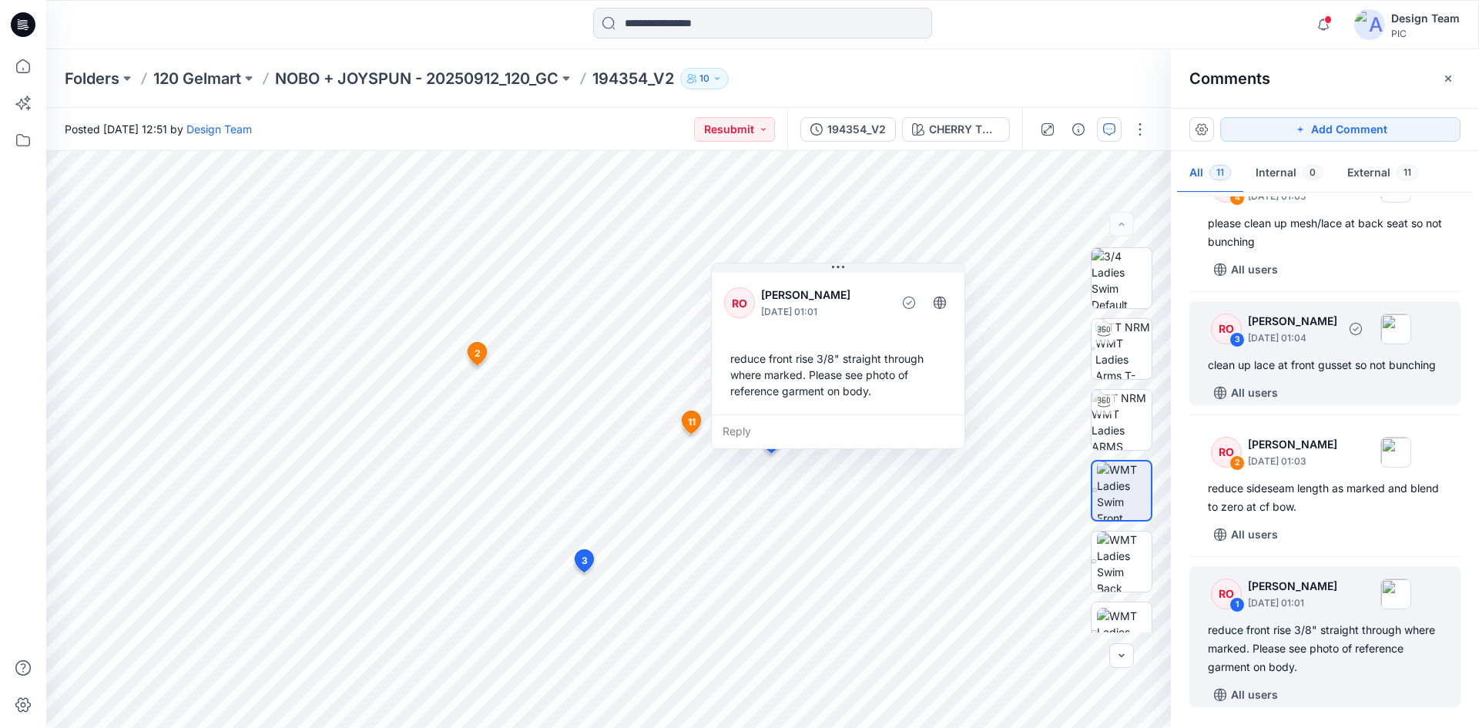
click at [1311, 356] on div "clean up lace at front gusset so not bunching" at bounding box center [1325, 365] width 234 height 18
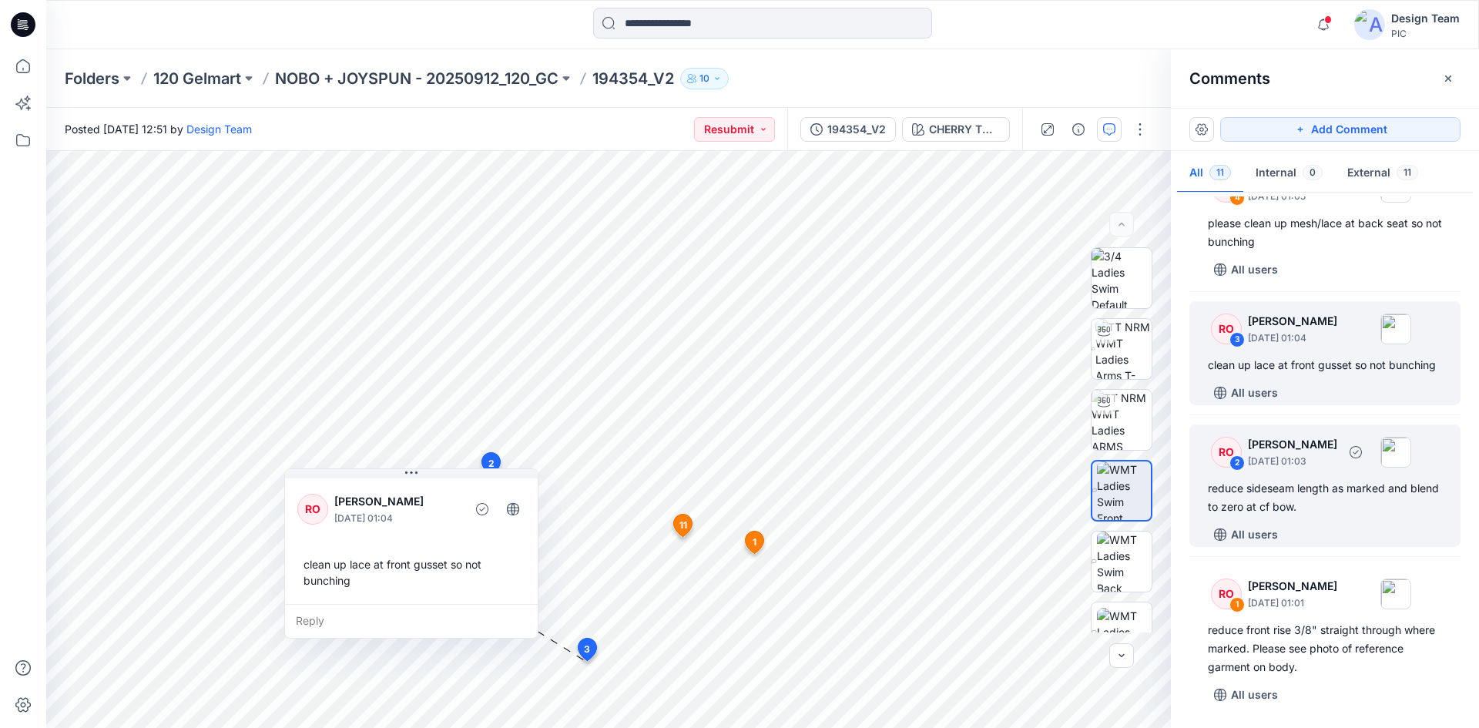
click at [1348, 500] on div "reduce sideseam length as marked and blend to zero at cf bow." at bounding box center [1325, 497] width 234 height 37
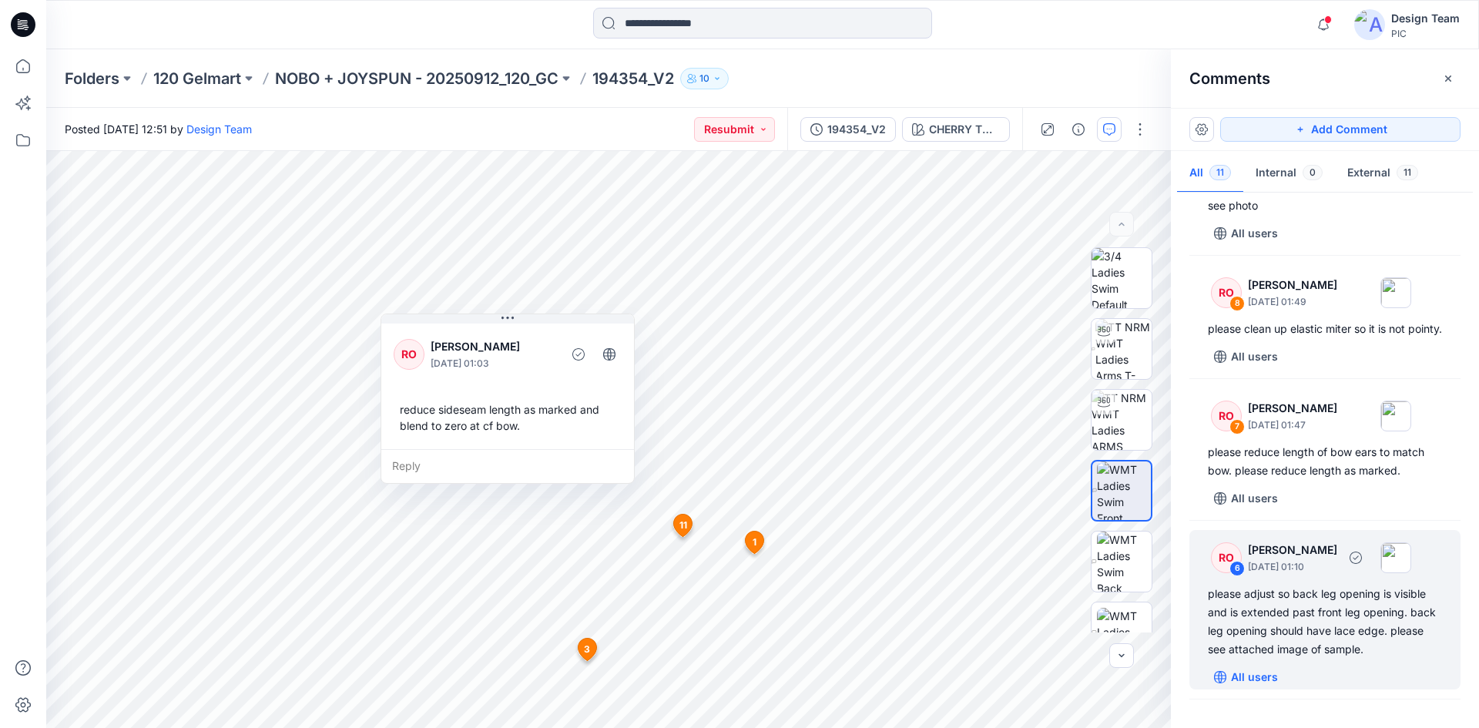
scroll to position [385, 0]
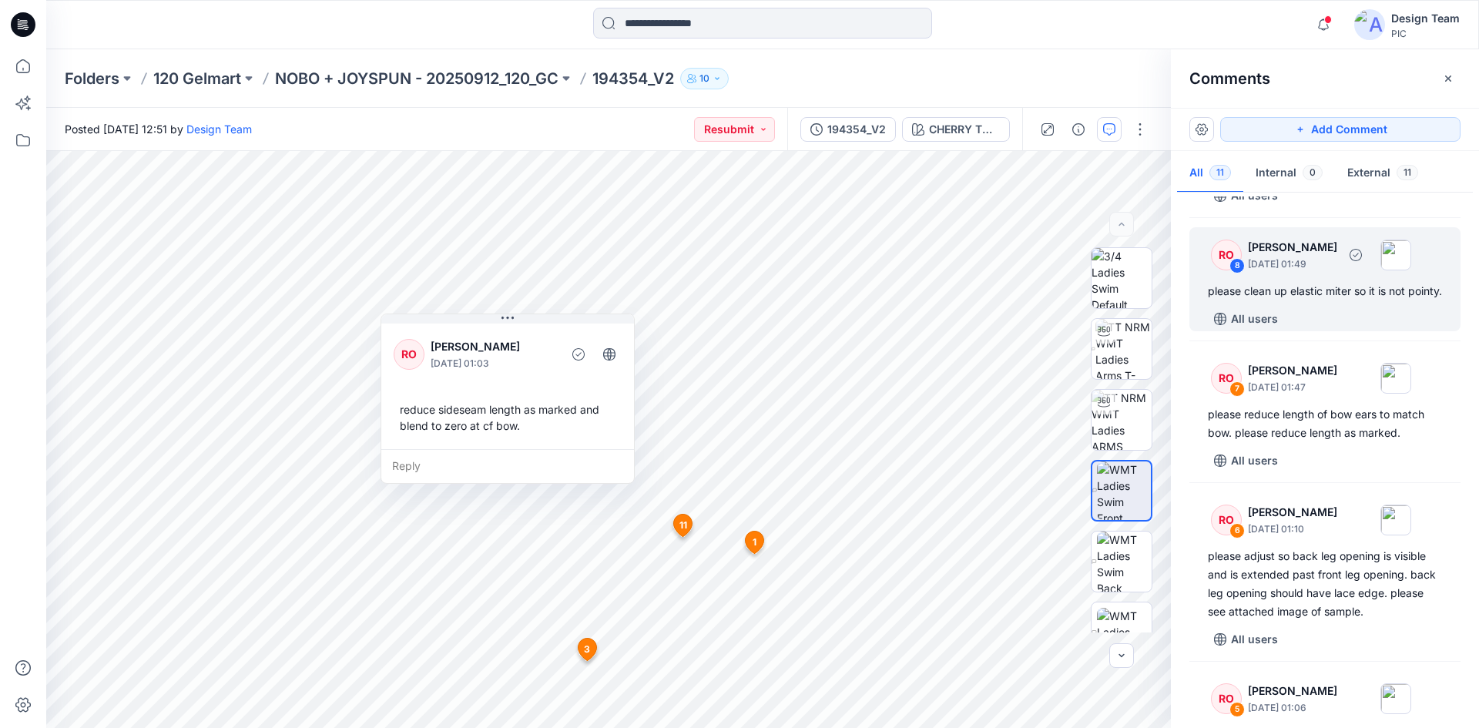
click at [1313, 320] on div "RO 8 Raquel Ortiz October 01, 2025 01:49 please clean up elastic miter so it is…" at bounding box center [1325, 279] width 271 height 104
